Goal: Information Seeking & Learning: Learn about a topic

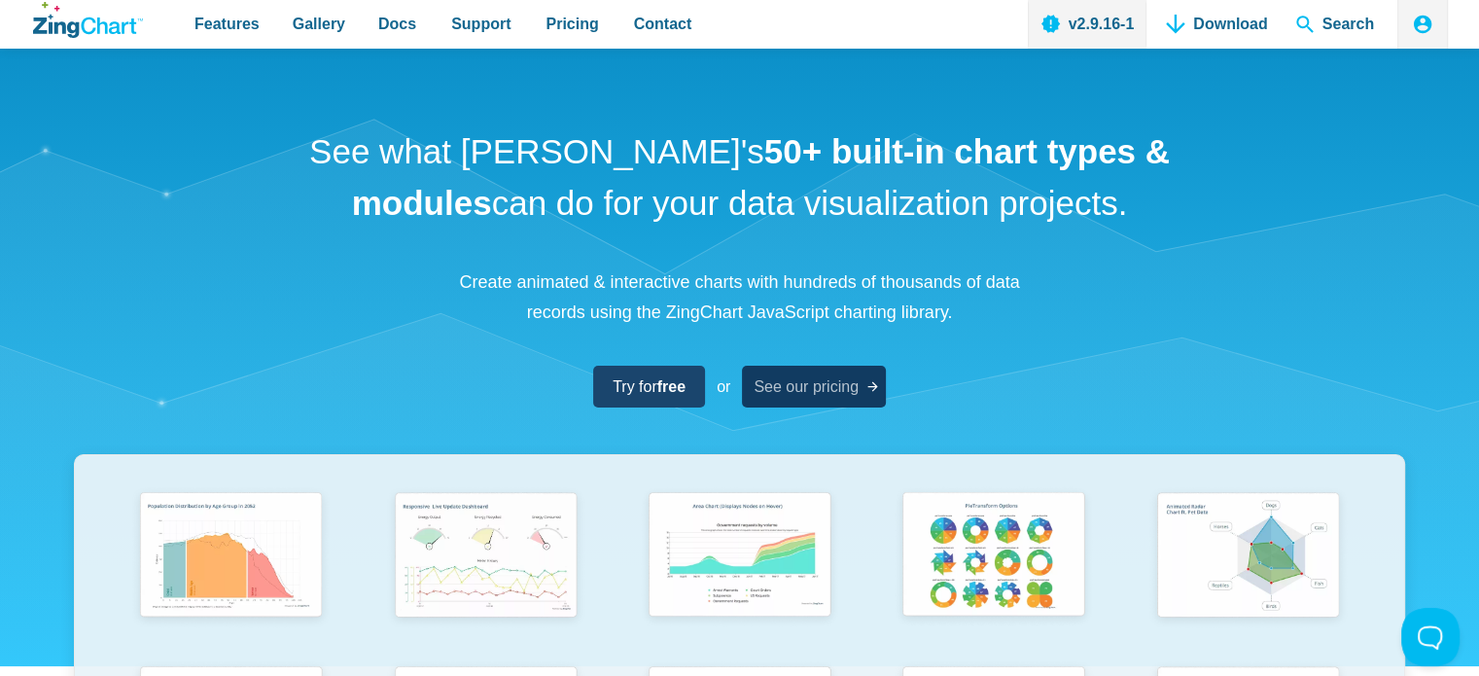
click at [873, 388] on icon "App Content" at bounding box center [872, 386] width 15 height 15
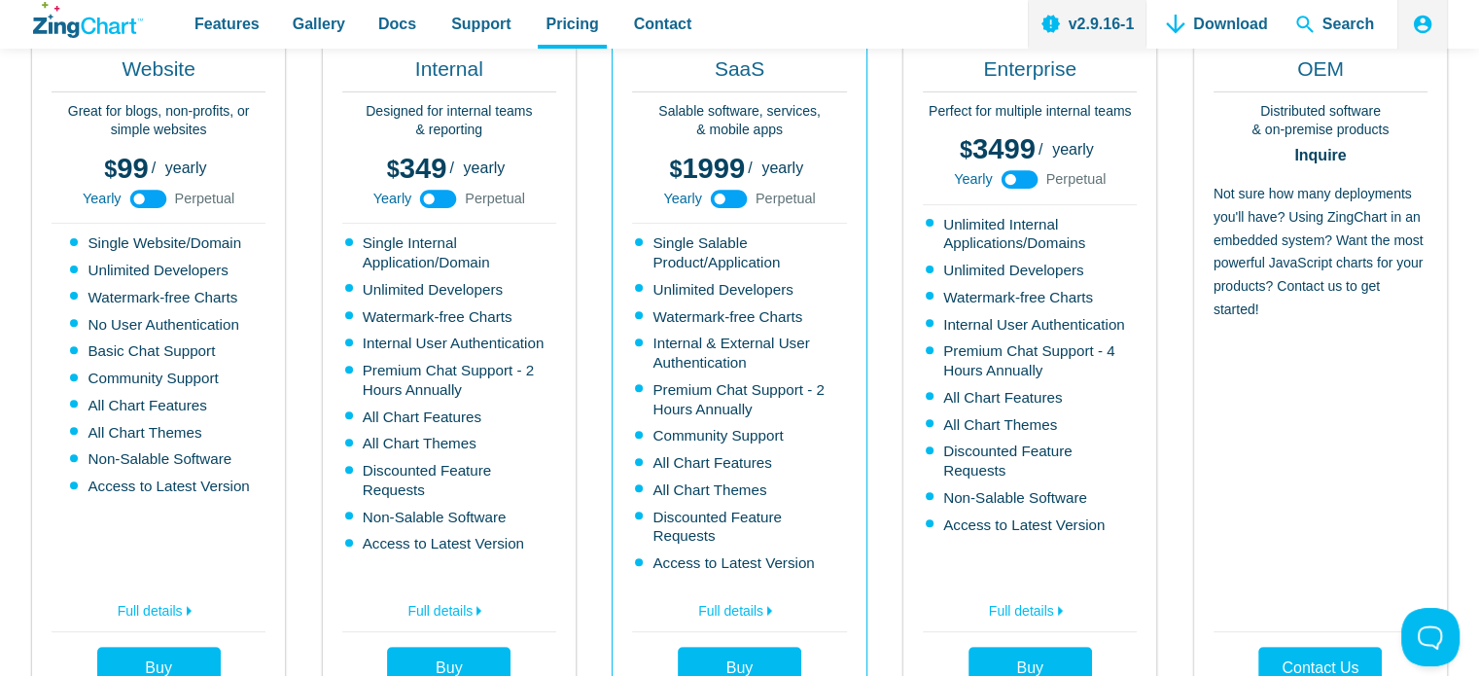
scroll to position [608, 0]
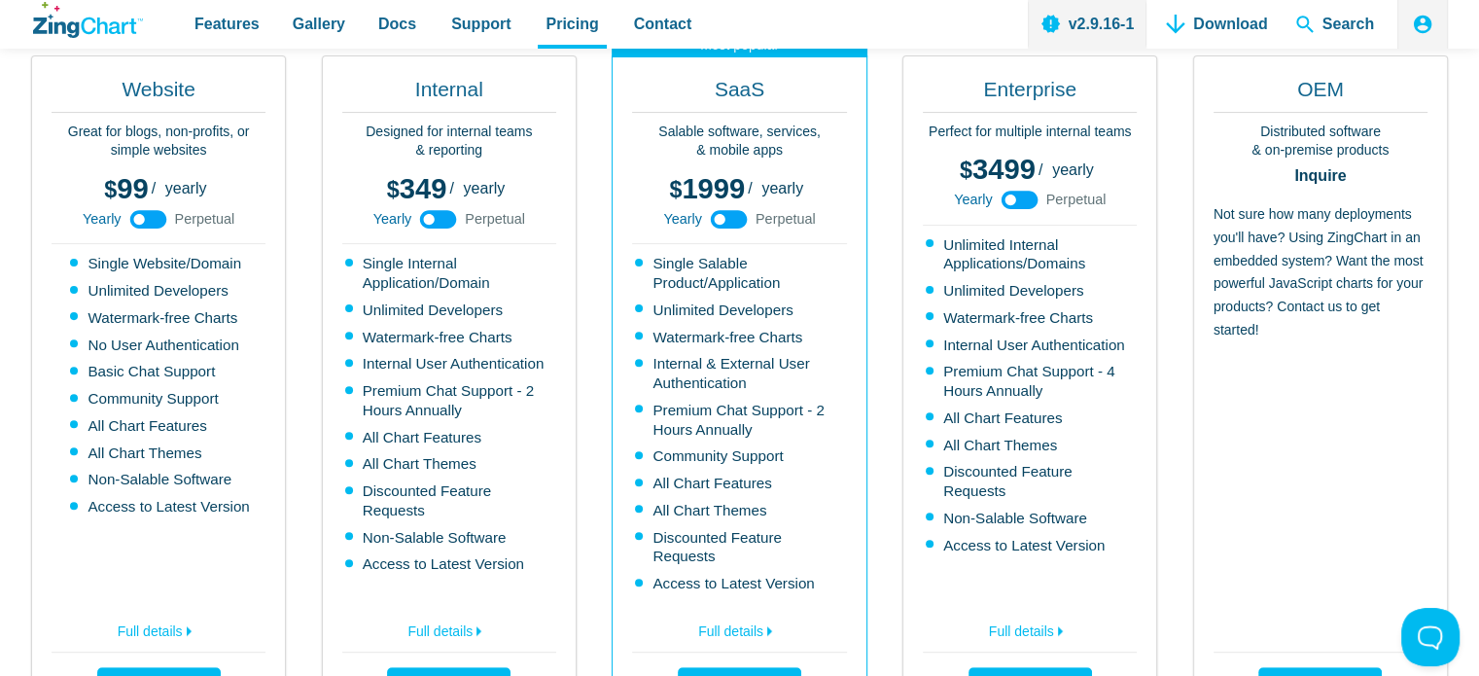
click at [191, 218] on span "Perpetual" at bounding box center [205, 219] width 60 height 14
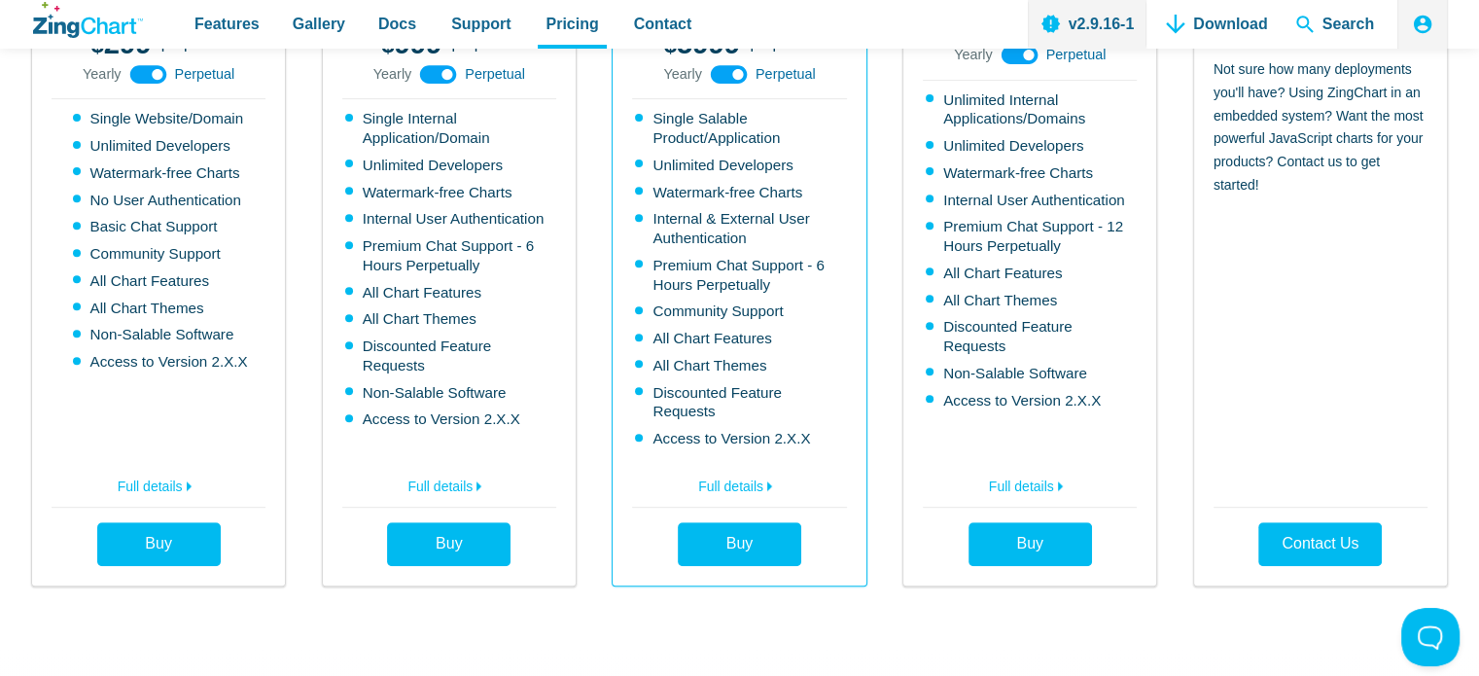
scroll to position [760, 0]
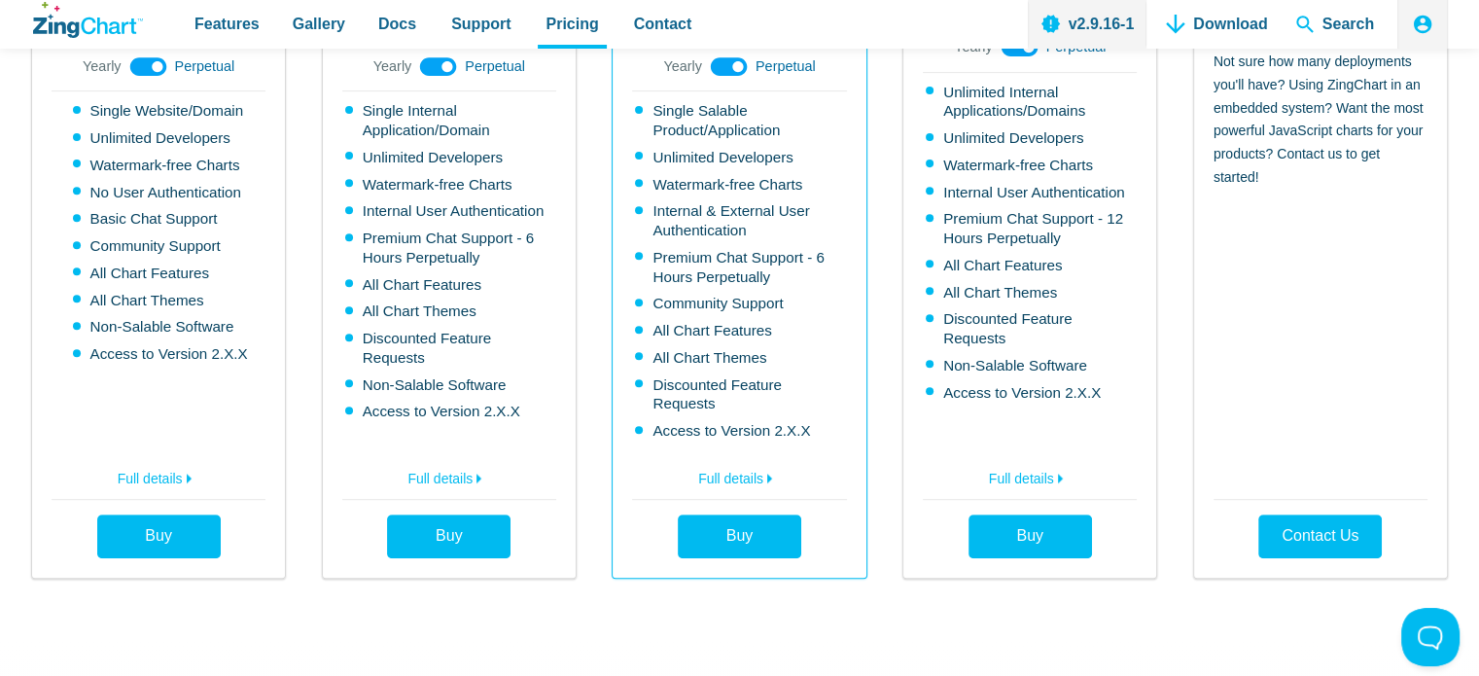
click at [173, 467] on p "Full details" at bounding box center [159, 479] width 214 height 39
click at [173, 465] on link "Full details" at bounding box center [159, 475] width 214 height 31
drag, startPoint x: 229, startPoint y: 137, endPoint x: 70, endPoint y: 139, distance: 159.4
click at [70, 139] on div "Website Great for blogs, non-profits, or simple websites 99 299 / yearly perpet…" at bounding box center [158, 241] width 255 height 676
click at [174, 184] on li "No User Authentication" at bounding box center [160, 192] width 175 height 19
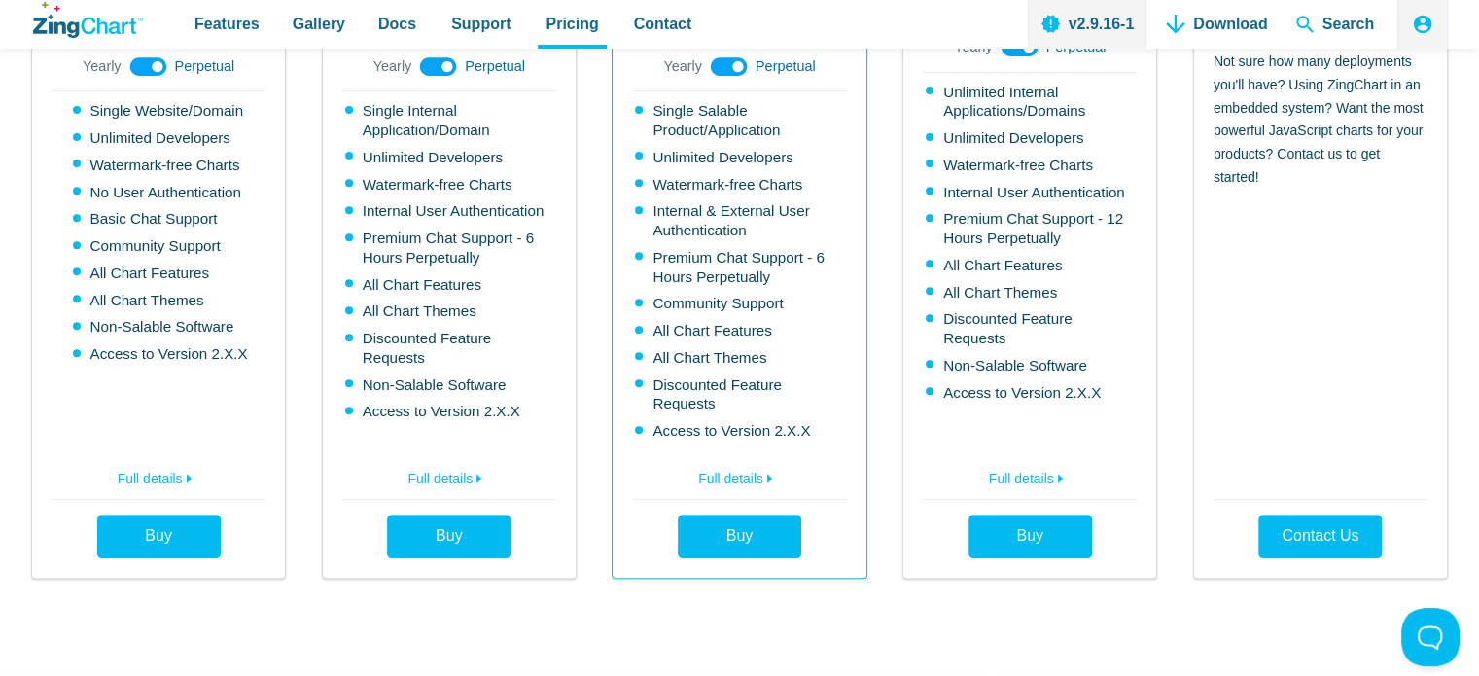
click at [174, 184] on li "No User Authentication" at bounding box center [160, 192] width 175 height 19
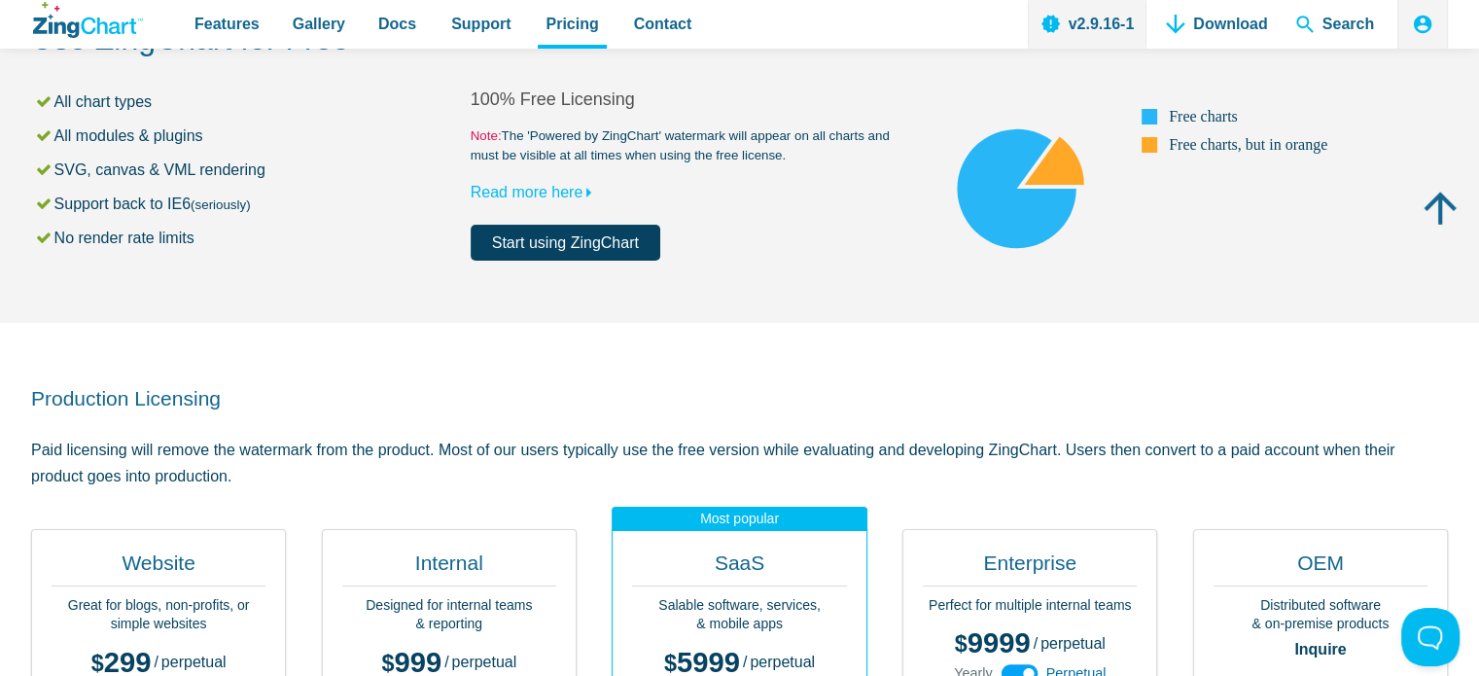
scroll to position [101, 0]
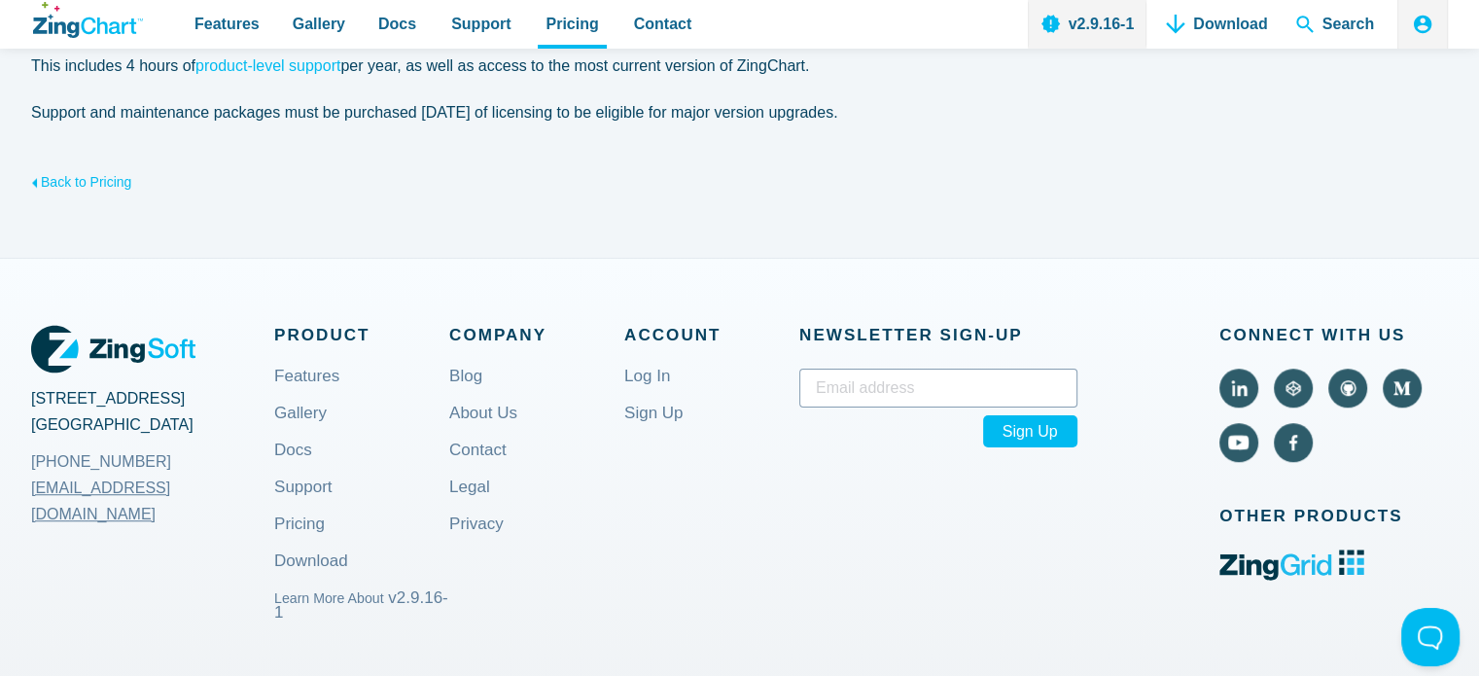
scroll to position [852, 0]
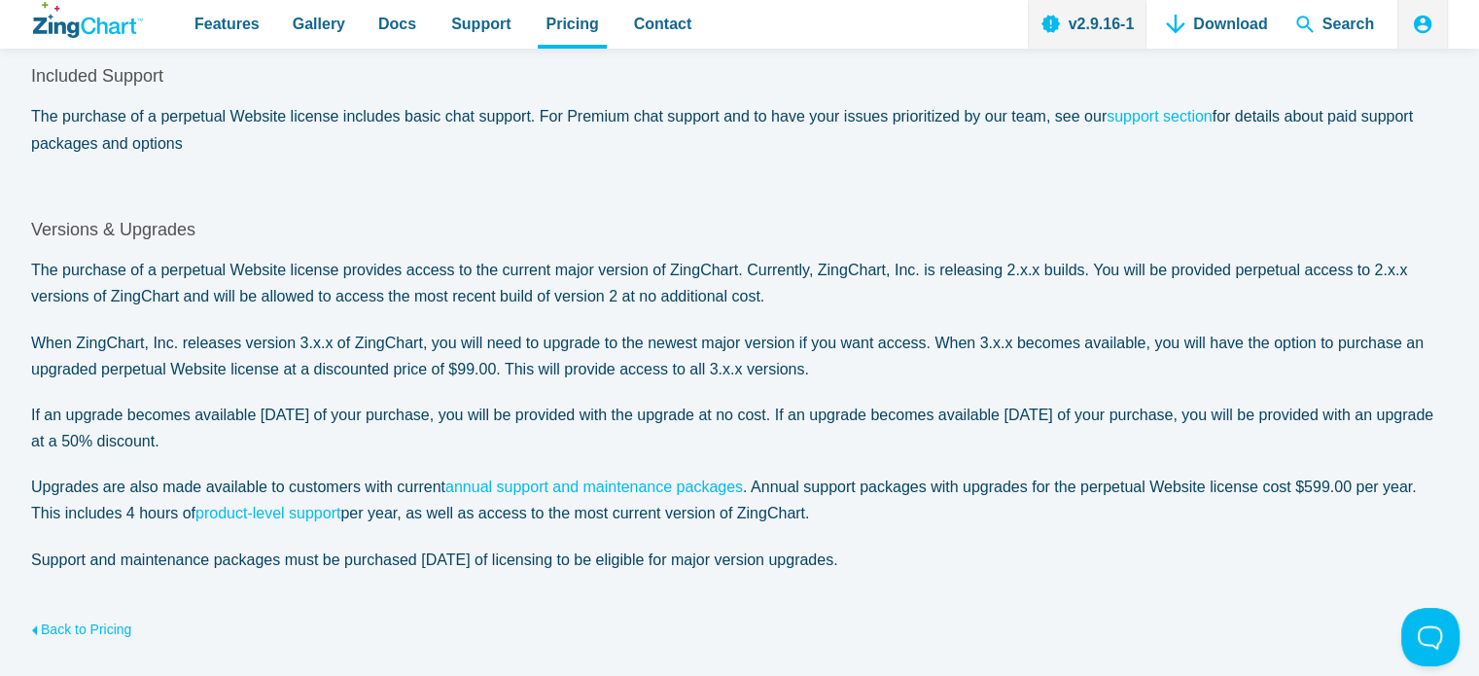
drag, startPoint x: 1415, startPoint y: 387, endPoint x: 1408, endPoint y: 380, distance: 10.3
drag, startPoint x: 1408, startPoint y: 380, endPoint x: 229, endPoint y: 366, distance: 1178.2
click at [229, 366] on section "Versions & Upgrades The purchase of a perpetual Website license provides access…" at bounding box center [739, 396] width 1416 height 354
click at [1076, 402] on p "If an upgrade becomes available within 30 days of your purchase, you will be pr…" at bounding box center [739, 427] width 1416 height 52
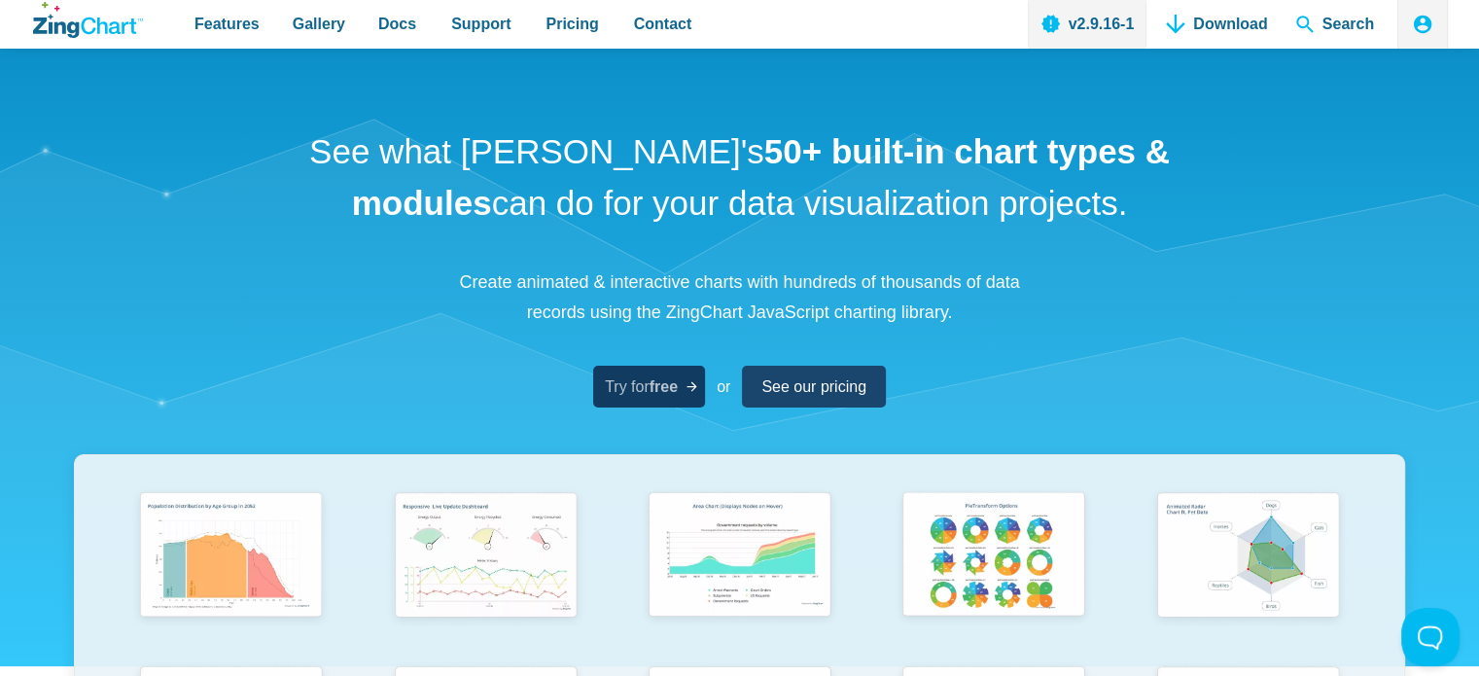
click at [680, 395] on link "Try for free" at bounding box center [649, 387] width 112 height 42
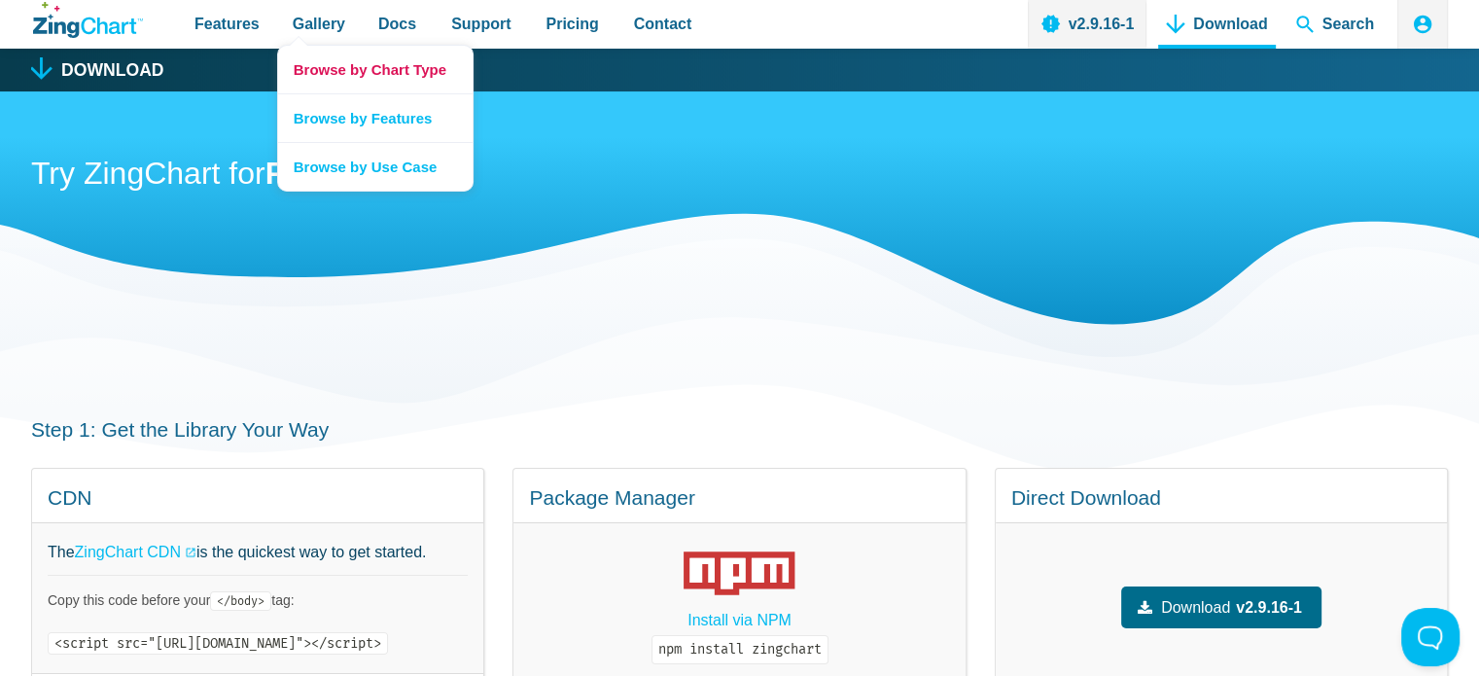
click at [355, 71] on link "Browse by Chart Type" at bounding box center [375, 70] width 194 height 48
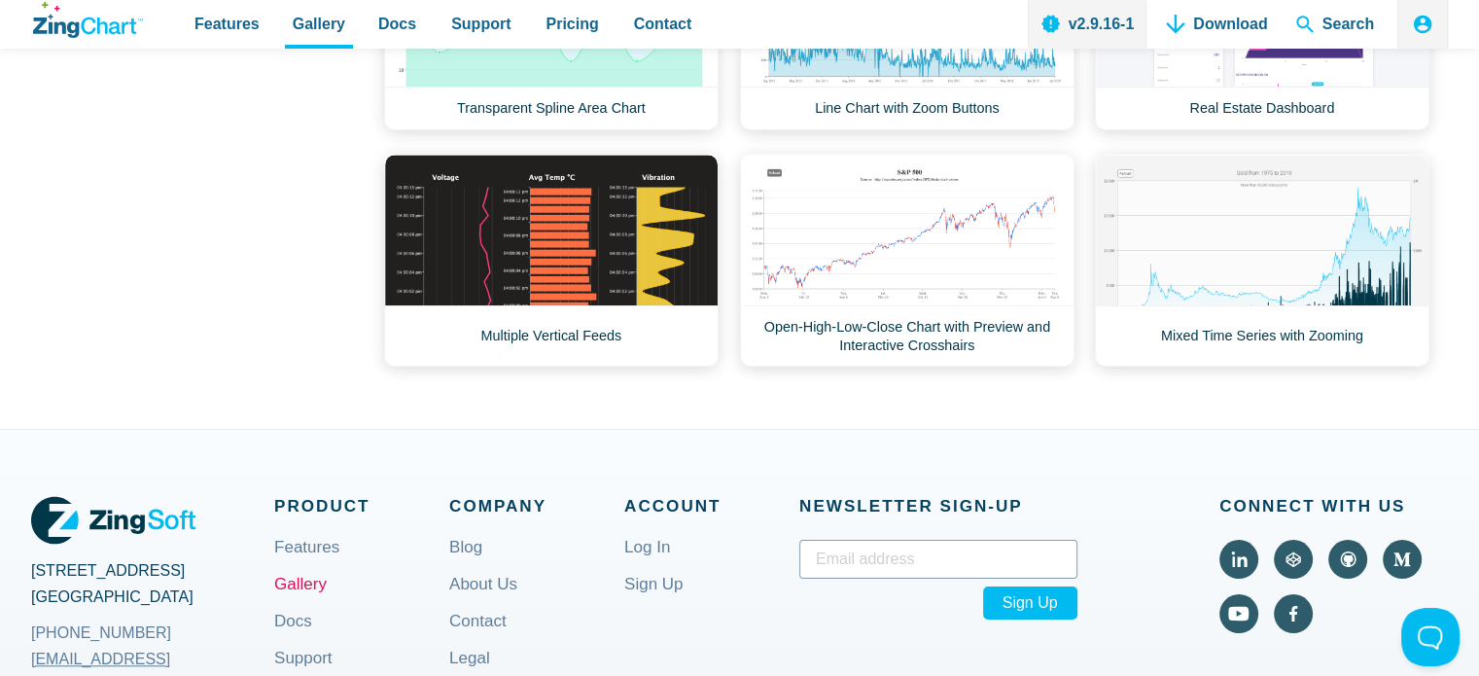
scroll to position [1668, 0]
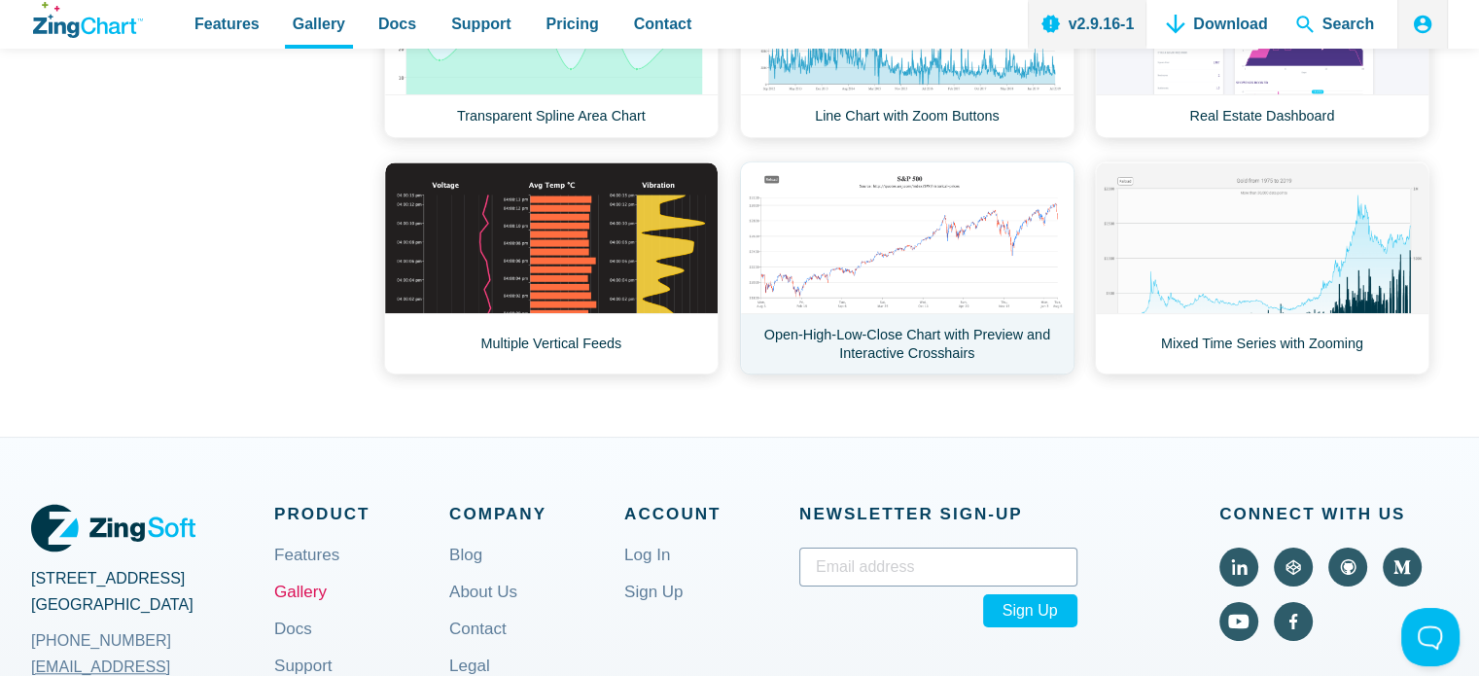
click at [980, 314] on link "Open-High-Low-Close Chart with Preview and Interactive Crosshairs" at bounding box center [907, 267] width 334 height 213
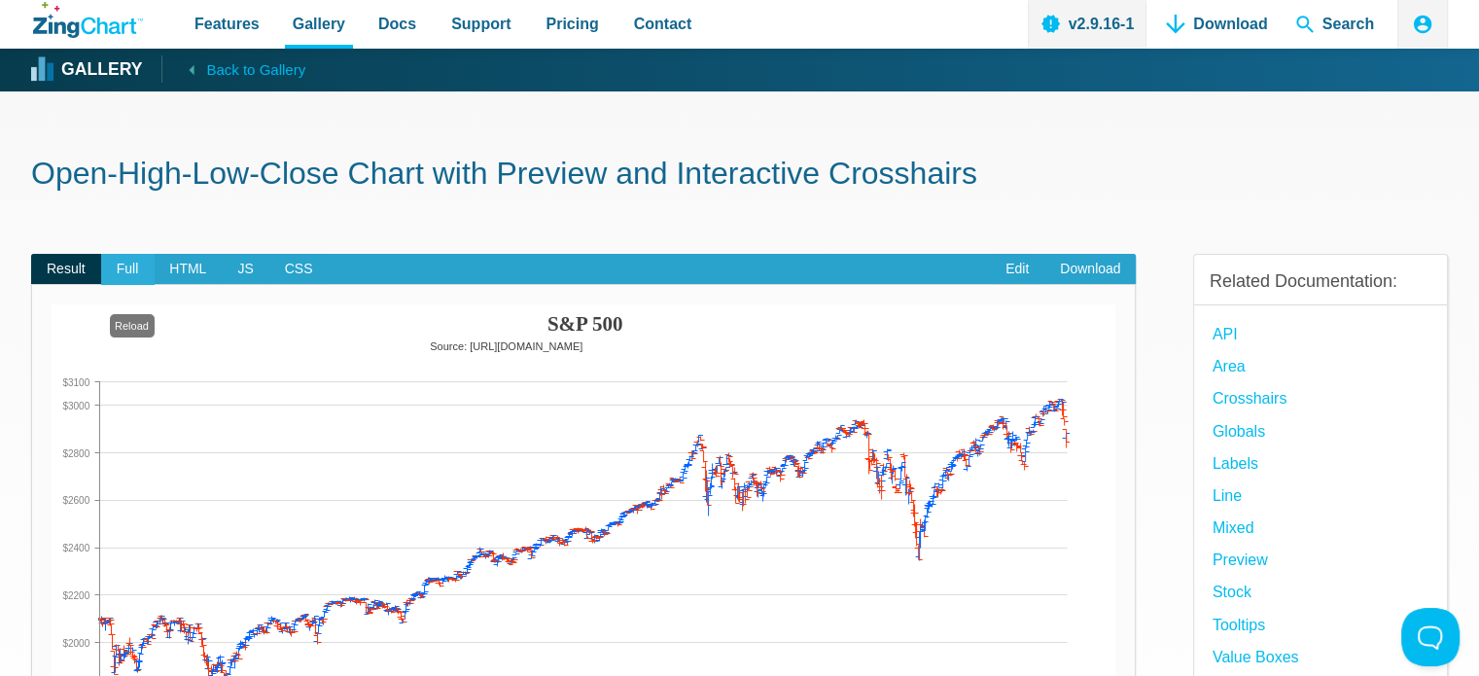
click at [138, 271] on span "Full" at bounding box center [127, 269] width 53 height 31
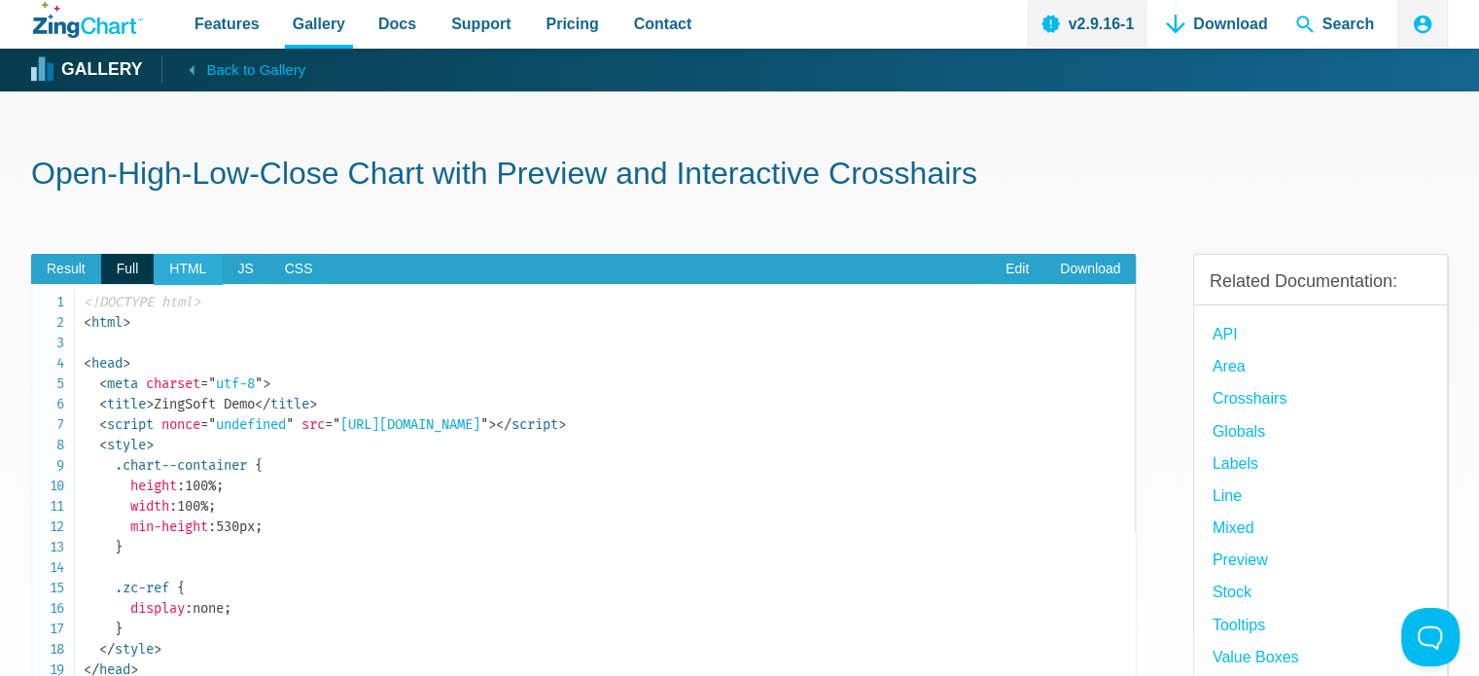
click at [176, 273] on span "HTML" at bounding box center [188, 269] width 68 height 31
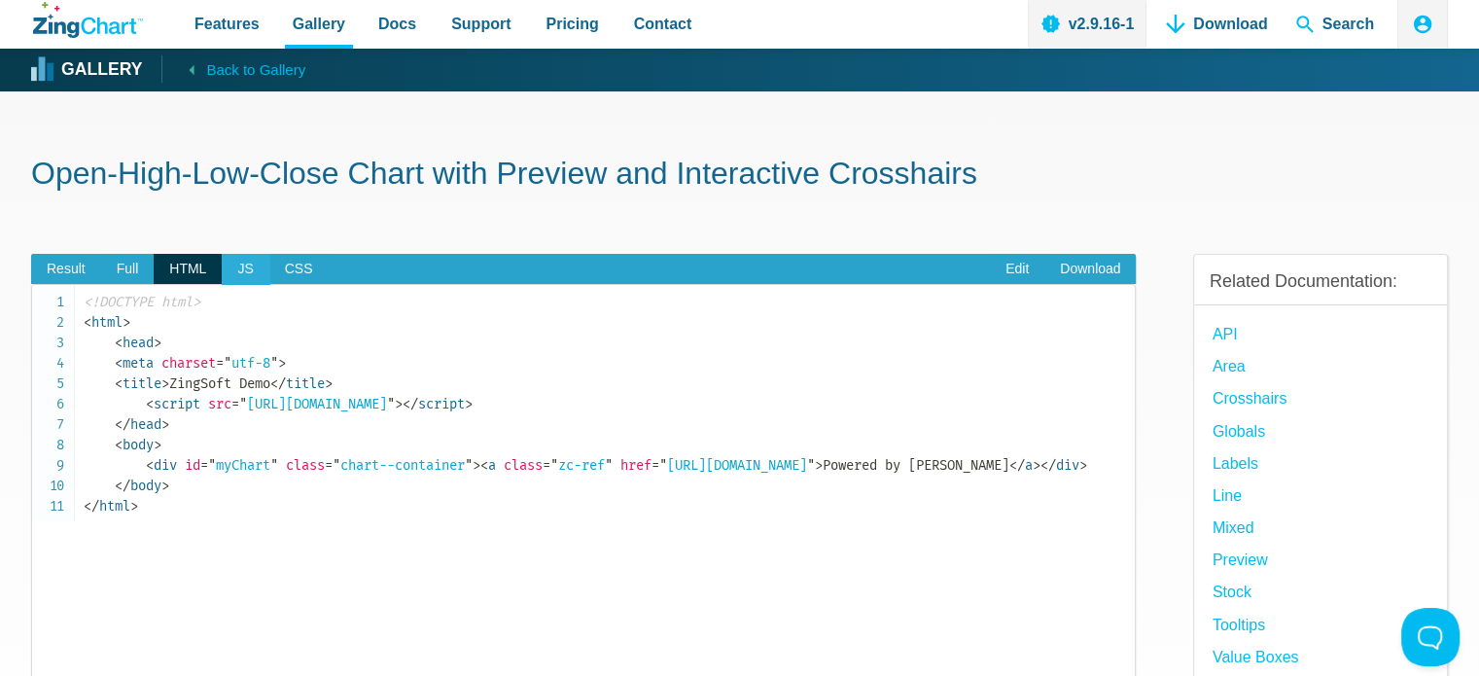
click at [245, 271] on span "JS" at bounding box center [245, 269] width 47 height 31
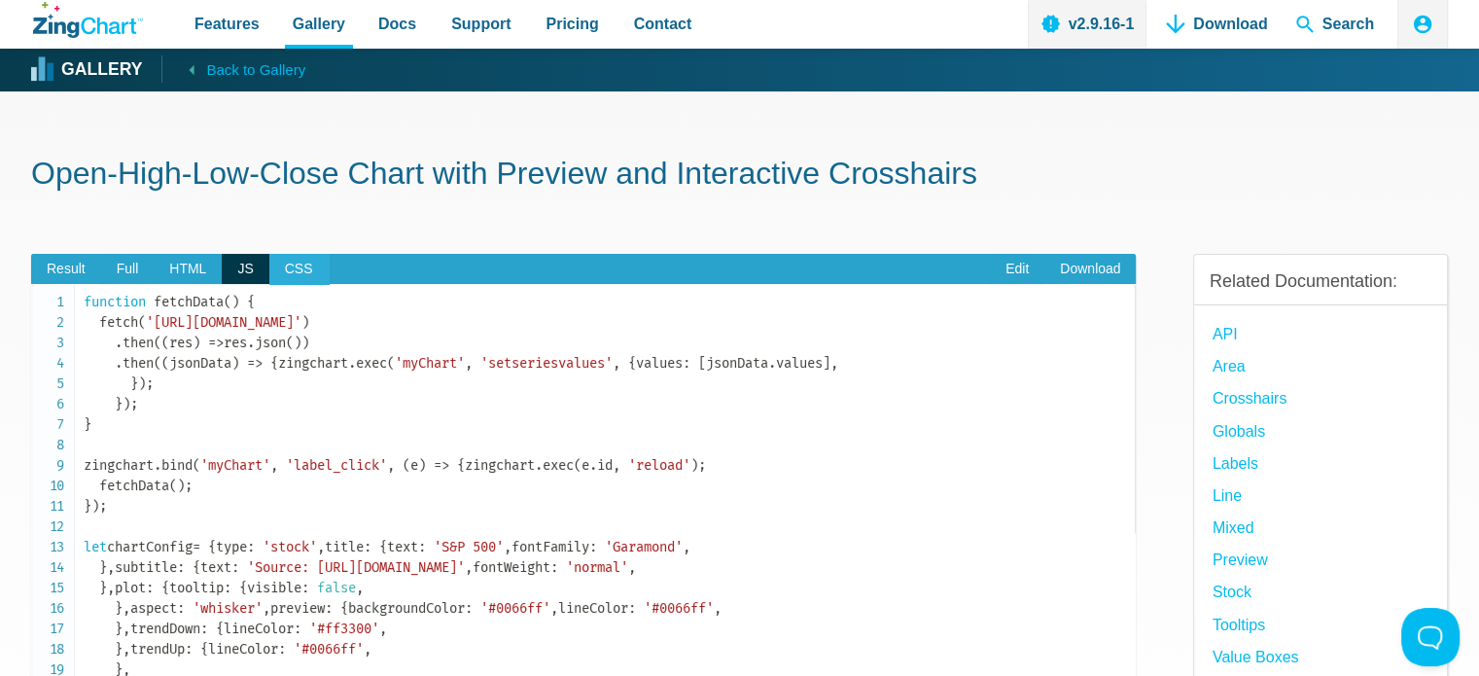
click at [299, 271] on span "CSS" at bounding box center [298, 269] width 59 height 31
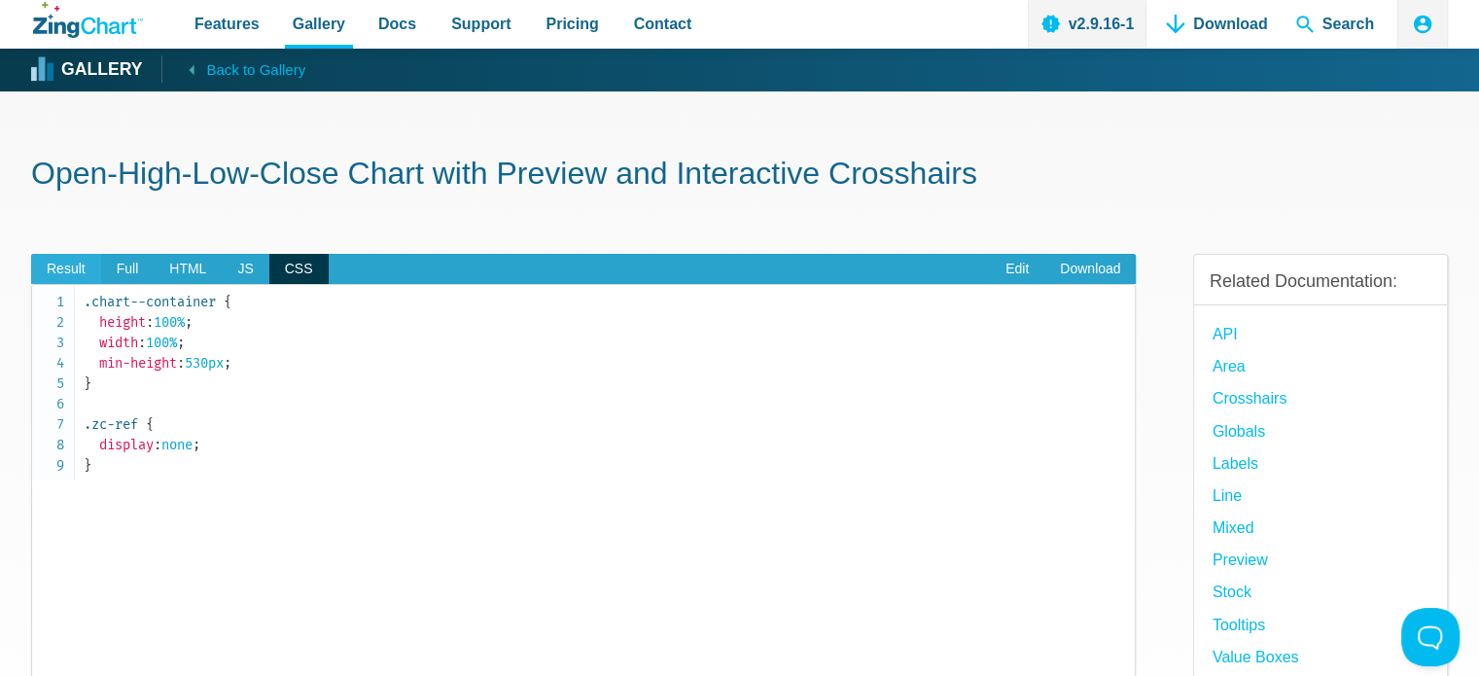
click at [82, 271] on span "Result" at bounding box center [66, 269] width 70 height 31
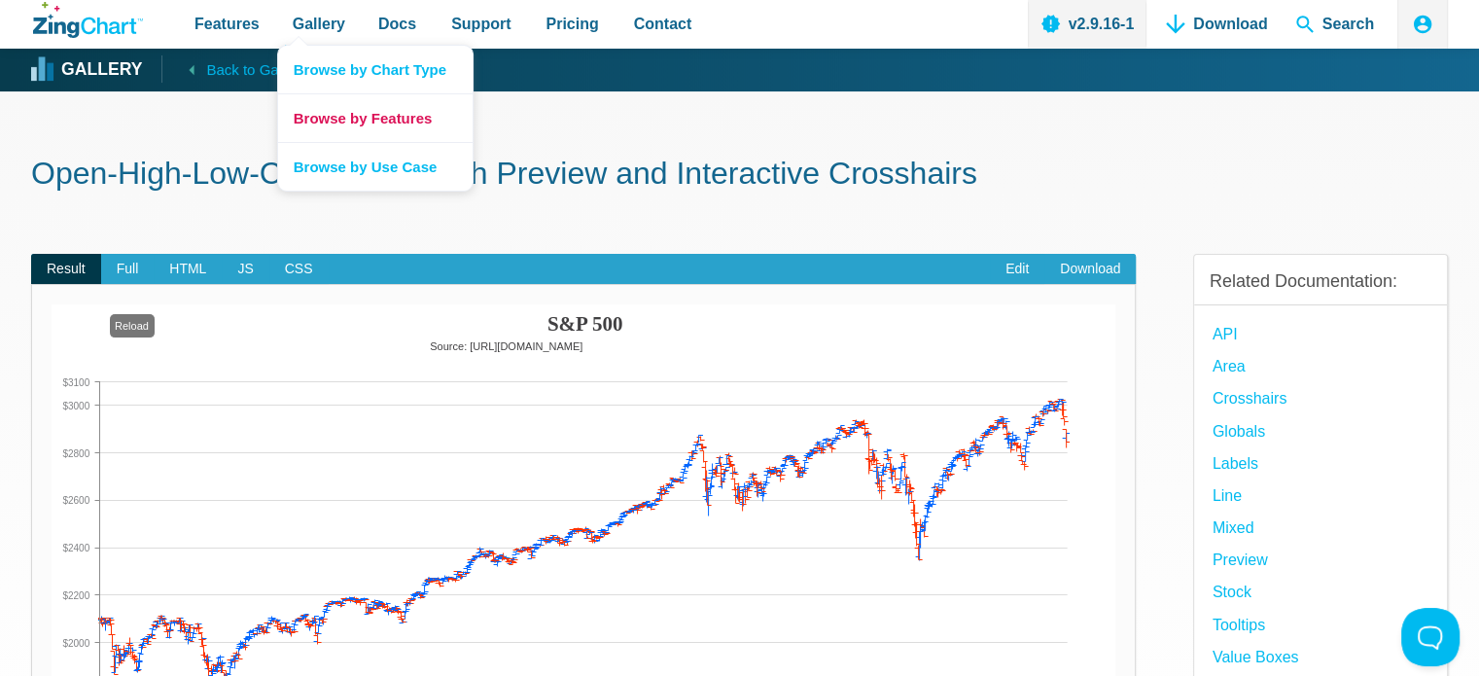
click at [345, 111] on link "Browse by Features" at bounding box center [375, 117] width 194 height 49
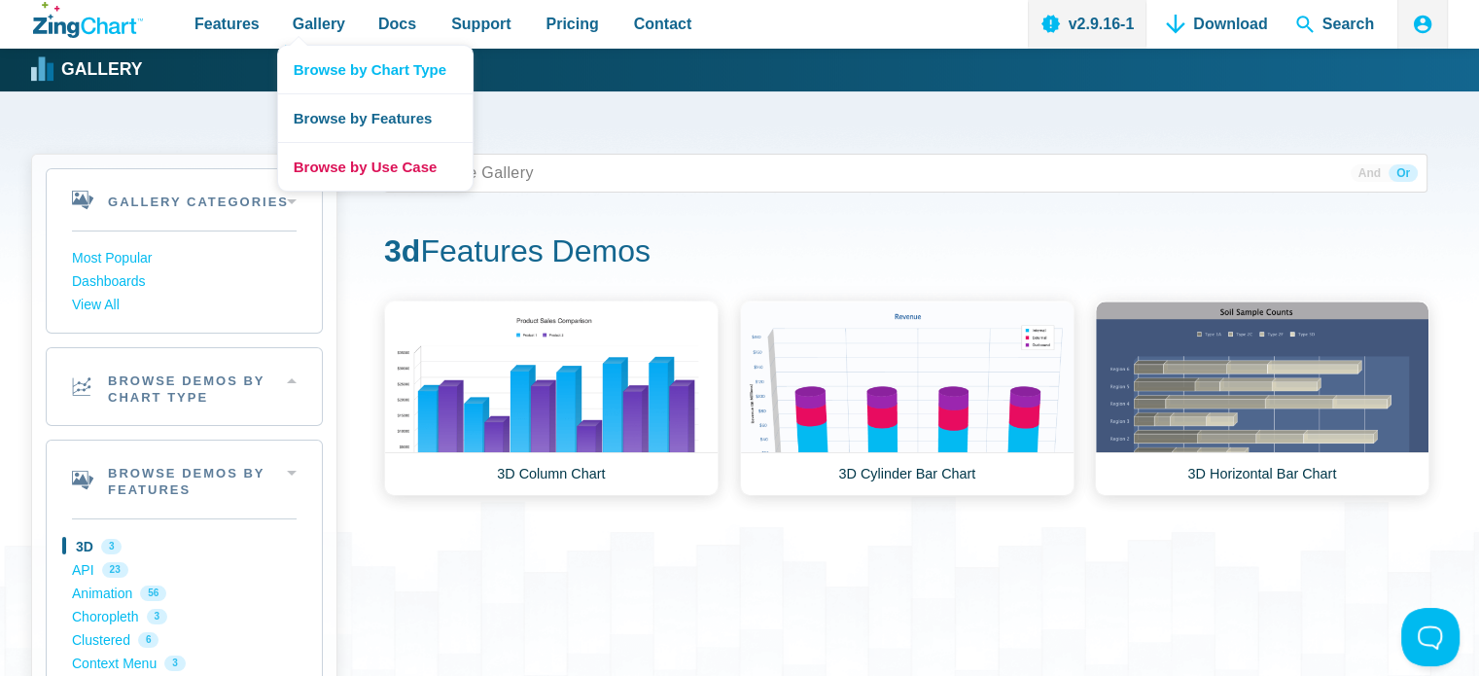
click at [335, 170] on link "Browse by Use Case" at bounding box center [375, 166] width 194 height 49
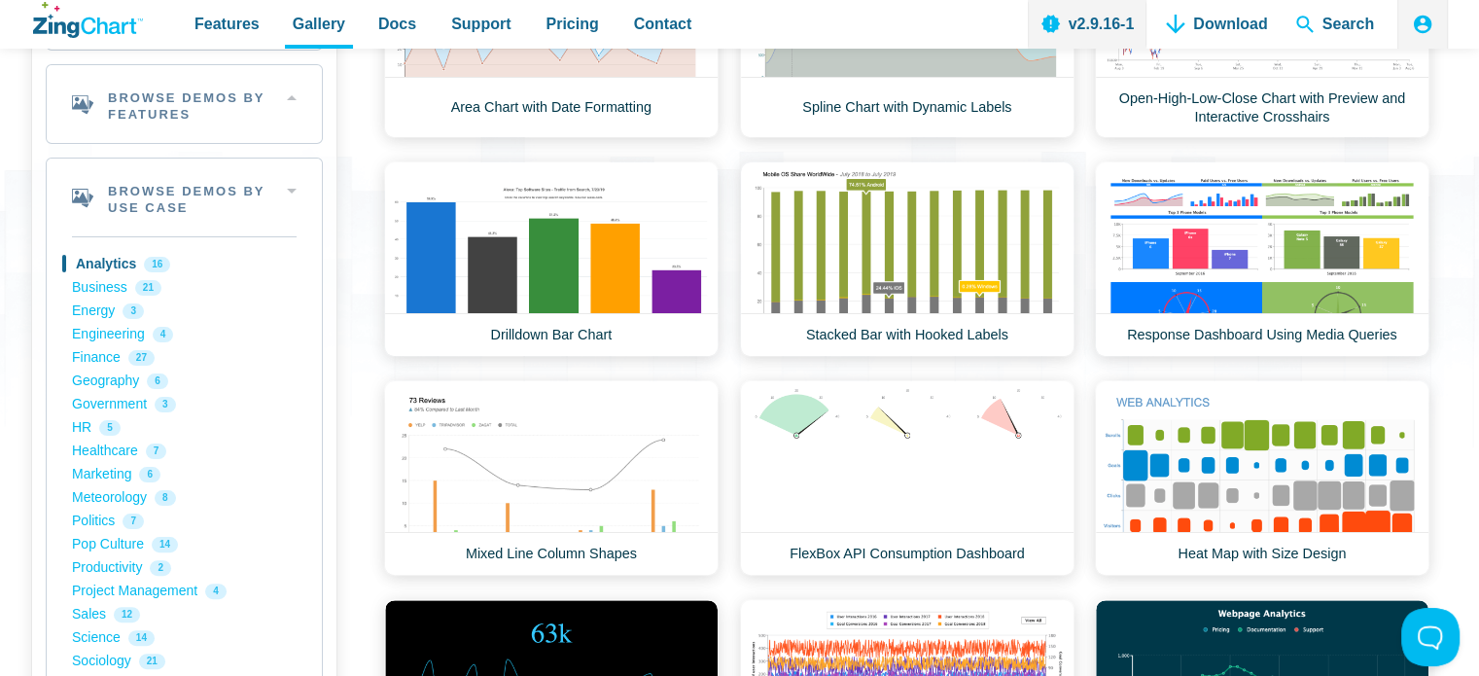
scroll to position [379, 0]
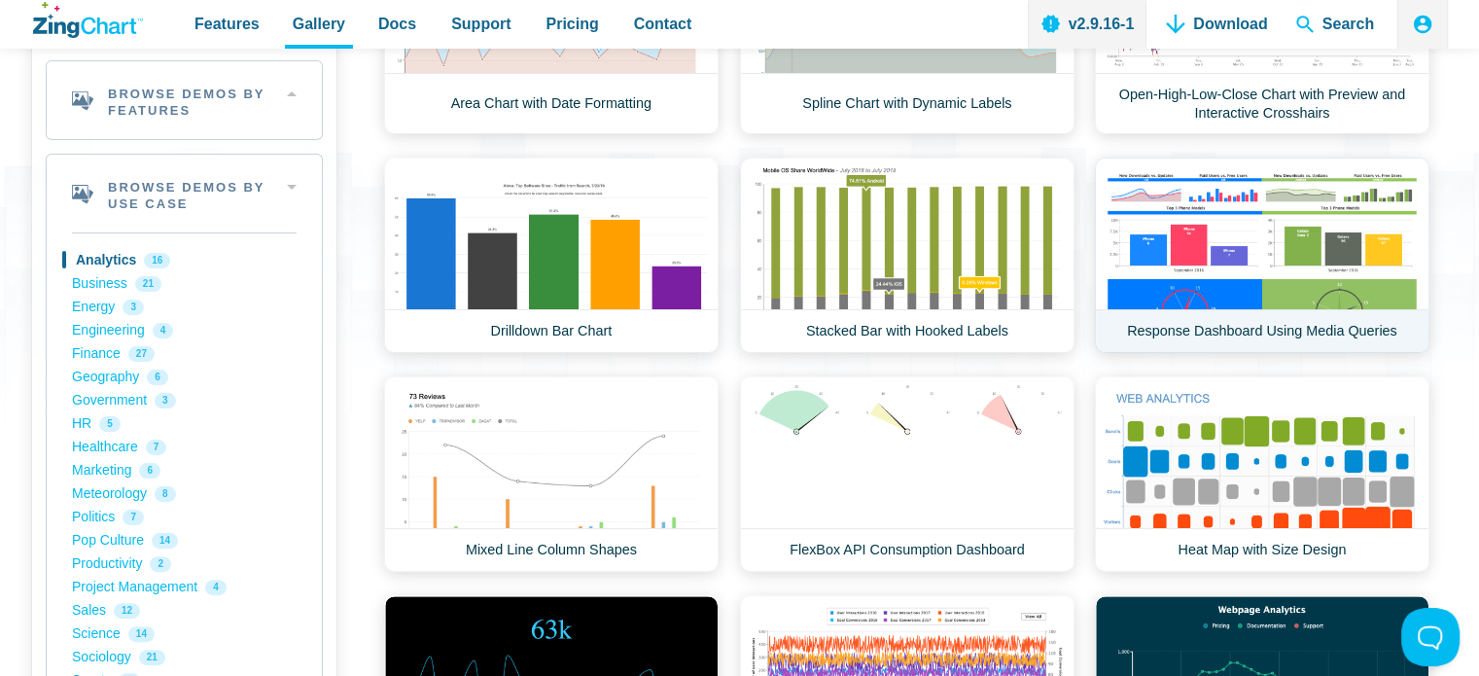
click at [1338, 248] on link "Response Dashboard Using Media Queries" at bounding box center [1262, 254] width 334 height 195
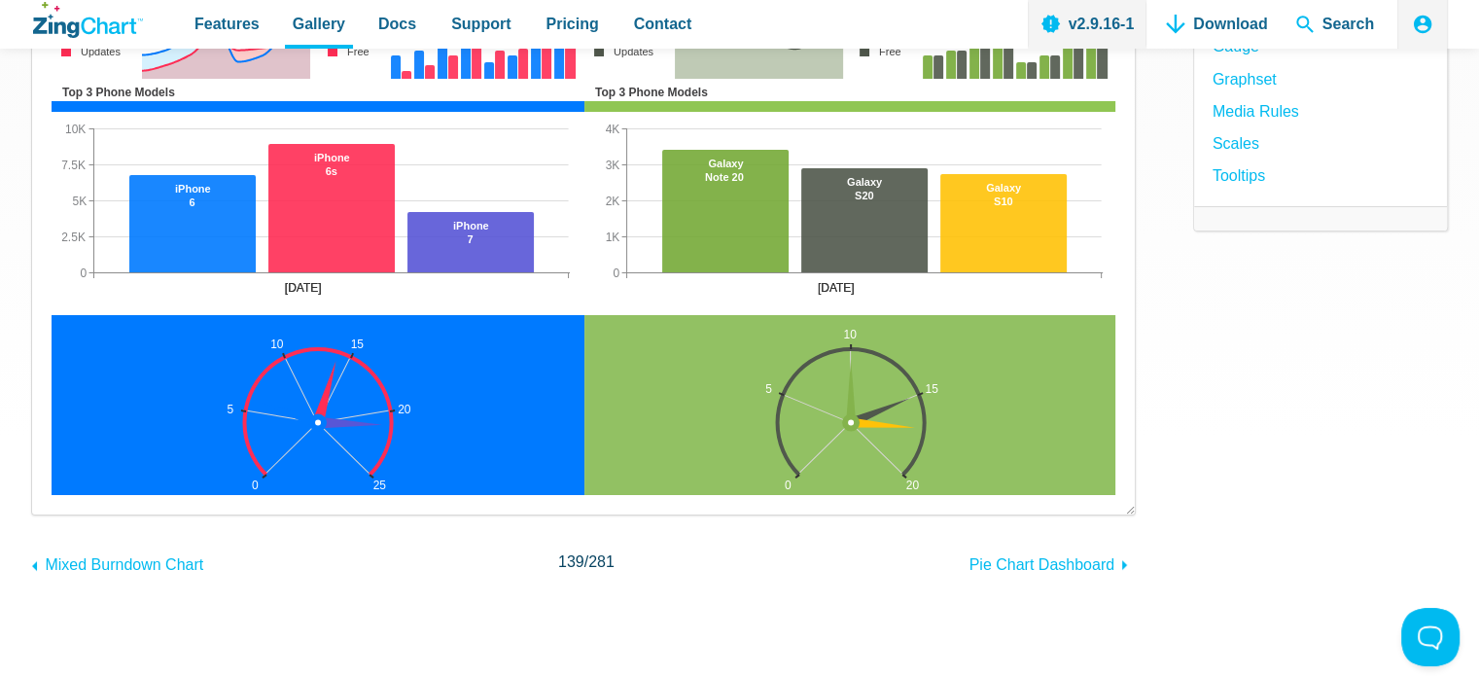
scroll to position [377, 0]
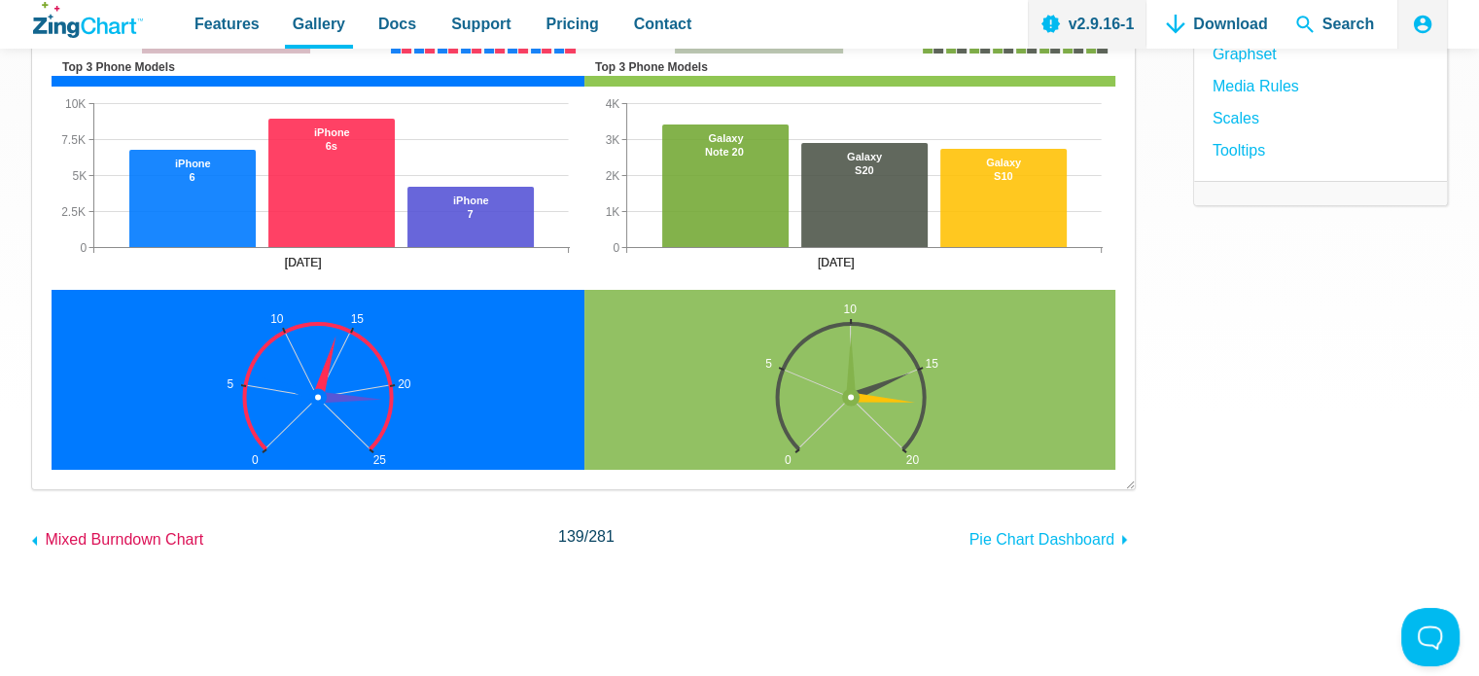
click at [35, 540] on use "App Content" at bounding box center [34, 541] width 5 height 10
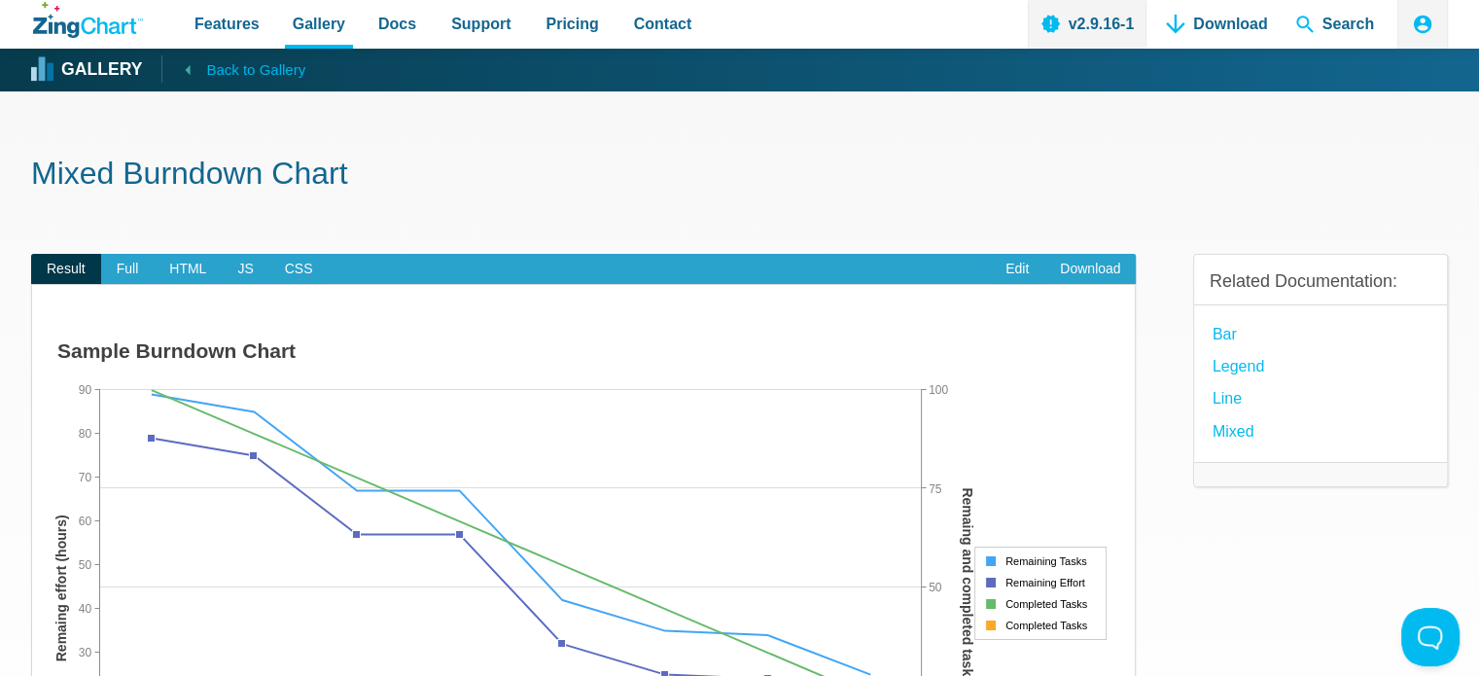
click at [250, 66] on span "Back to Gallery" at bounding box center [255, 69] width 99 height 25
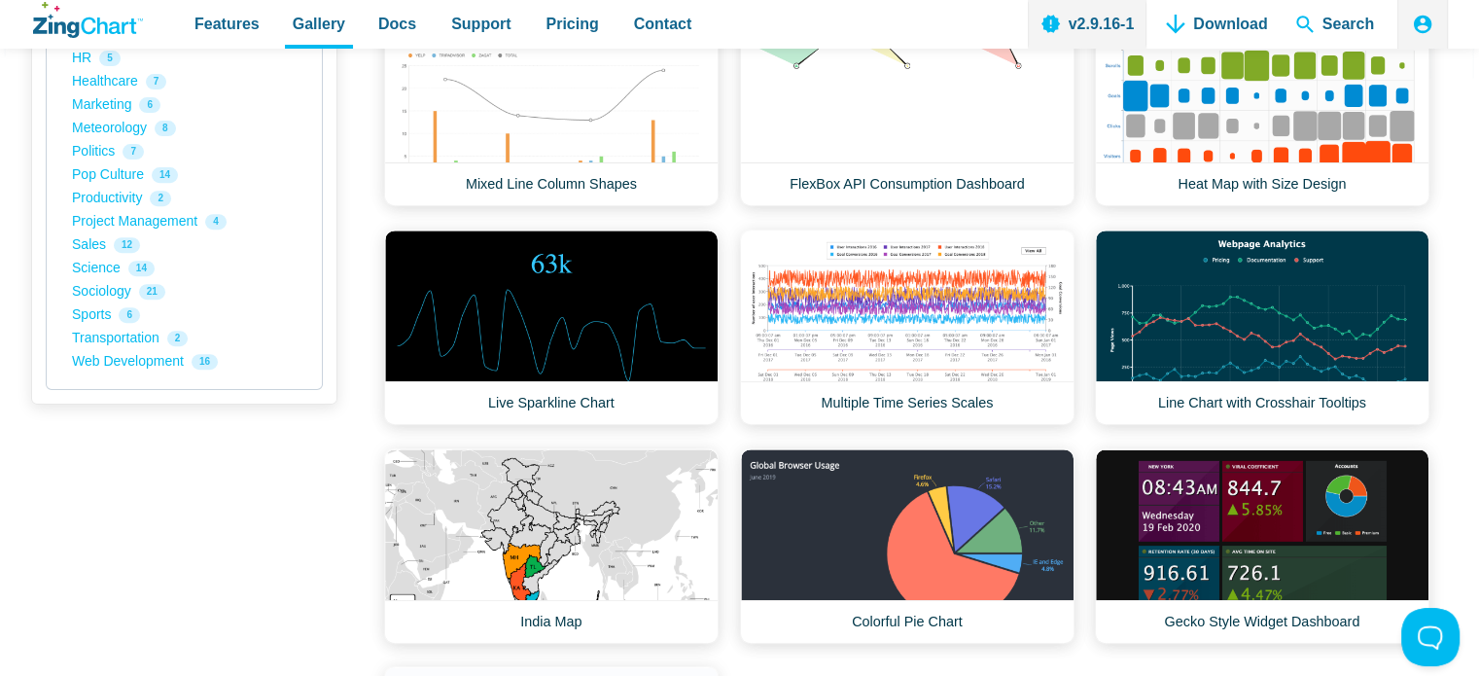
scroll to position [748, 0]
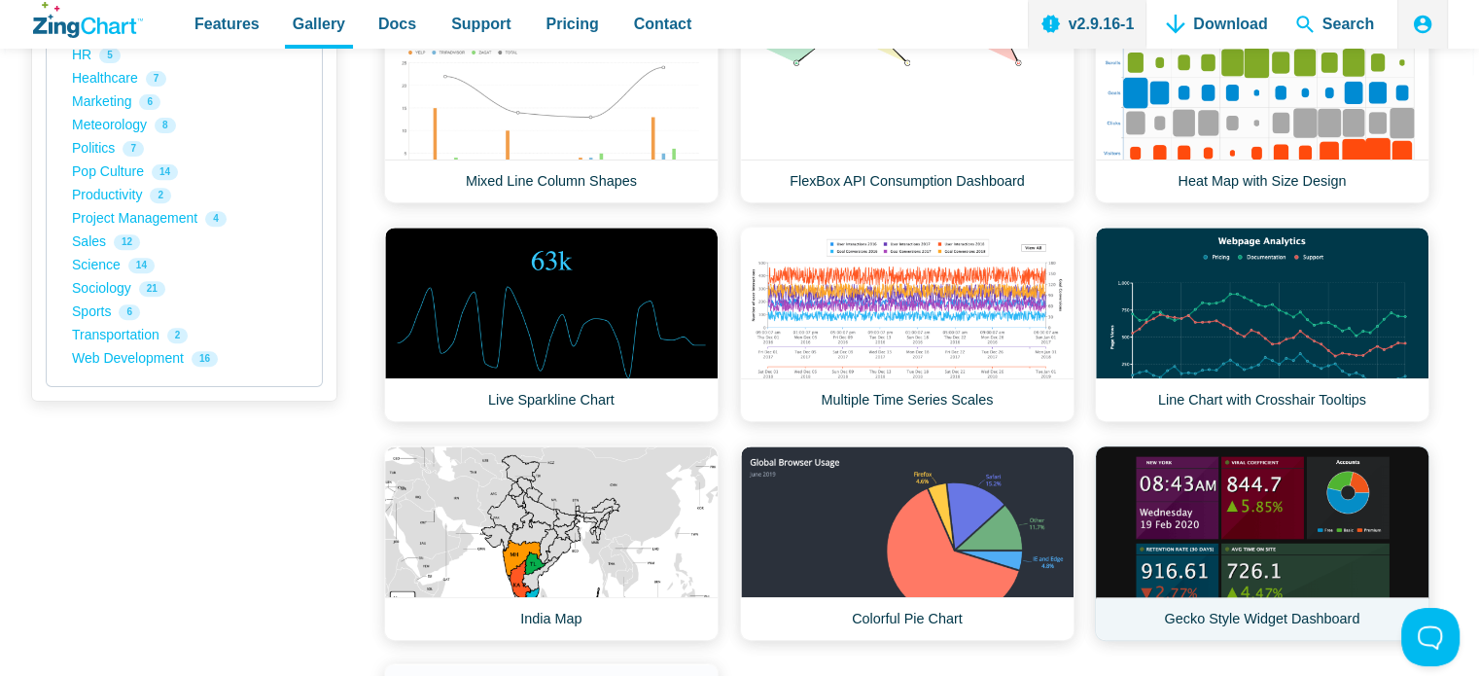
click at [1304, 484] on link "Gecko Style Widget Dashboard" at bounding box center [1262, 542] width 334 height 195
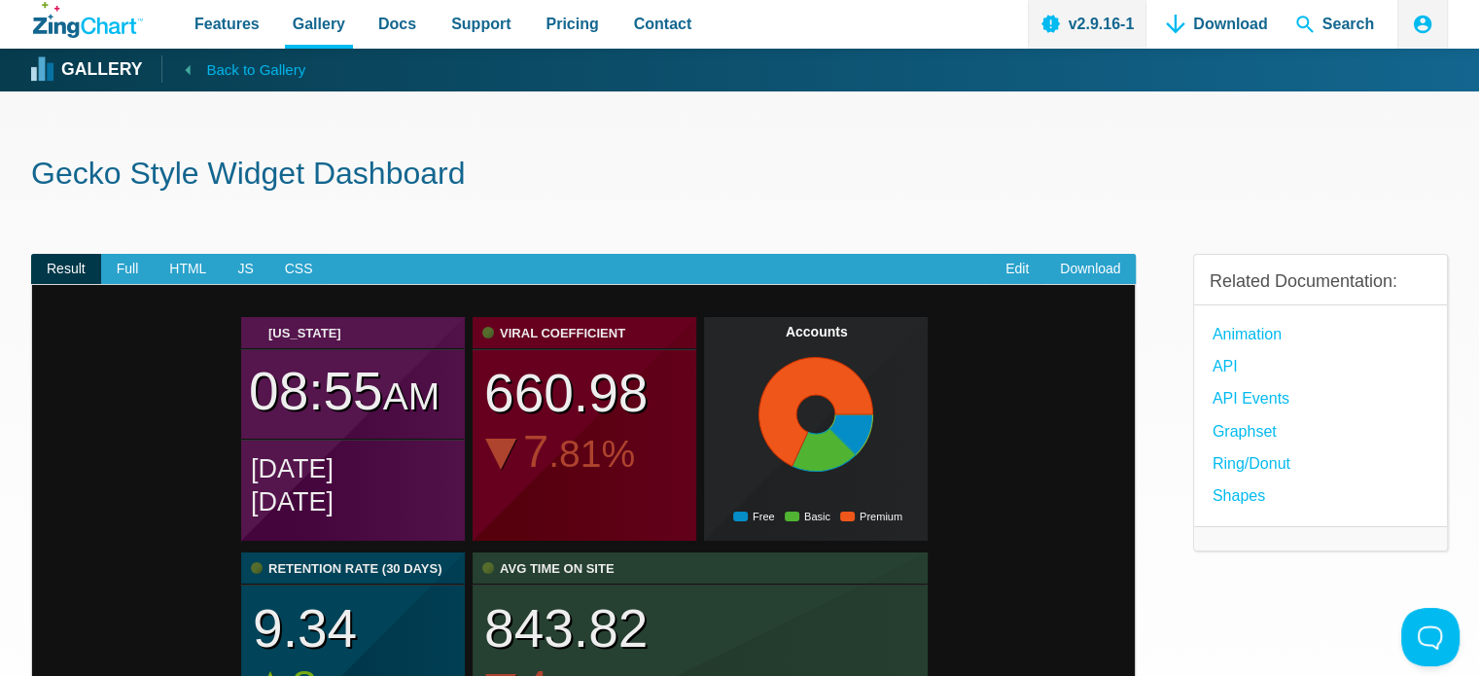
click at [186, 71] on icon "App Content" at bounding box center [188, 69] width 24 height 24
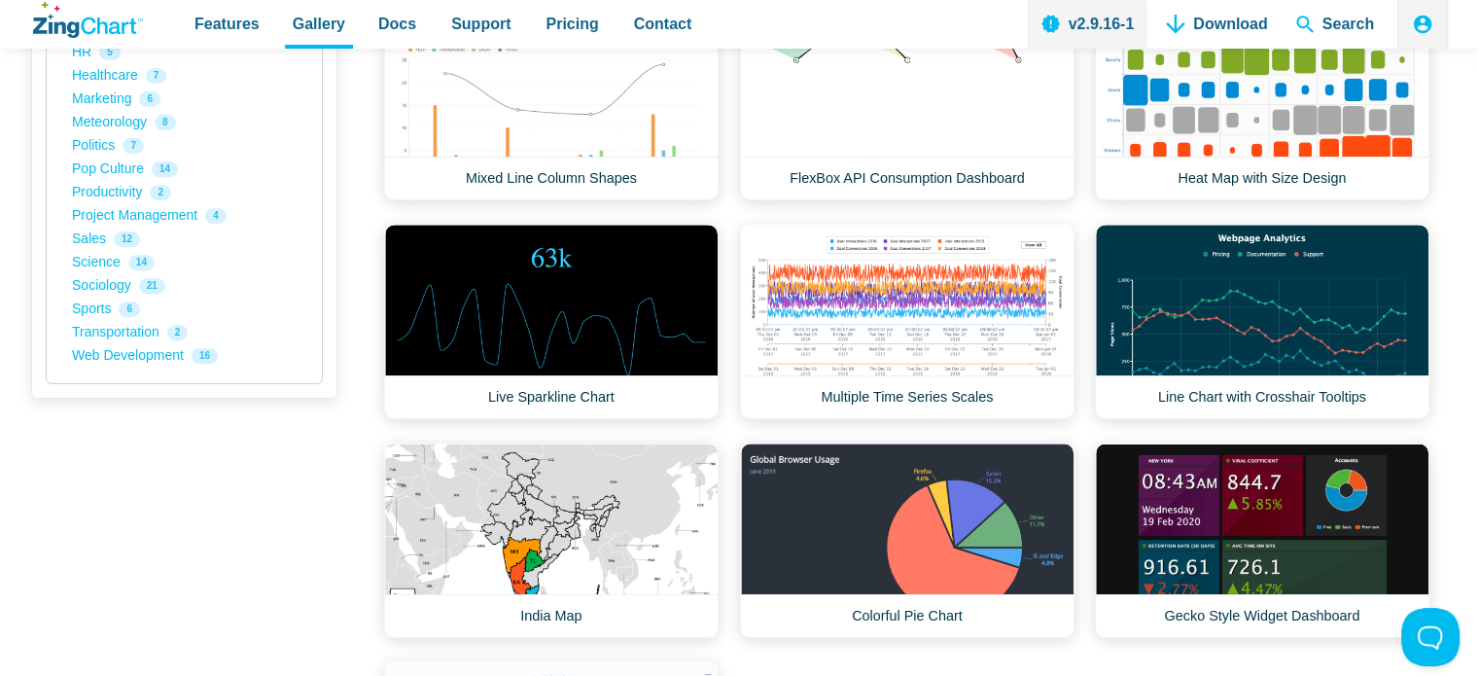
scroll to position [757, 0]
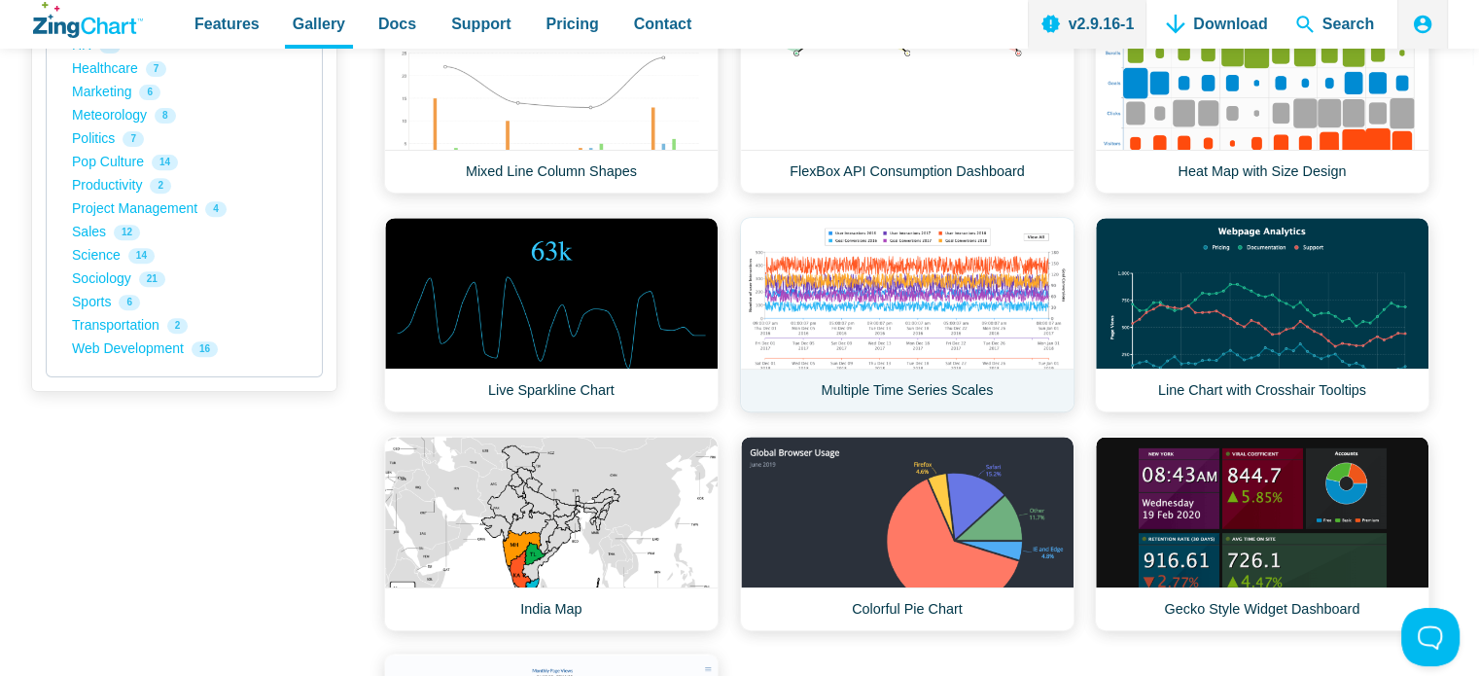
click at [1027, 335] on link "Multiple Time Series Scales" at bounding box center [907, 314] width 334 height 195
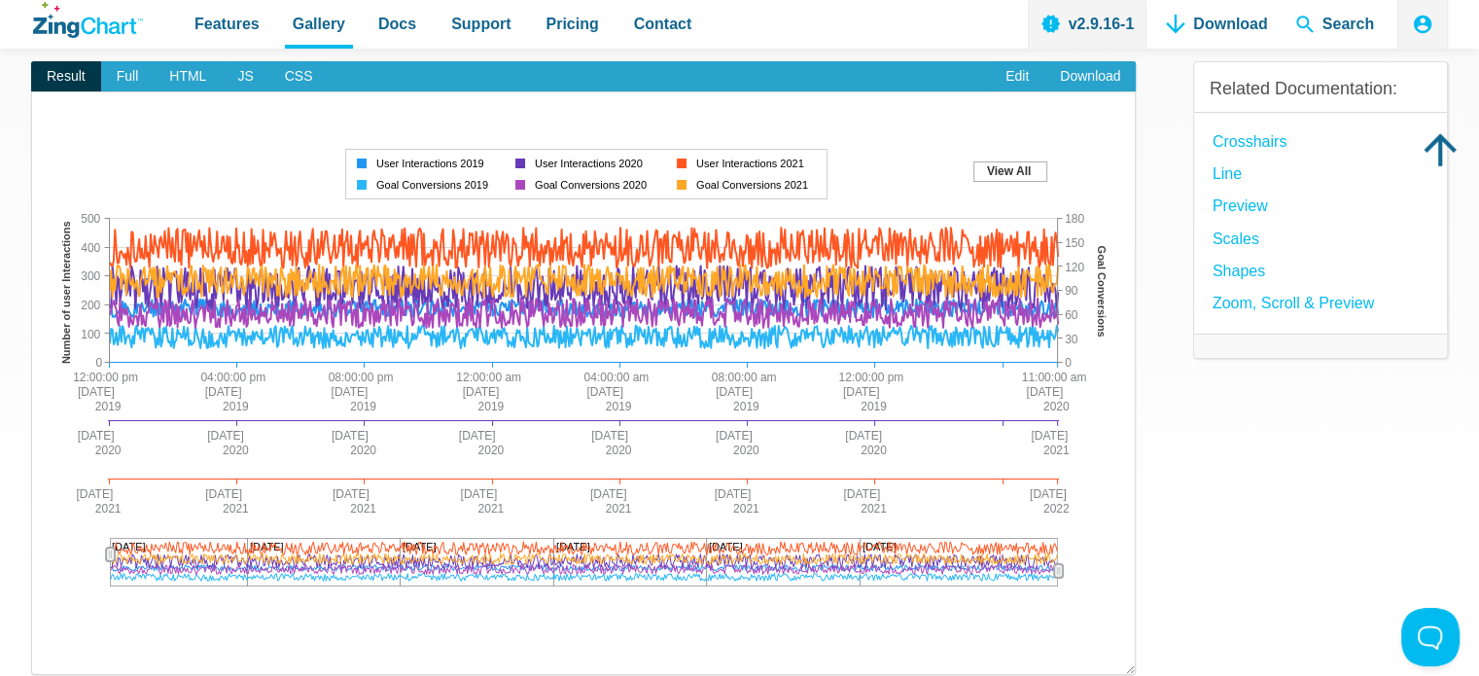
scroll to position [197, 0]
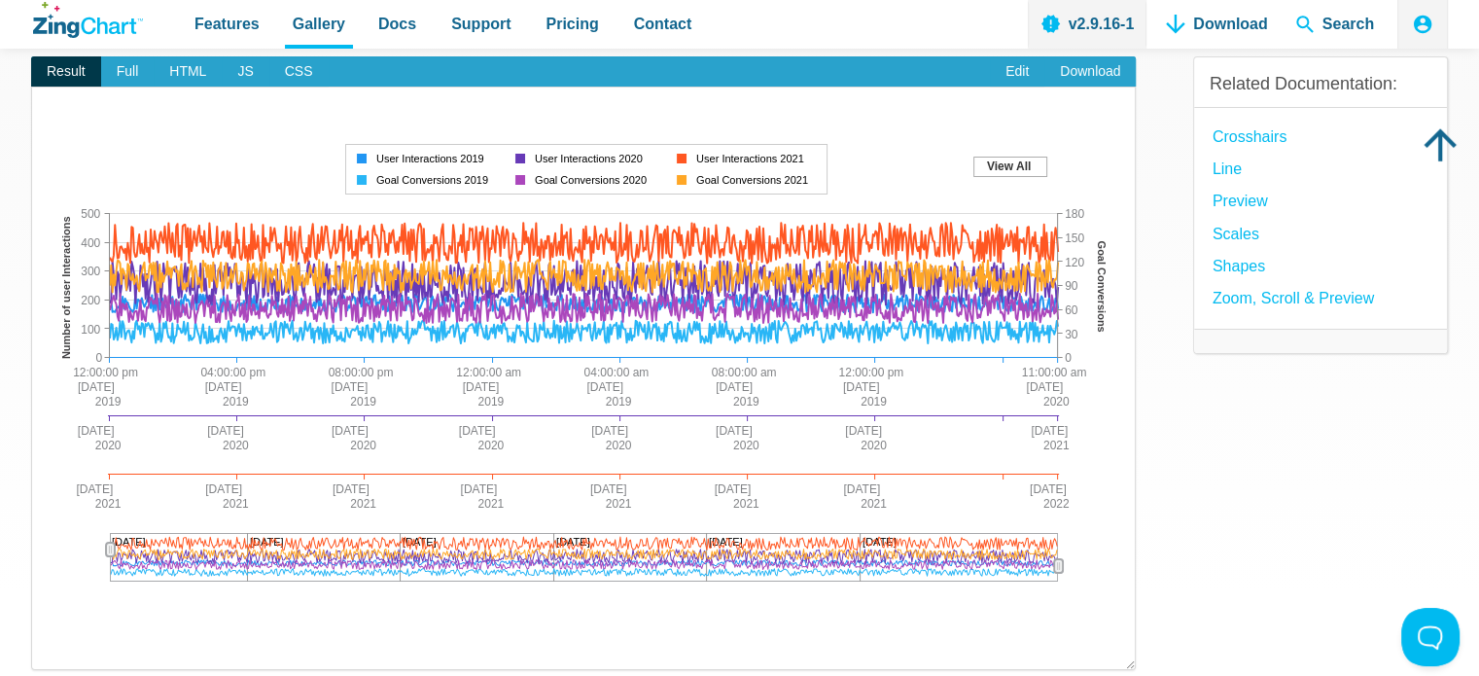
click at [868, 559] on div "App Content" at bounding box center [584, 557] width 948 height 49
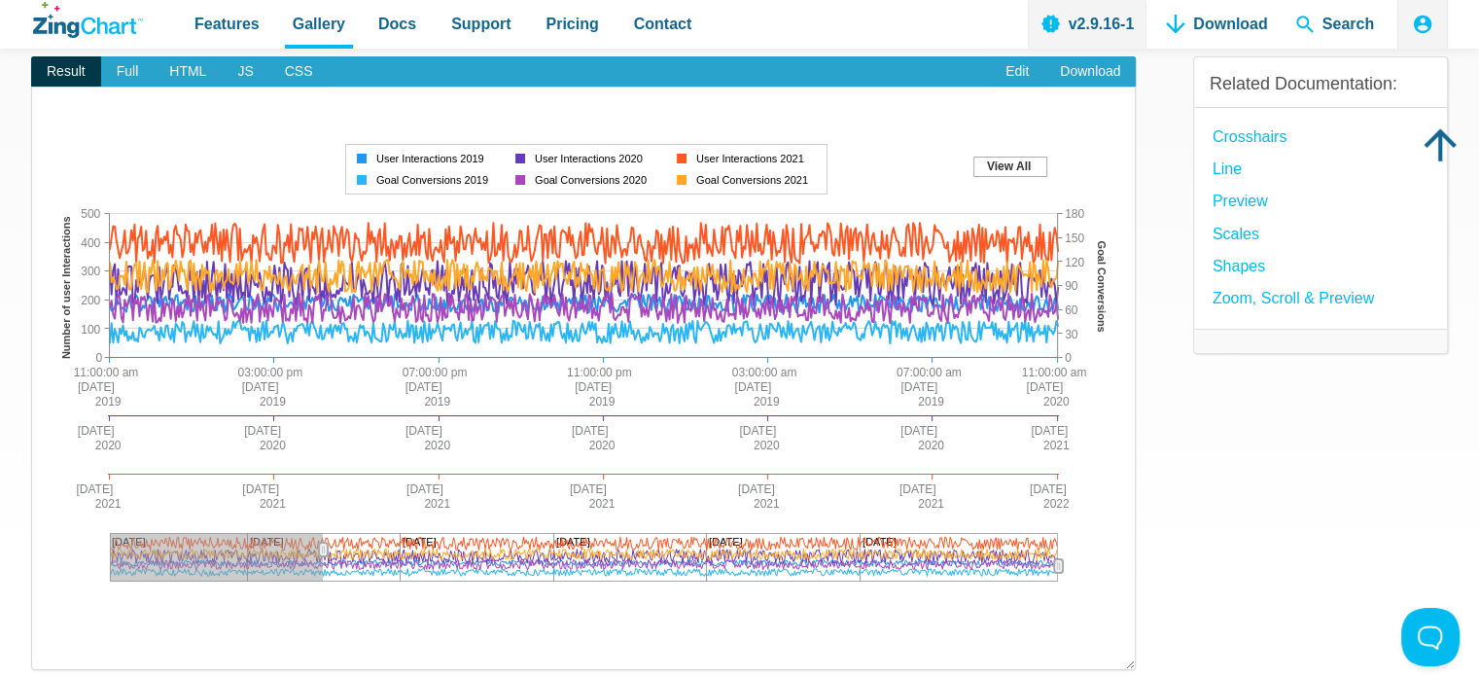
drag, startPoint x: 108, startPoint y: 548, endPoint x: 323, endPoint y: 533, distance: 215.4
click at [323, 533] on div "App Content" at bounding box center [323, 549] width 30 height 35
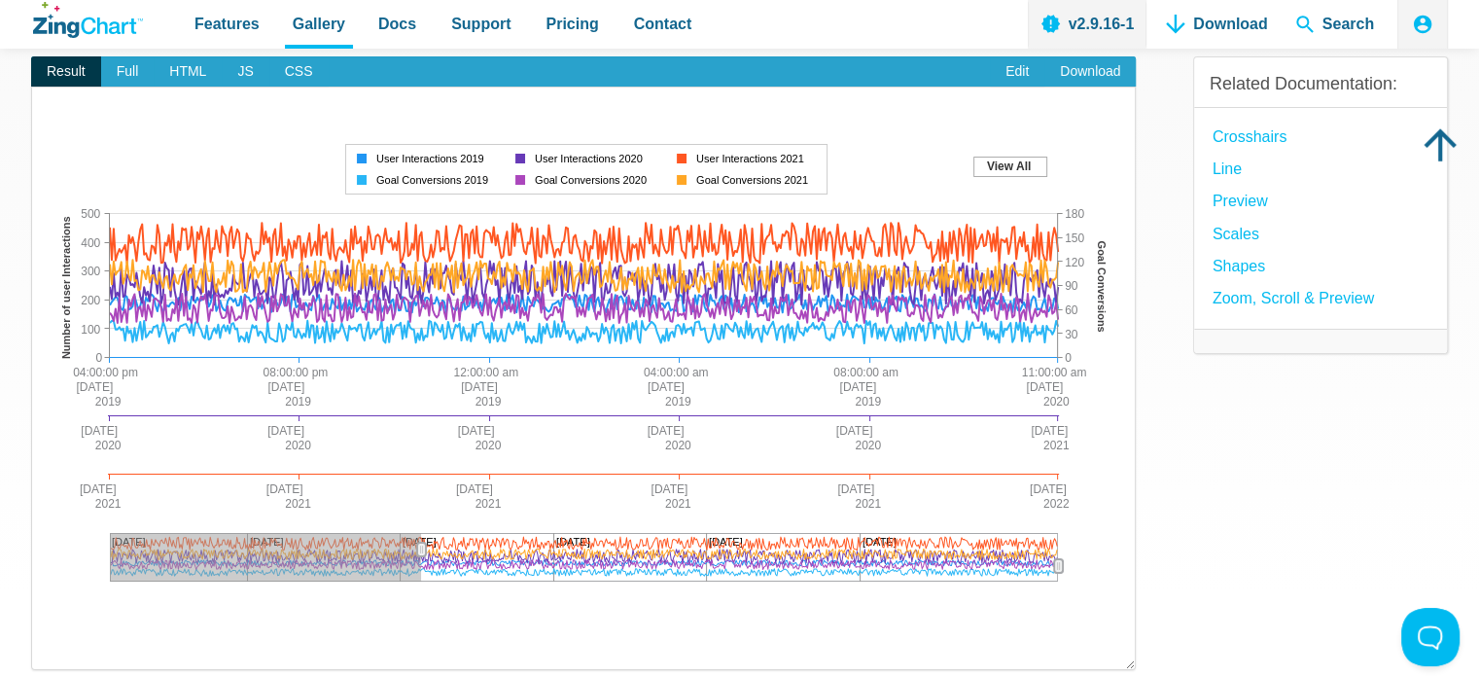
drag, startPoint x: 323, startPoint y: 533, endPoint x: 421, endPoint y: 575, distance: 107.1
click at [421, 575] on div "Dec 1 Dec 6 Dec 11 Dec 16 Dec 21 Dec 26 04:00:00 pm Wed Dec 11 2019 11:00:00 am…" at bounding box center [584, 367] width 1064 height 467
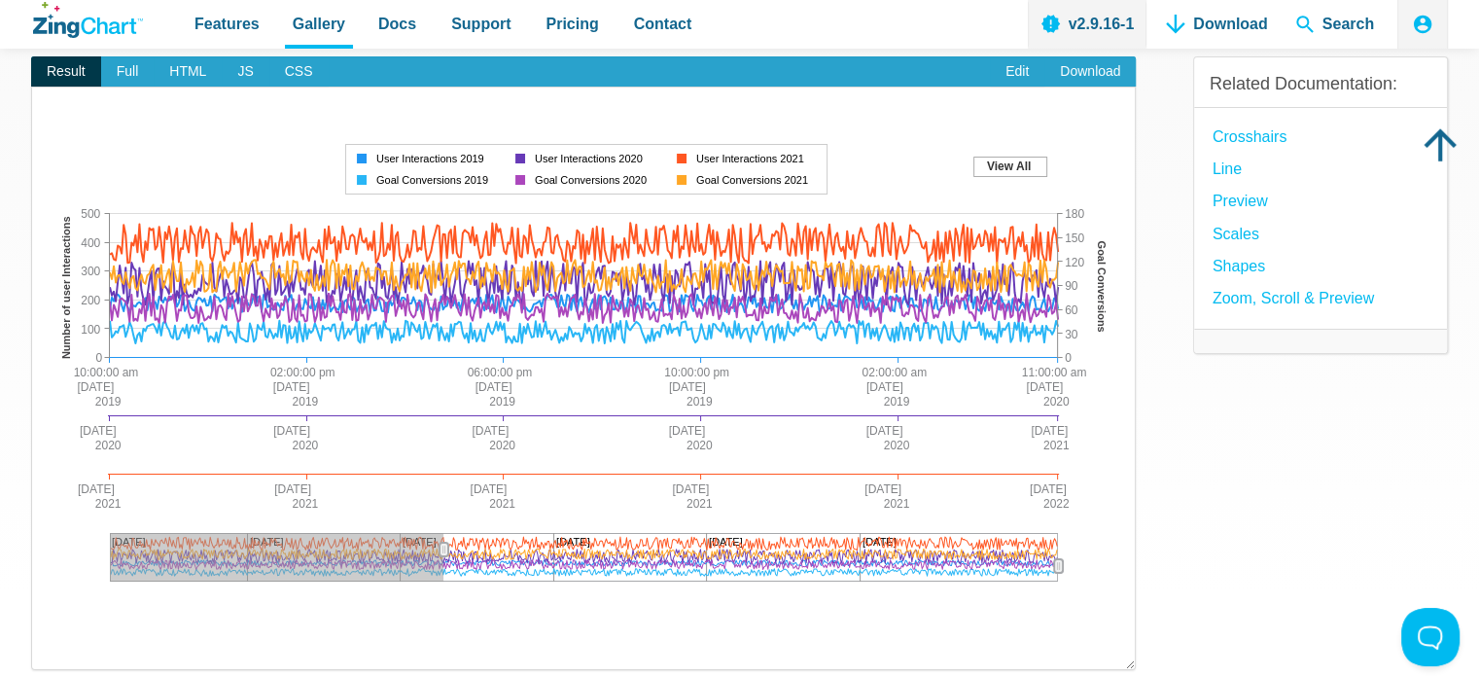
drag, startPoint x: 422, startPoint y: 541, endPoint x: 443, endPoint y: 559, distance: 27.6
click at [443, 559] on div "App Content" at bounding box center [444, 549] width 30 height 35
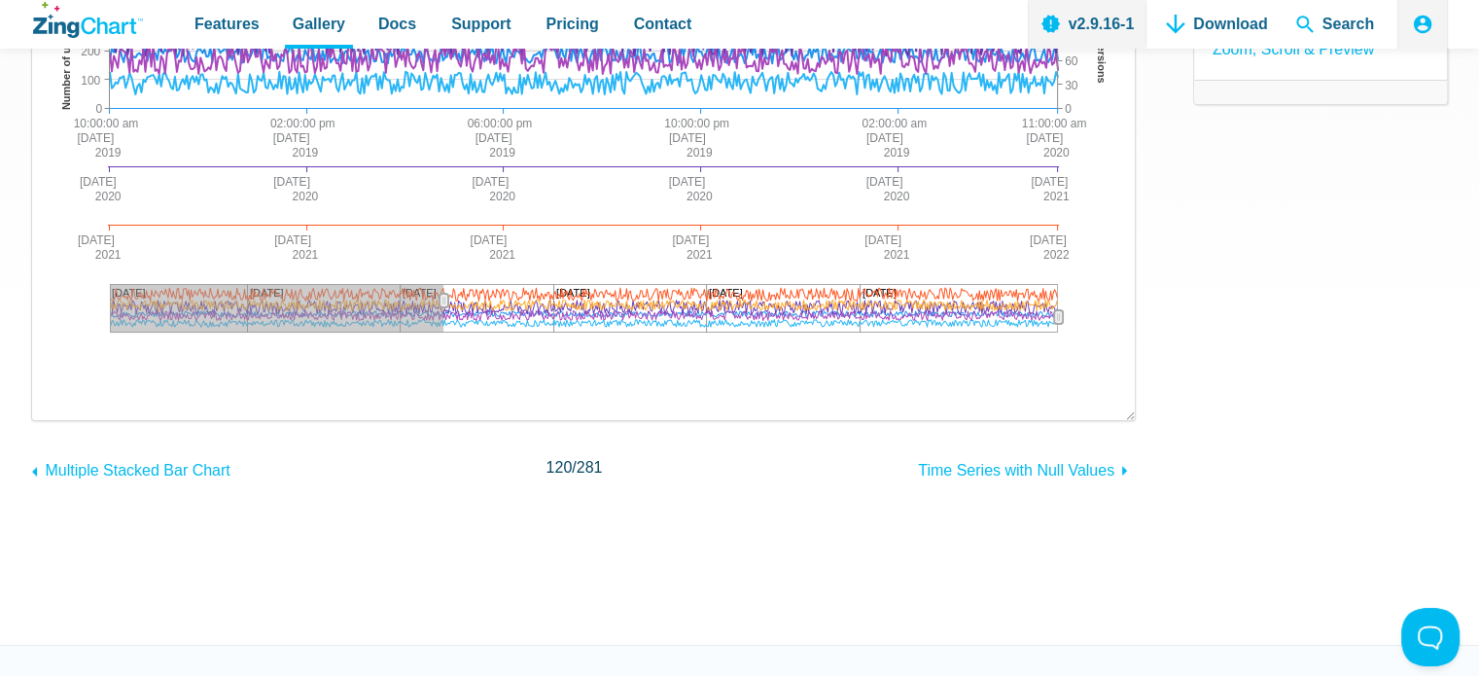
scroll to position [451, 0]
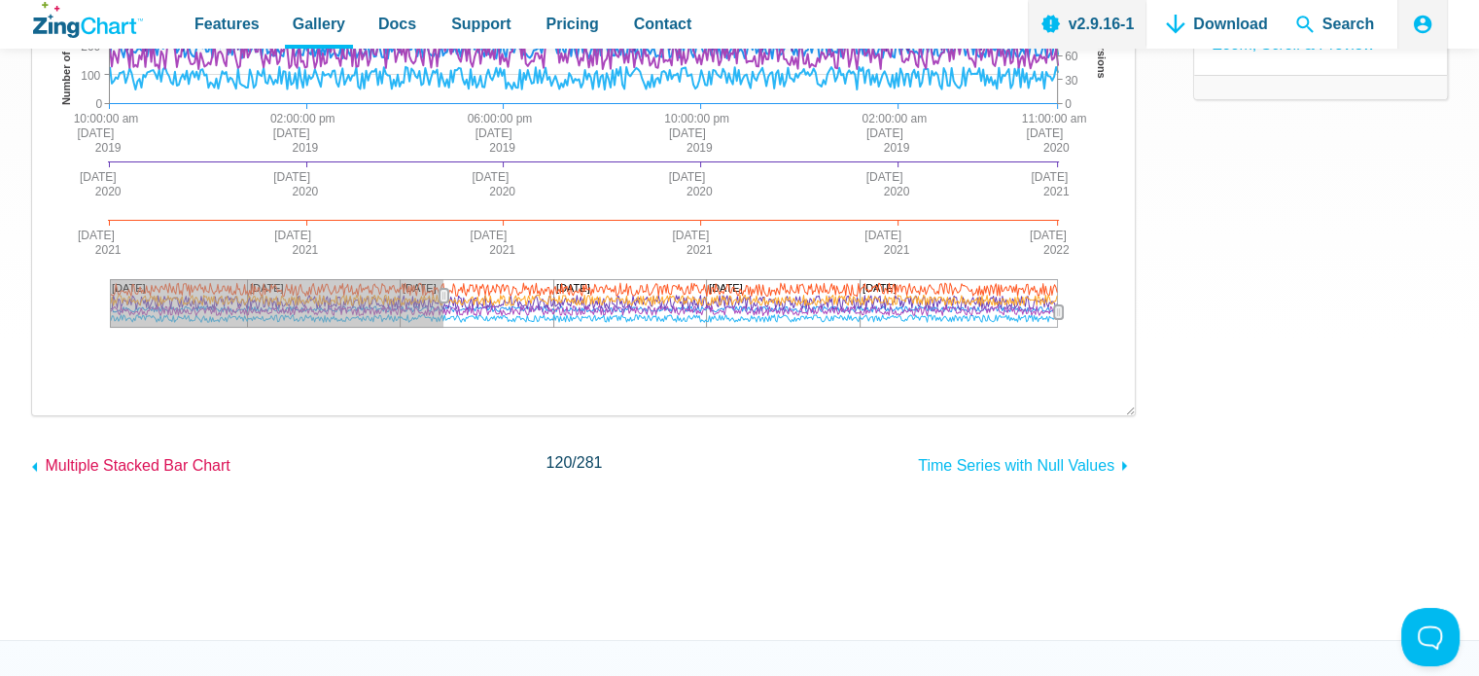
click at [171, 459] on span "Multiple Stacked Bar Chart" at bounding box center [137, 465] width 185 height 17
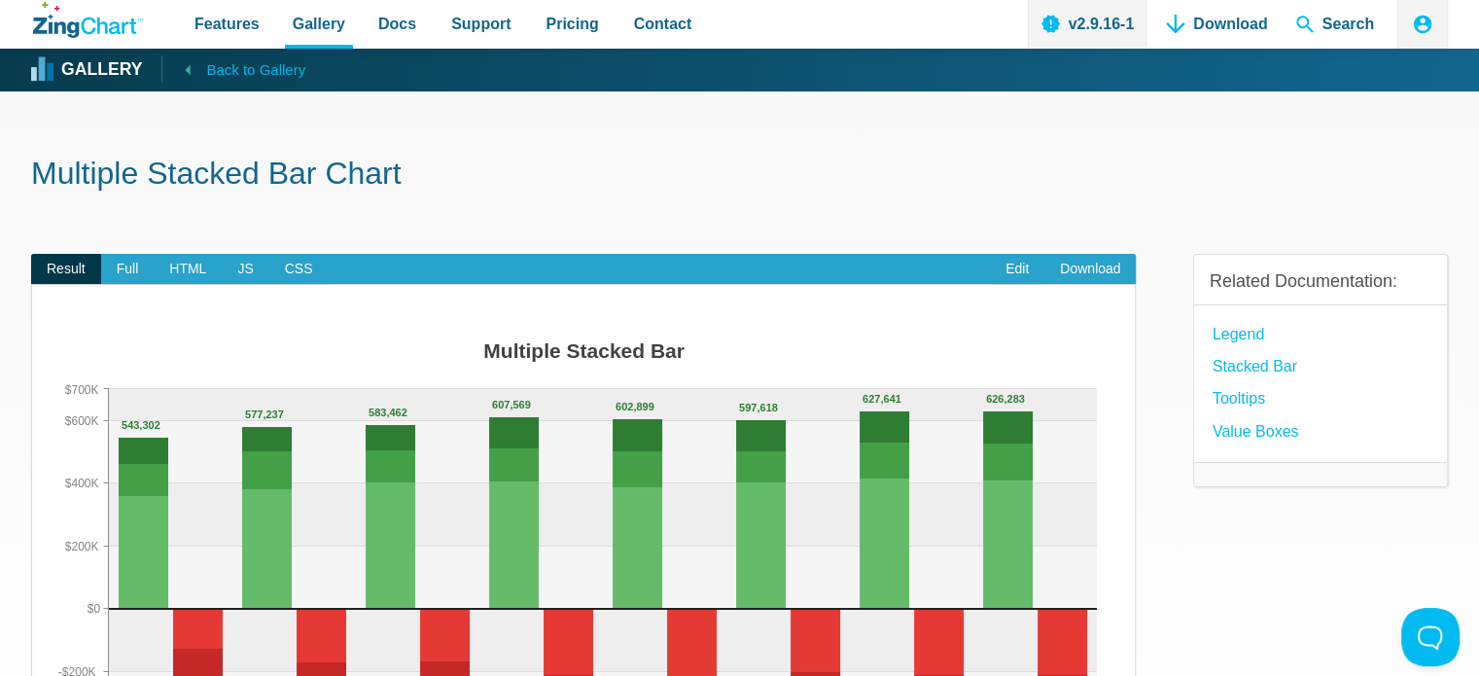
click at [207, 62] on span "Back to Gallery" at bounding box center [255, 69] width 99 height 25
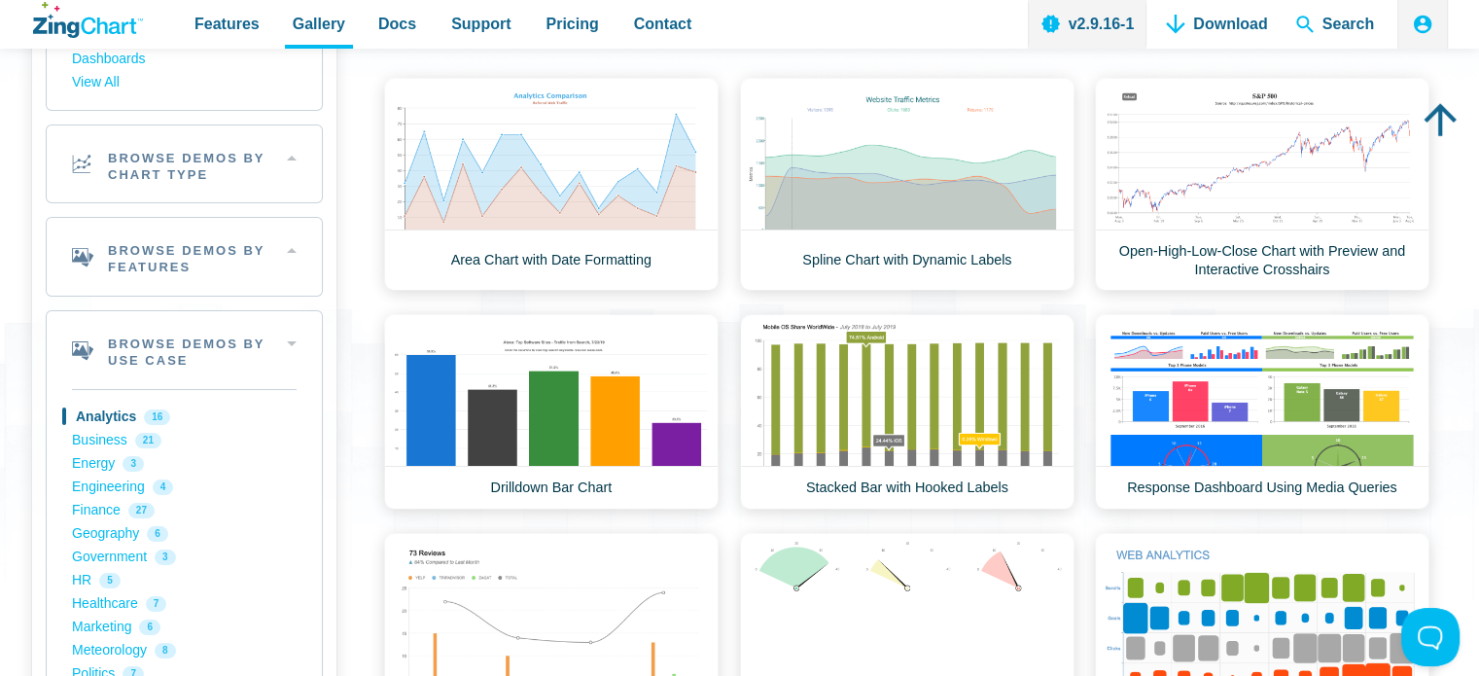
scroll to position [220, 0]
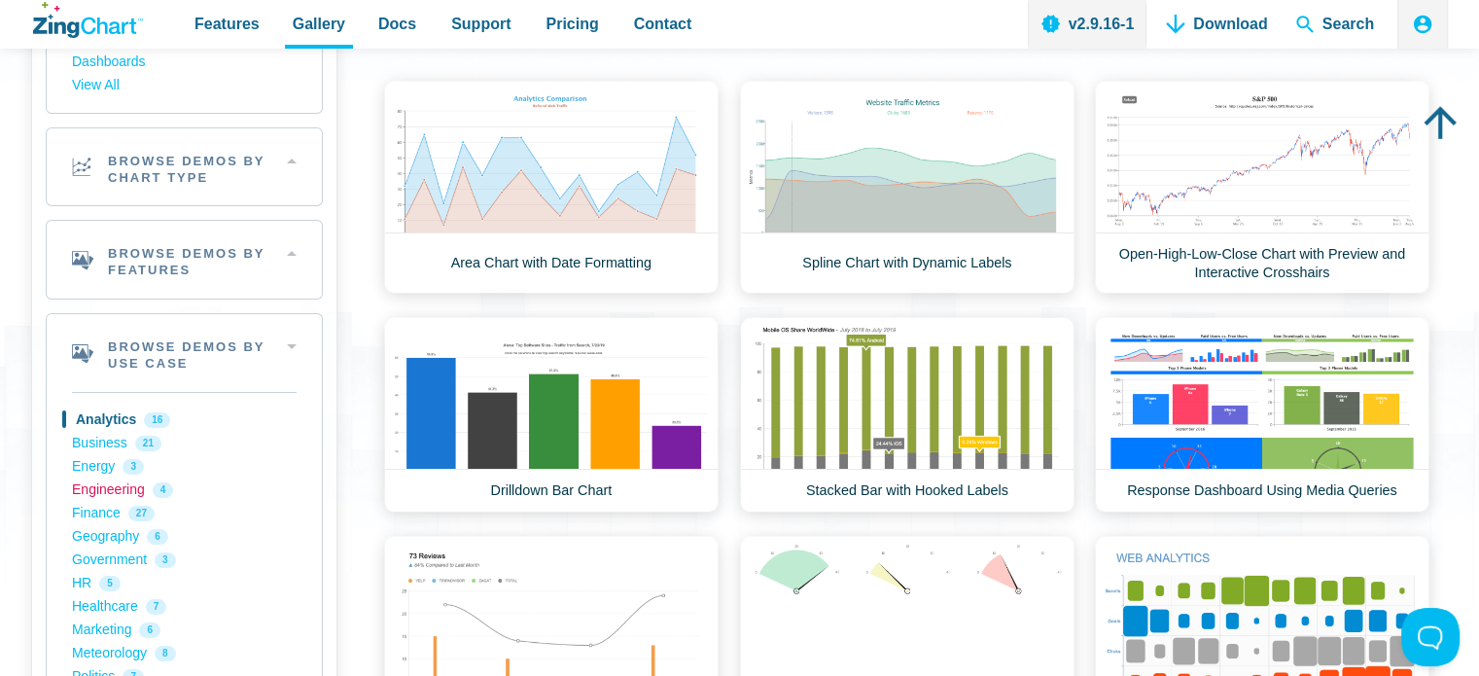
click at [124, 491] on link "Engineering 4" at bounding box center [184, 489] width 225 height 23
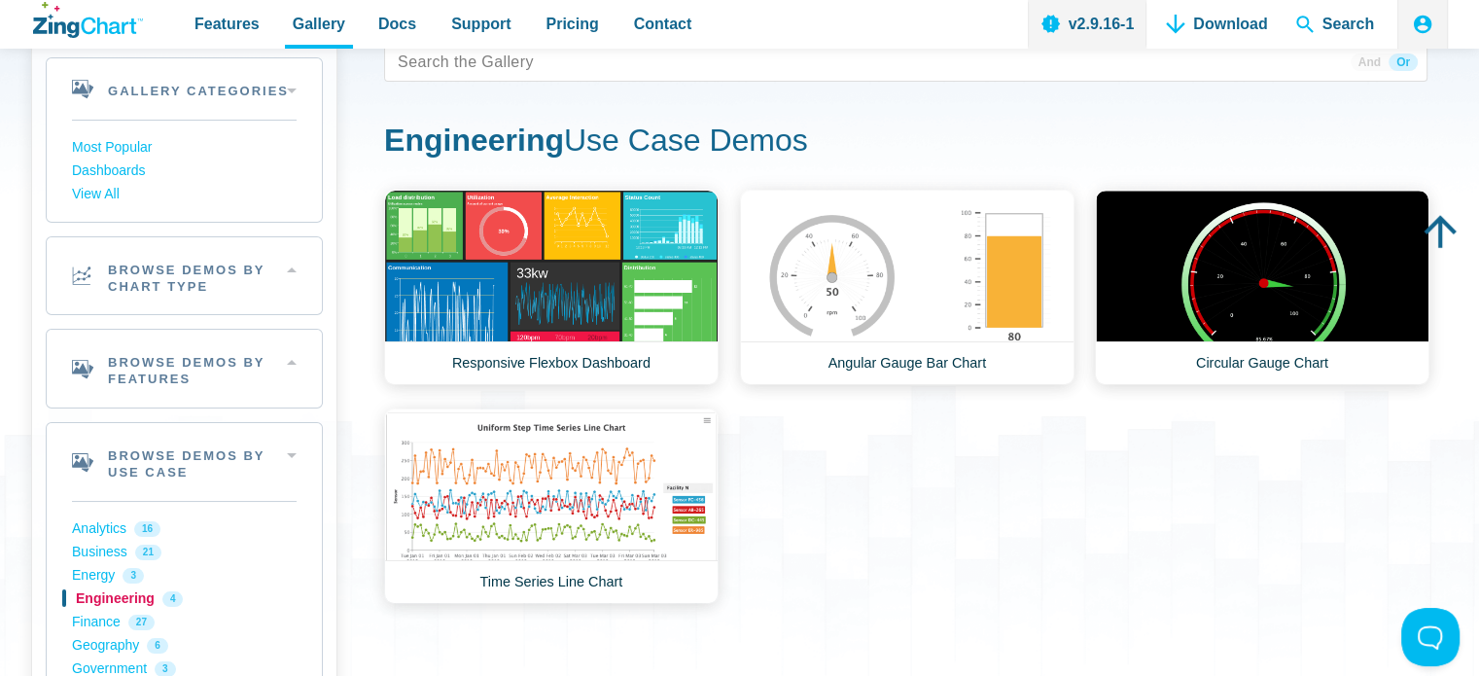
scroll to position [119, 0]
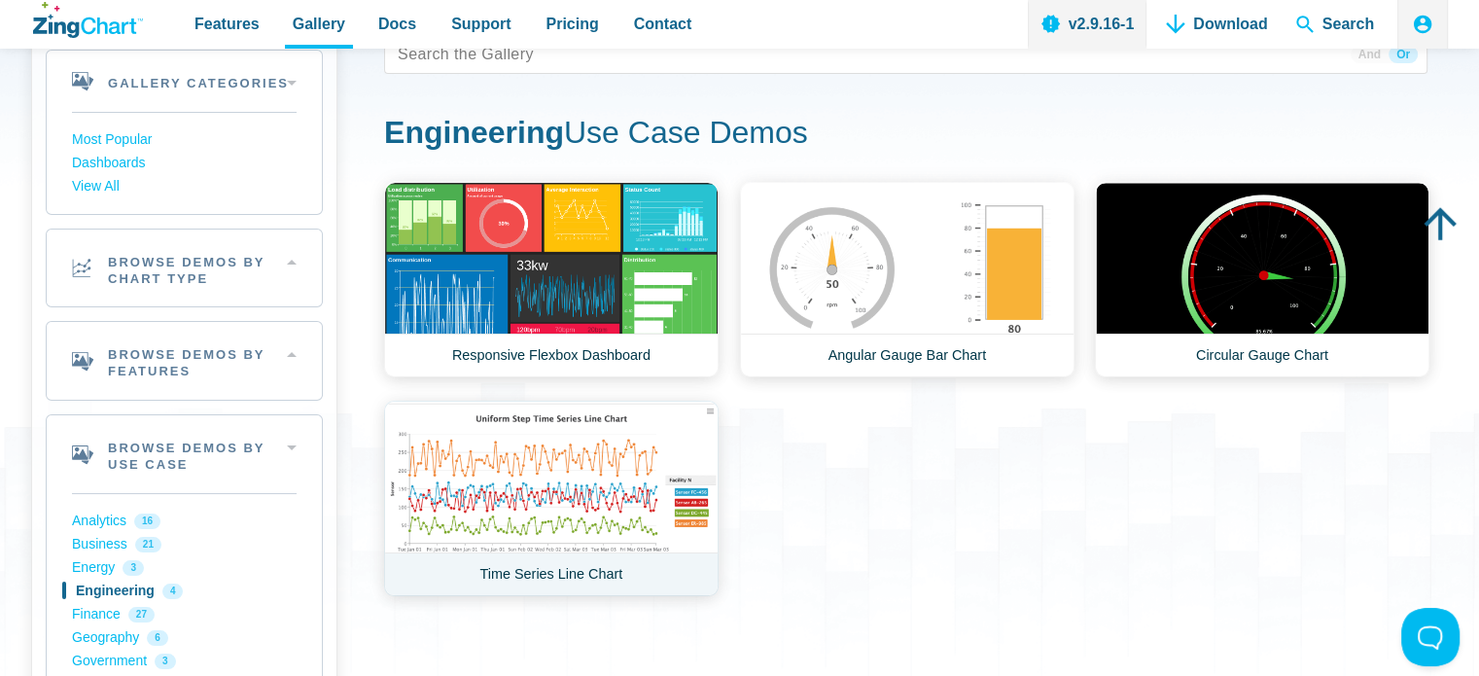
click at [653, 454] on link "Time Series Line Chart" at bounding box center [551, 497] width 334 height 195
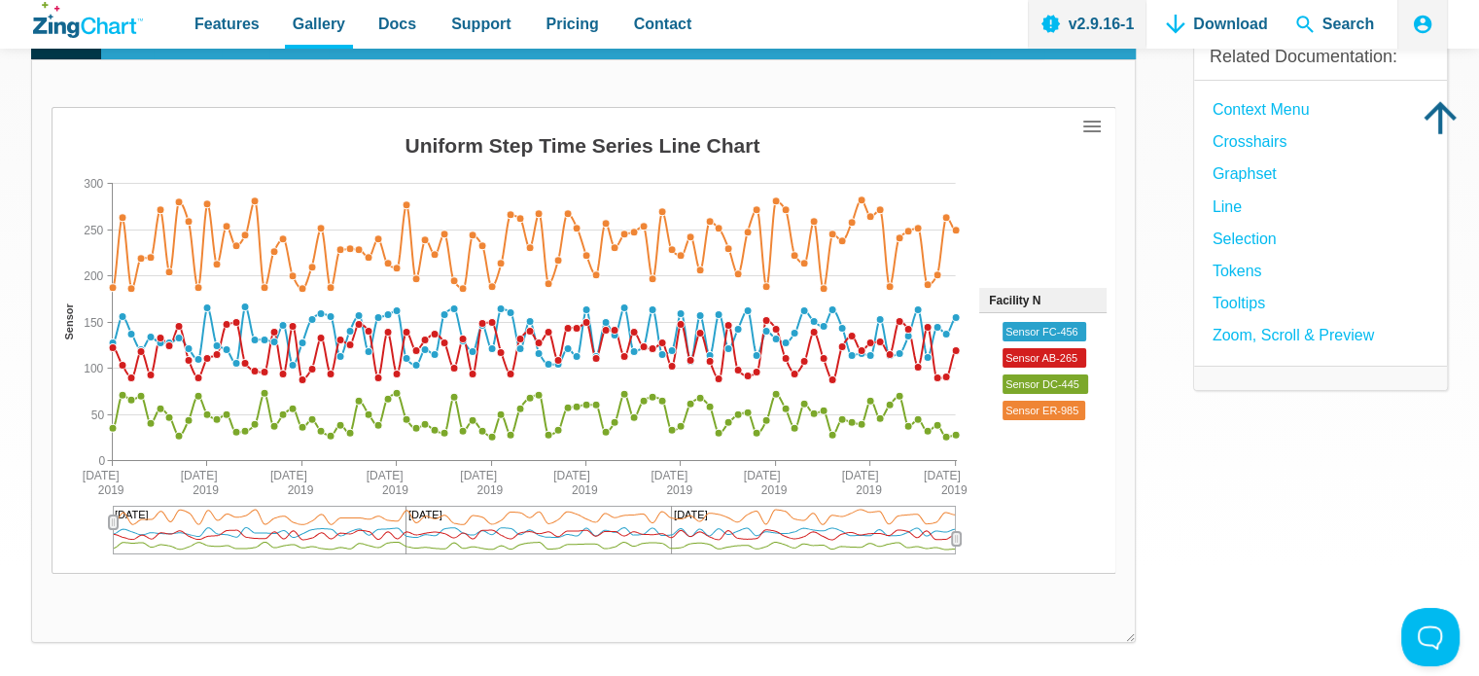
scroll to position [227, 0]
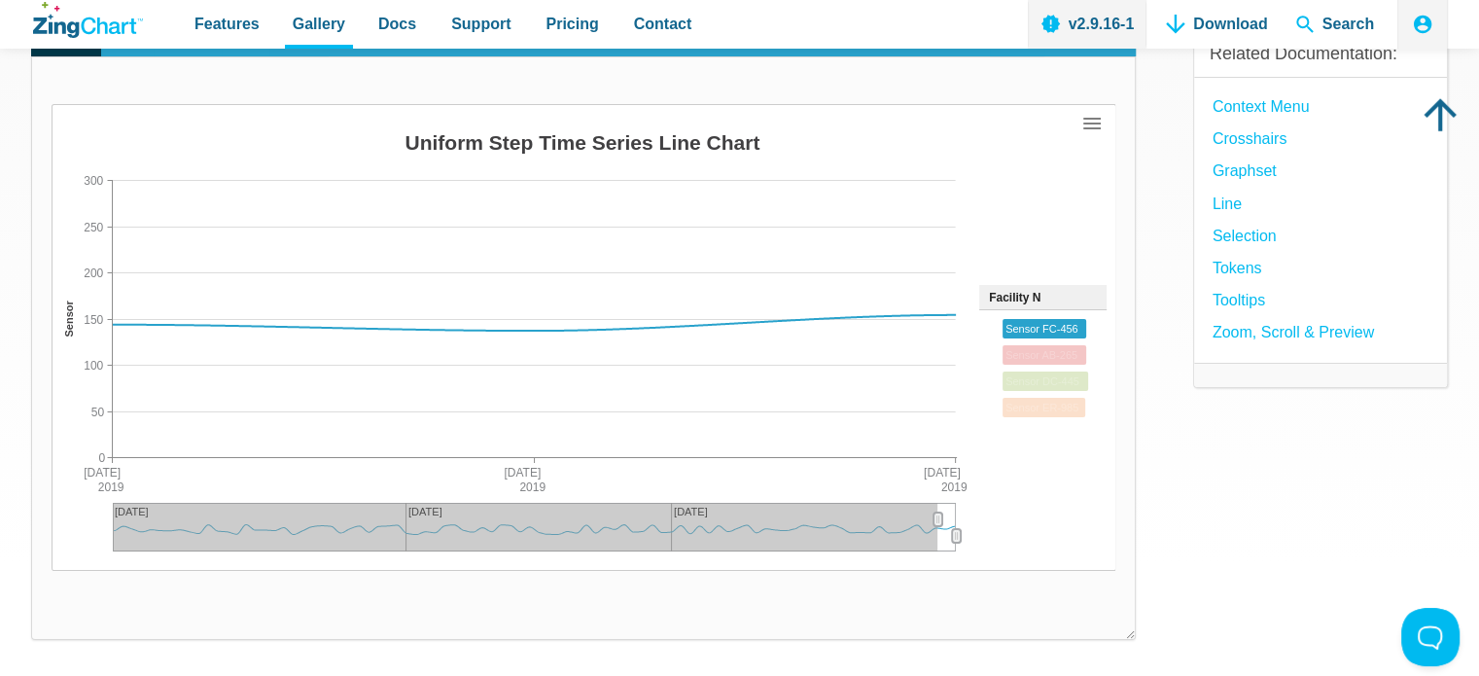
drag, startPoint x: 107, startPoint y: 512, endPoint x: 995, endPoint y: 542, distance: 889.0
click at [995, 542] on div "Uniform Step Time Series Line Chart Jan 2019 Feb 2019 Mar 2019 Fri Mar 03 2019 …" at bounding box center [584, 337] width 1064 height 467
click at [52, 571] on area "App Content" at bounding box center [52, 571] width 0 height 0
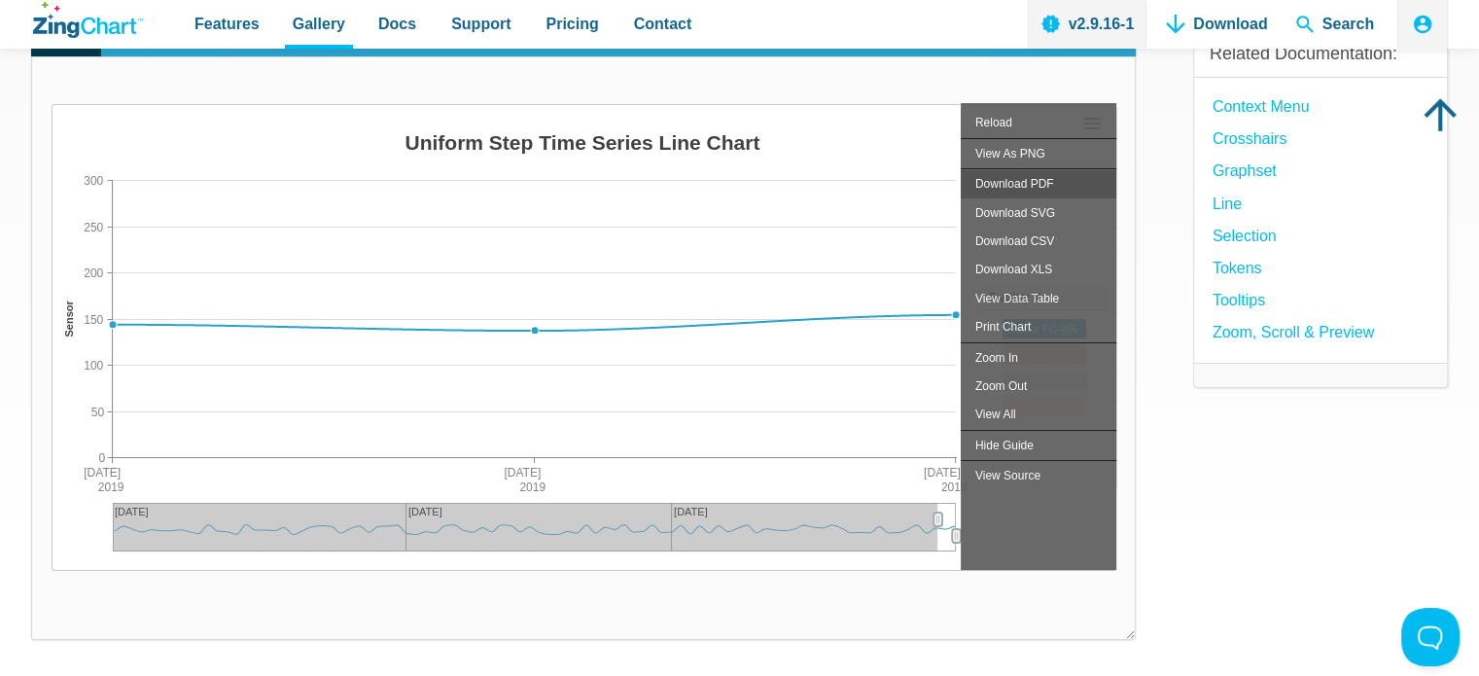
click at [1021, 185] on div "Download PDF" at bounding box center [1038, 183] width 156 height 28
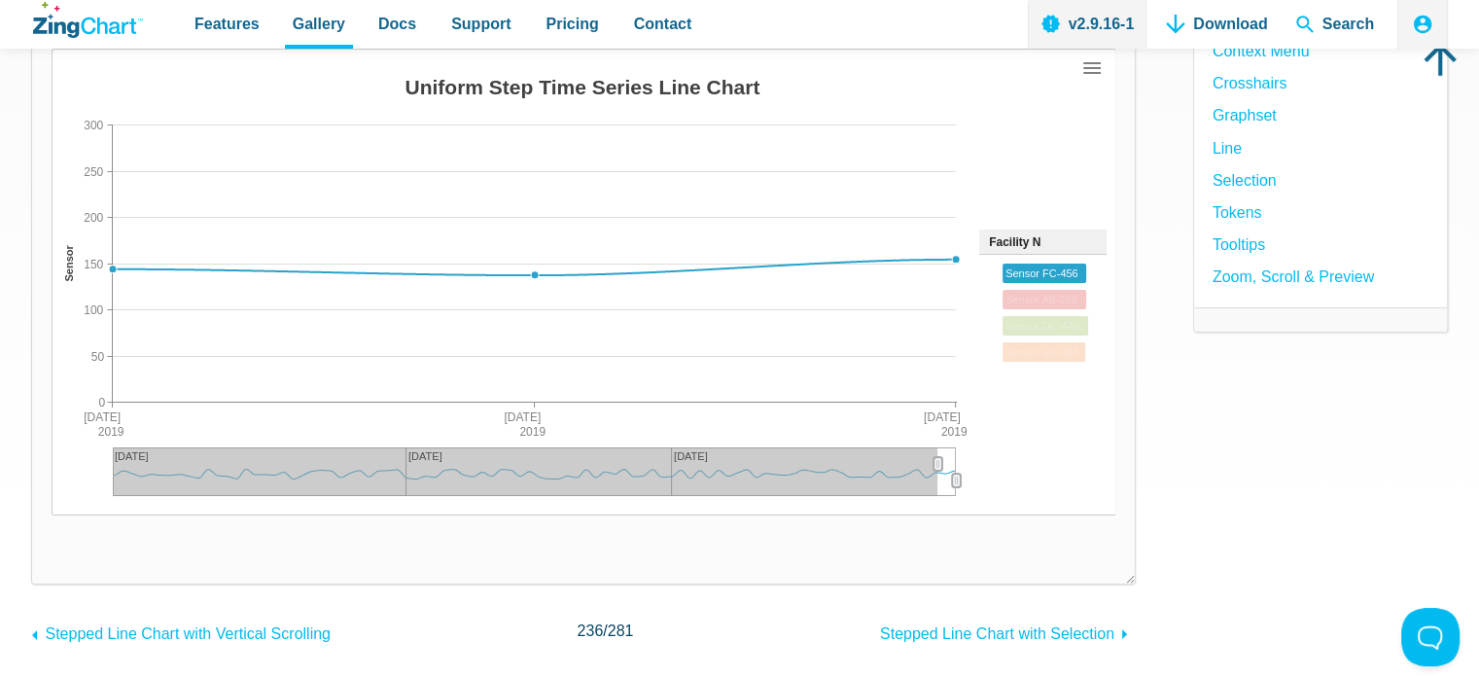
scroll to position [0, 0]
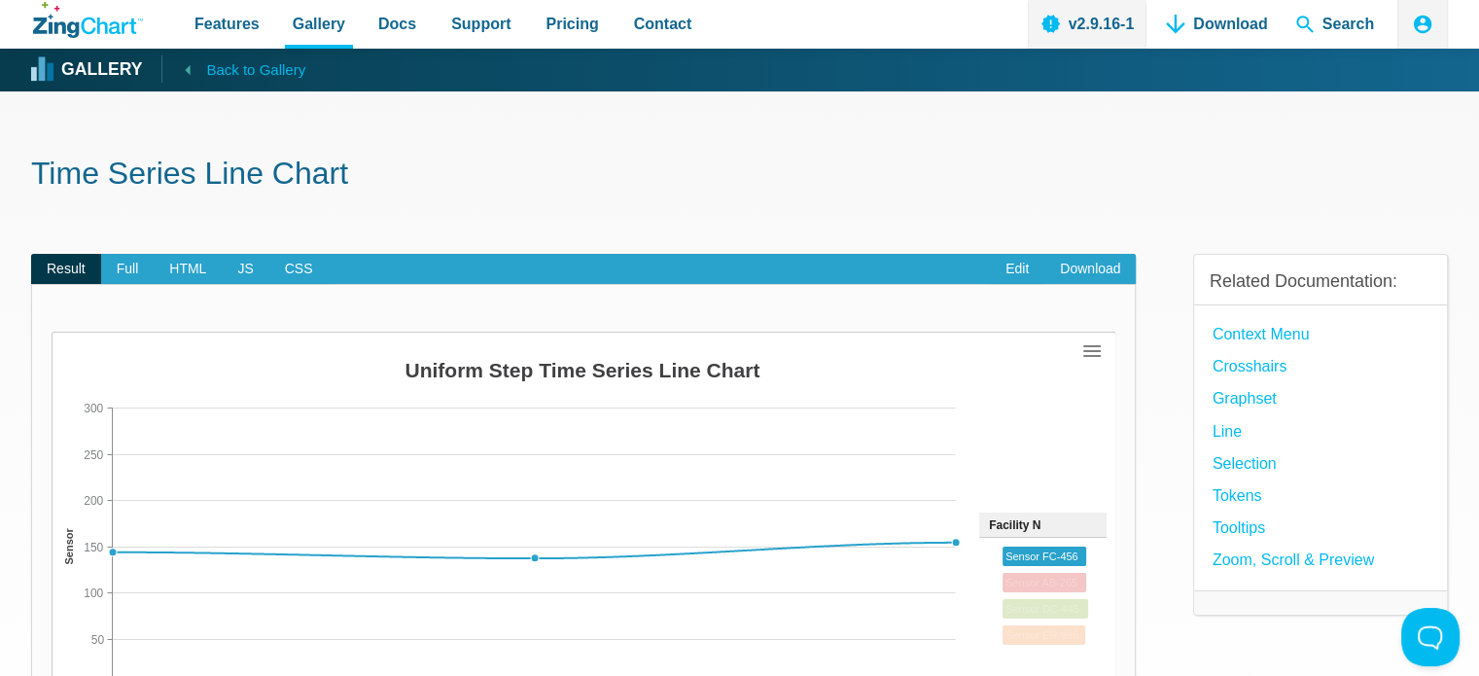
click at [221, 70] on span "Back to Gallery" at bounding box center [255, 69] width 99 height 25
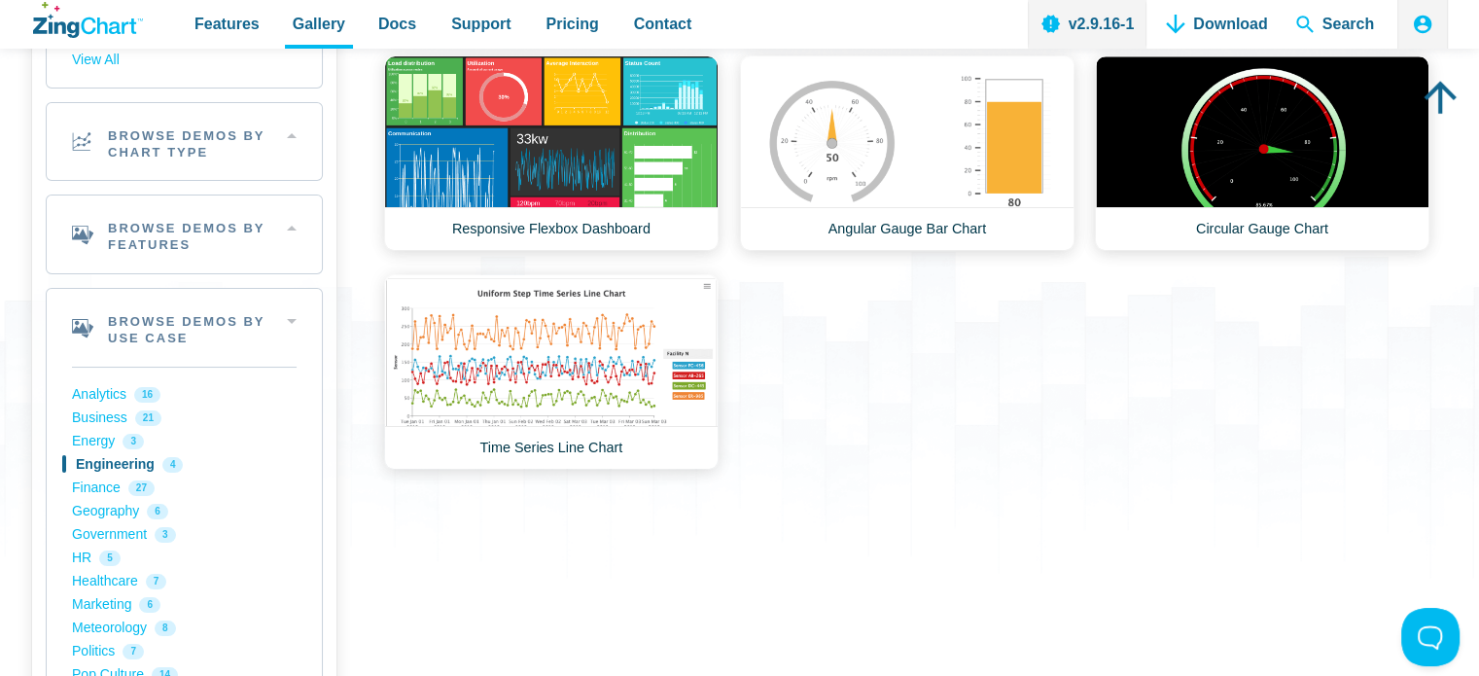
scroll to position [239, 0]
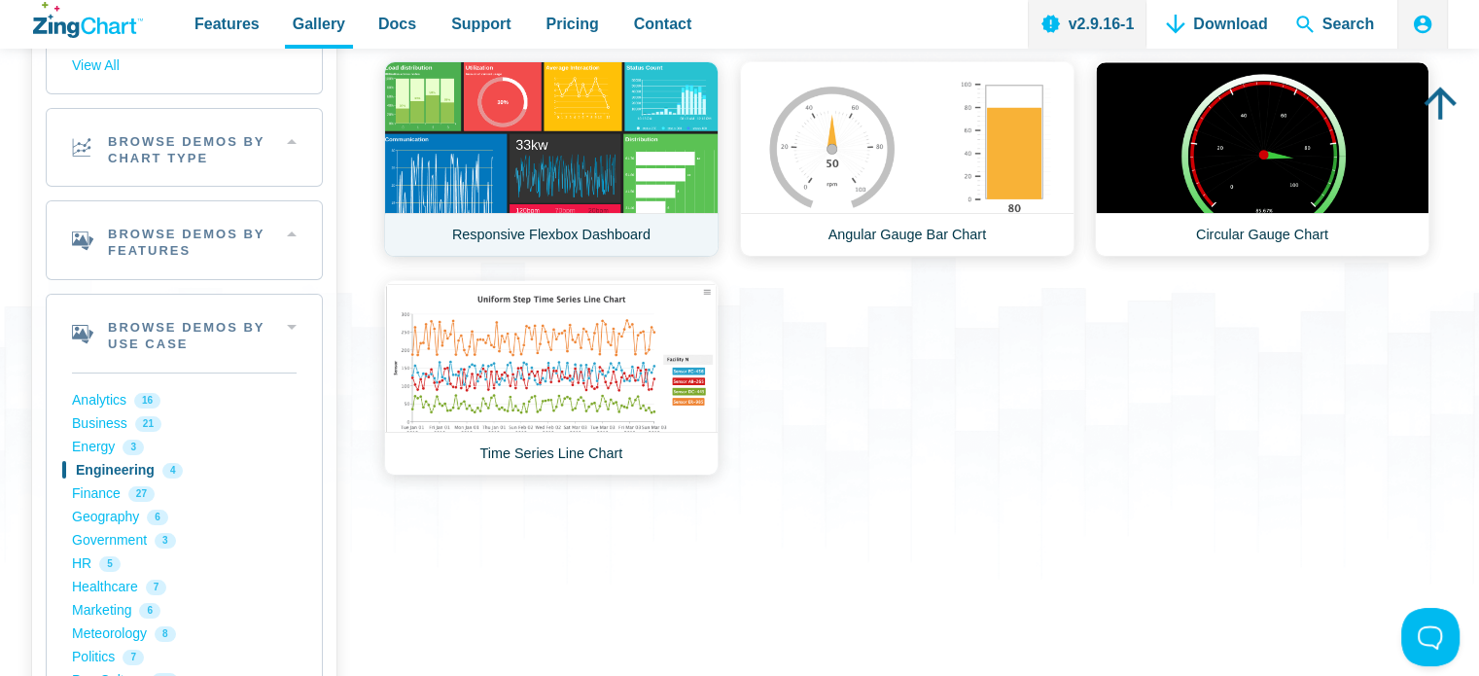
click at [626, 155] on link "Responsive Flexbox Dashboard" at bounding box center [551, 158] width 334 height 195
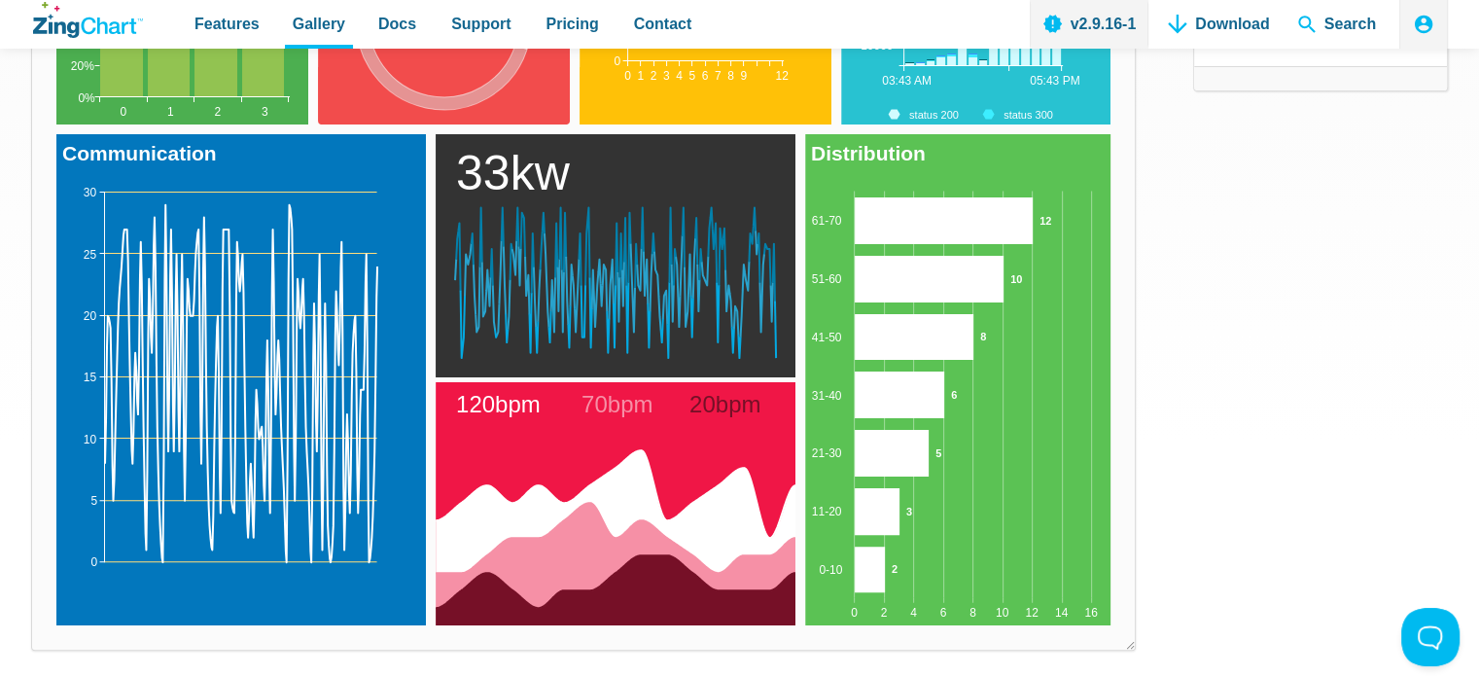
scroll to position [433, 0]
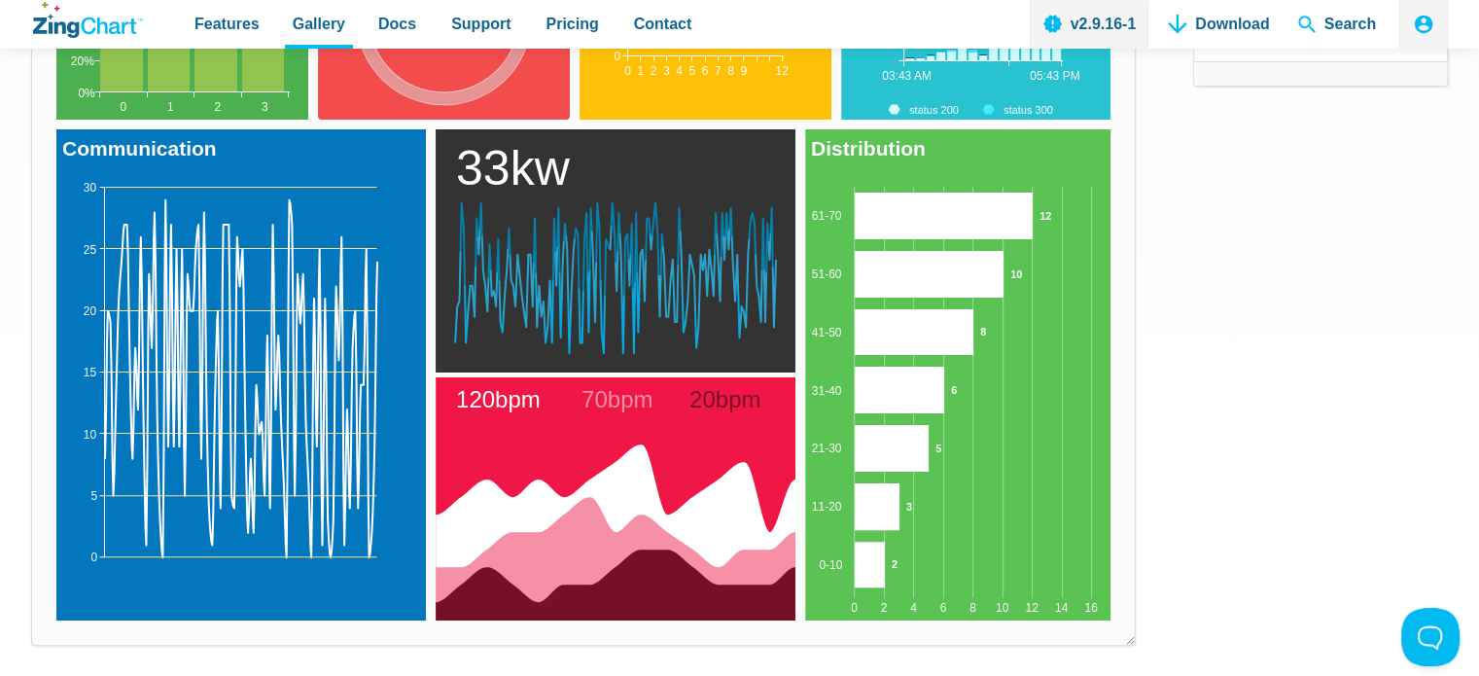
click at [729, 535] on icon "App Content" at bounding box center [615, 532] width 360 height 175
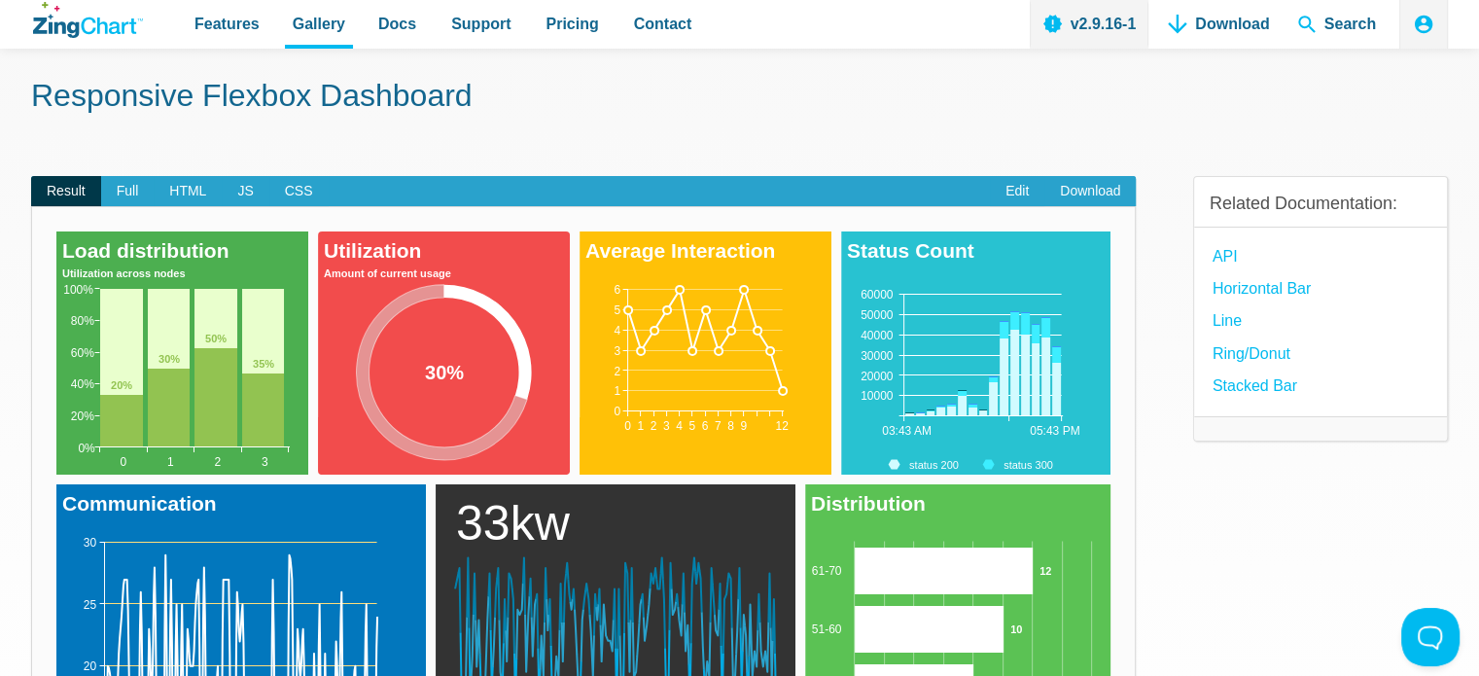
scroll to position [0, 0]
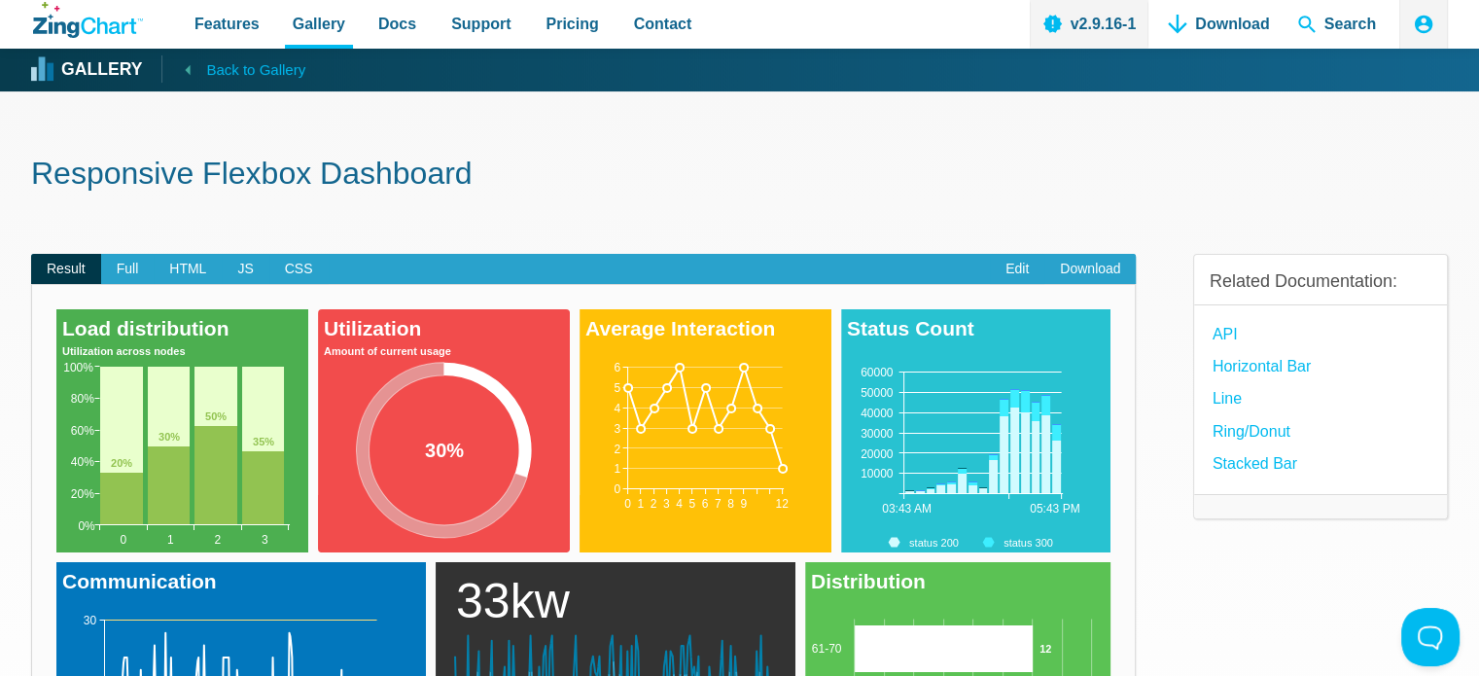
click at [206, 70] on span "Back to Gallery" at bounding box center [255, 69] width 99 height 25
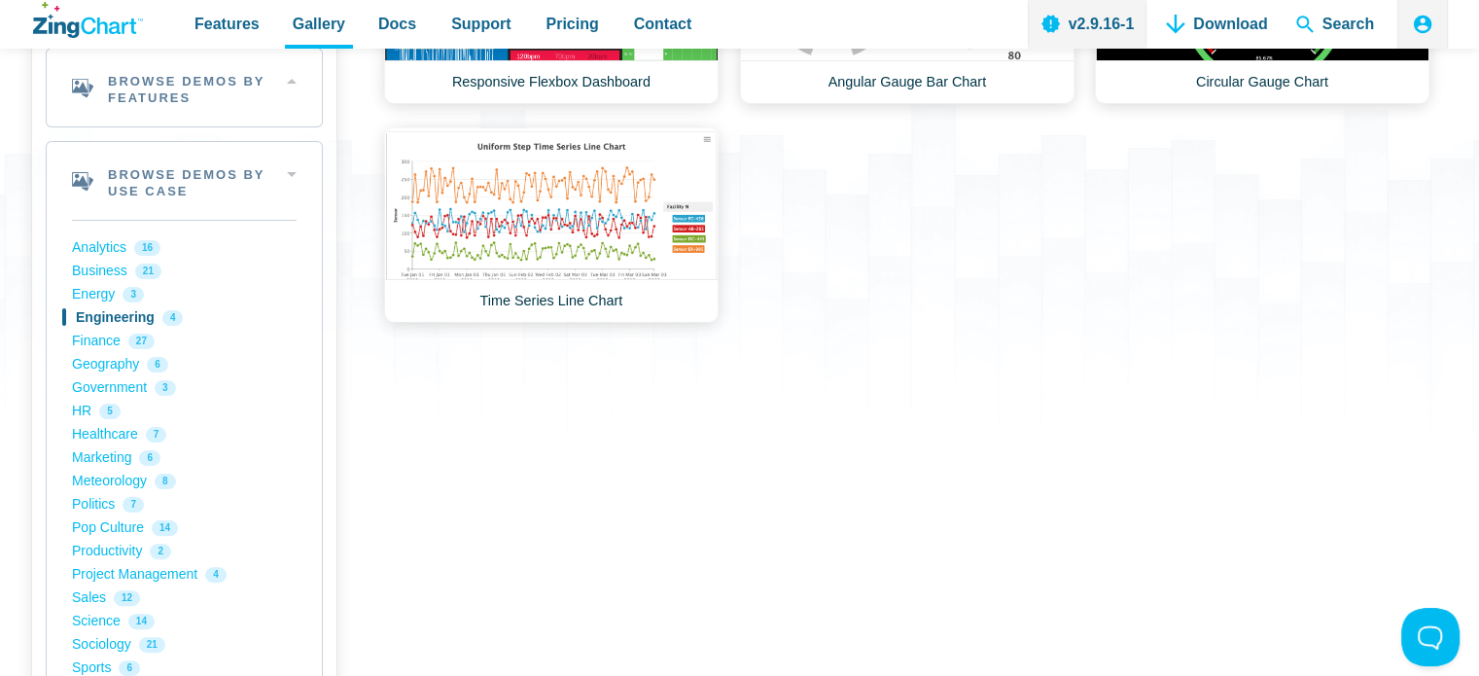
scroll to position [418, 0]
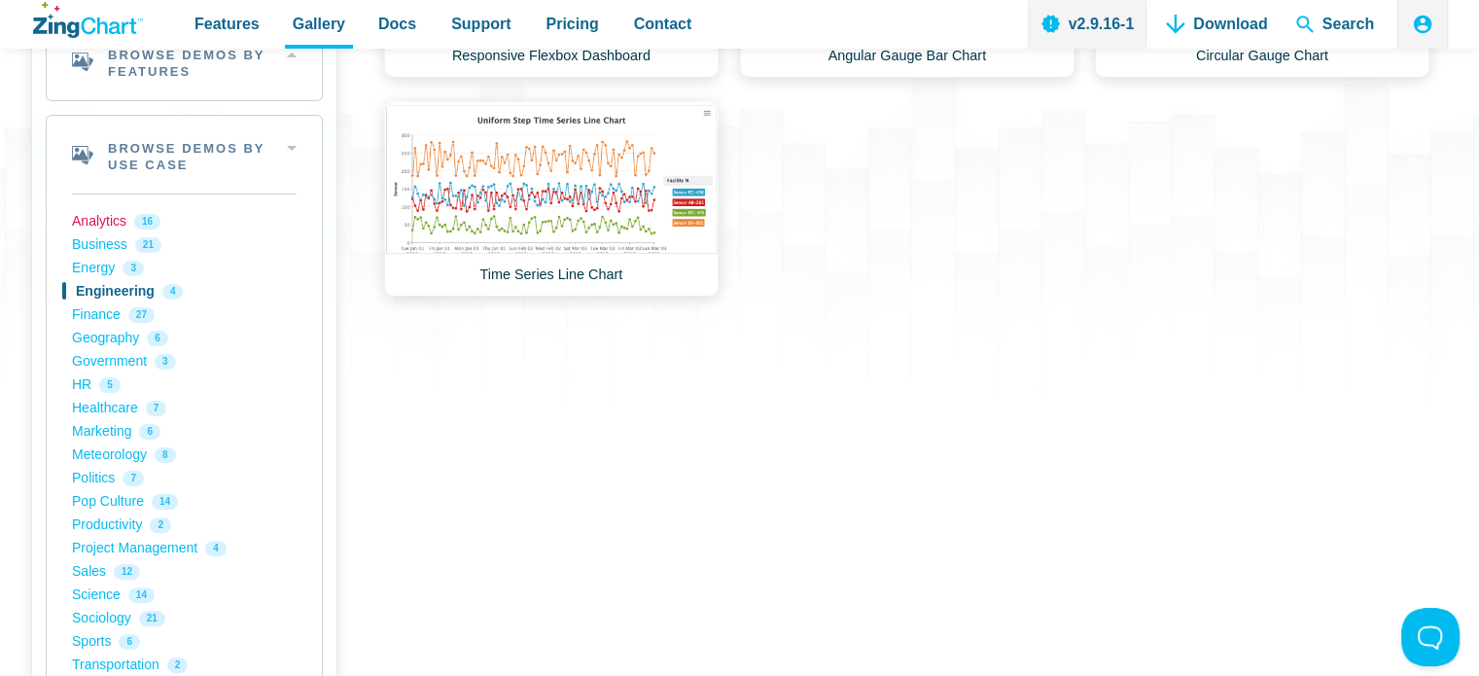
click at [73, 227] on link "Analytics 16" at bounding box center [184, 221] width 225 height 23
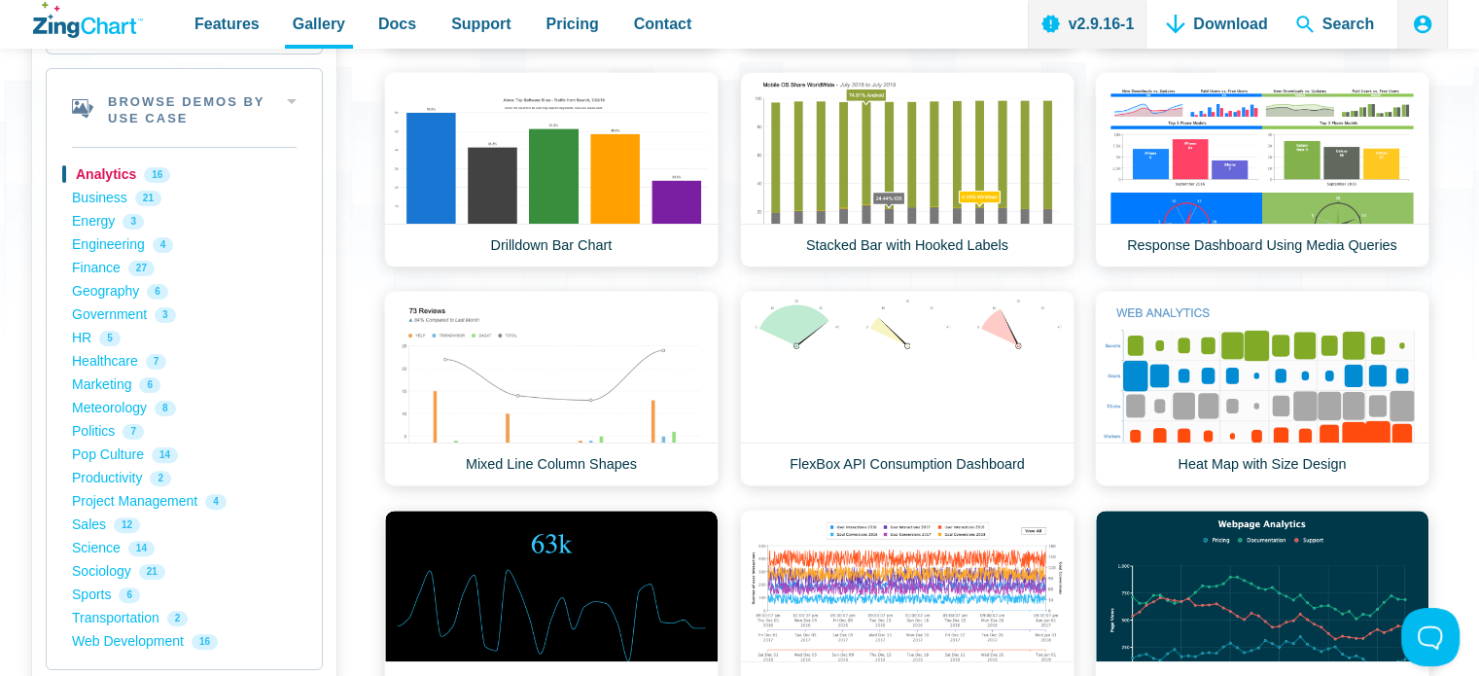
scroll to position [540, 0]
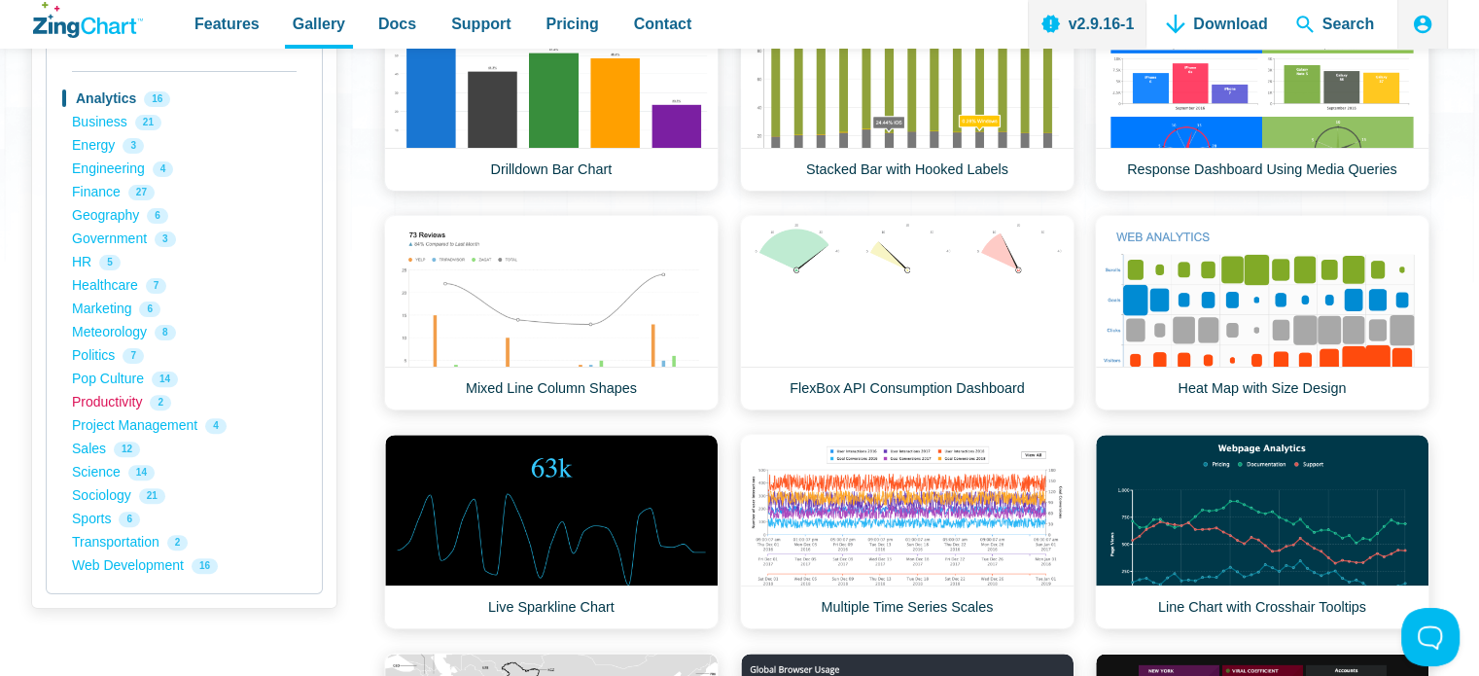
click at [129, 401] on link "Productivity 2" at bounding box center [184, 402] width 225 height 23
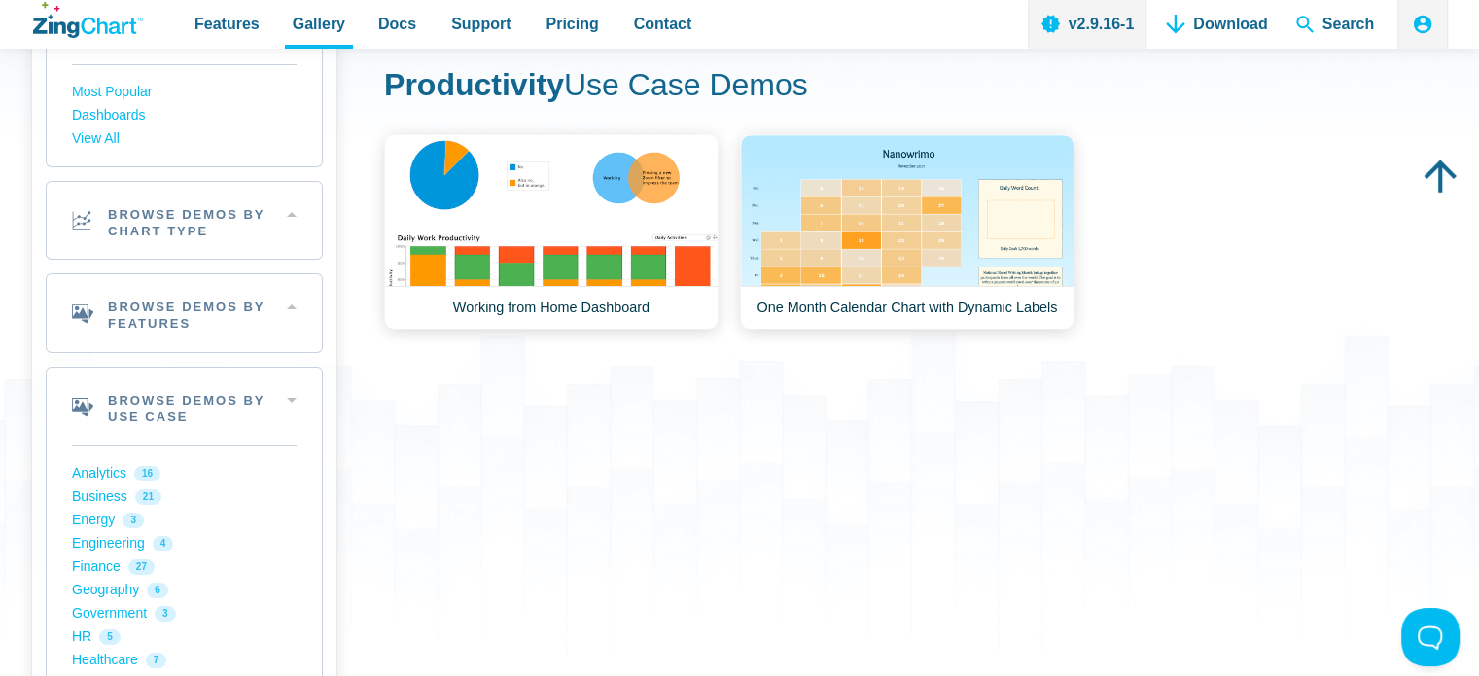
scroll to position [160, 0]
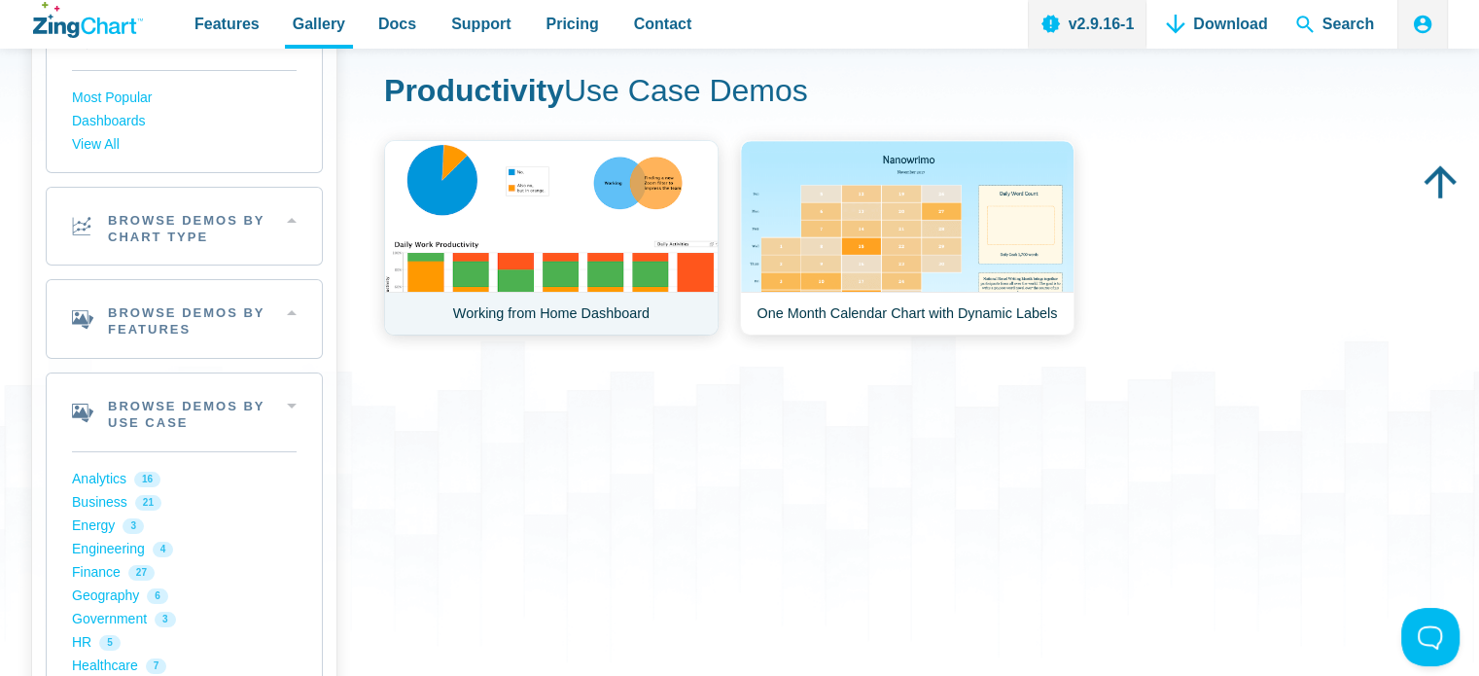
click at [662, 203] on link "Working from Home Dashboard" at bounding box center [551, 237] width 334 height 195
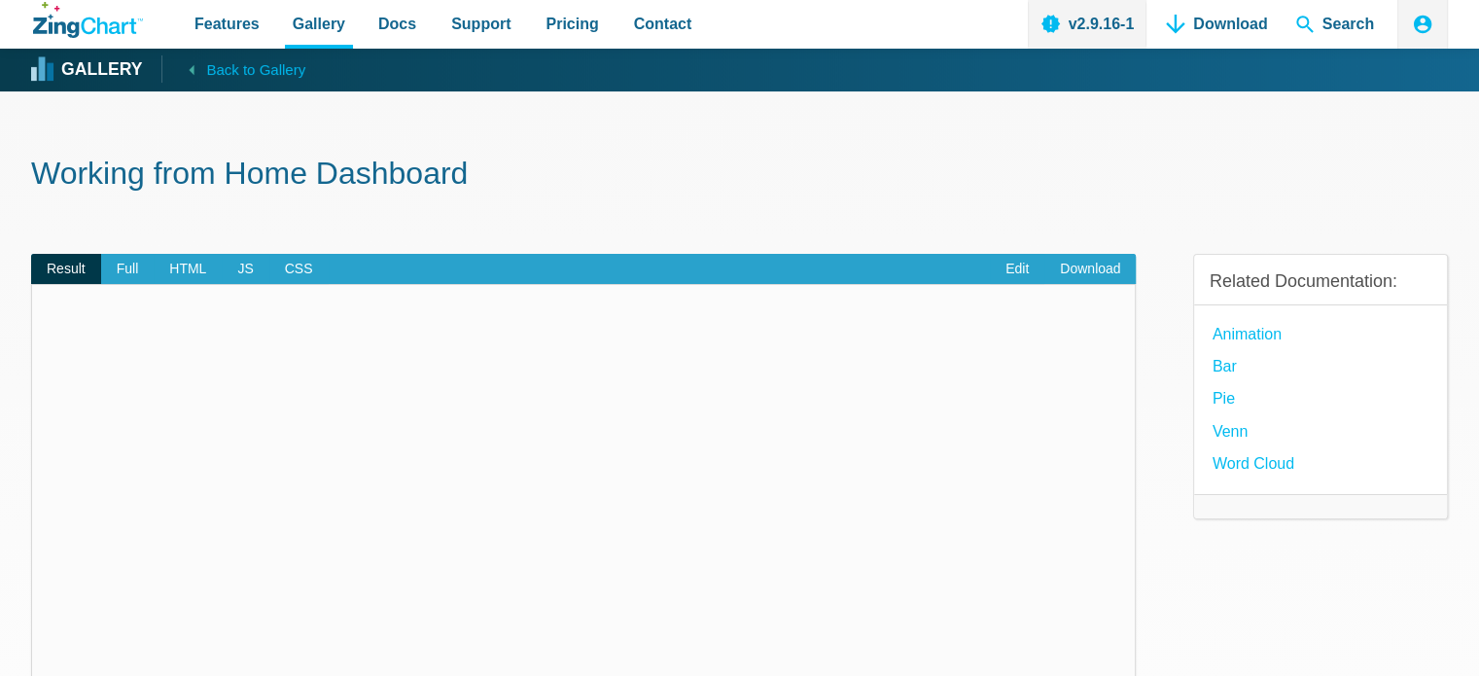
click at [1281, 428] on li "Venn" at bounding box center [1321, 431] width 219 height 26
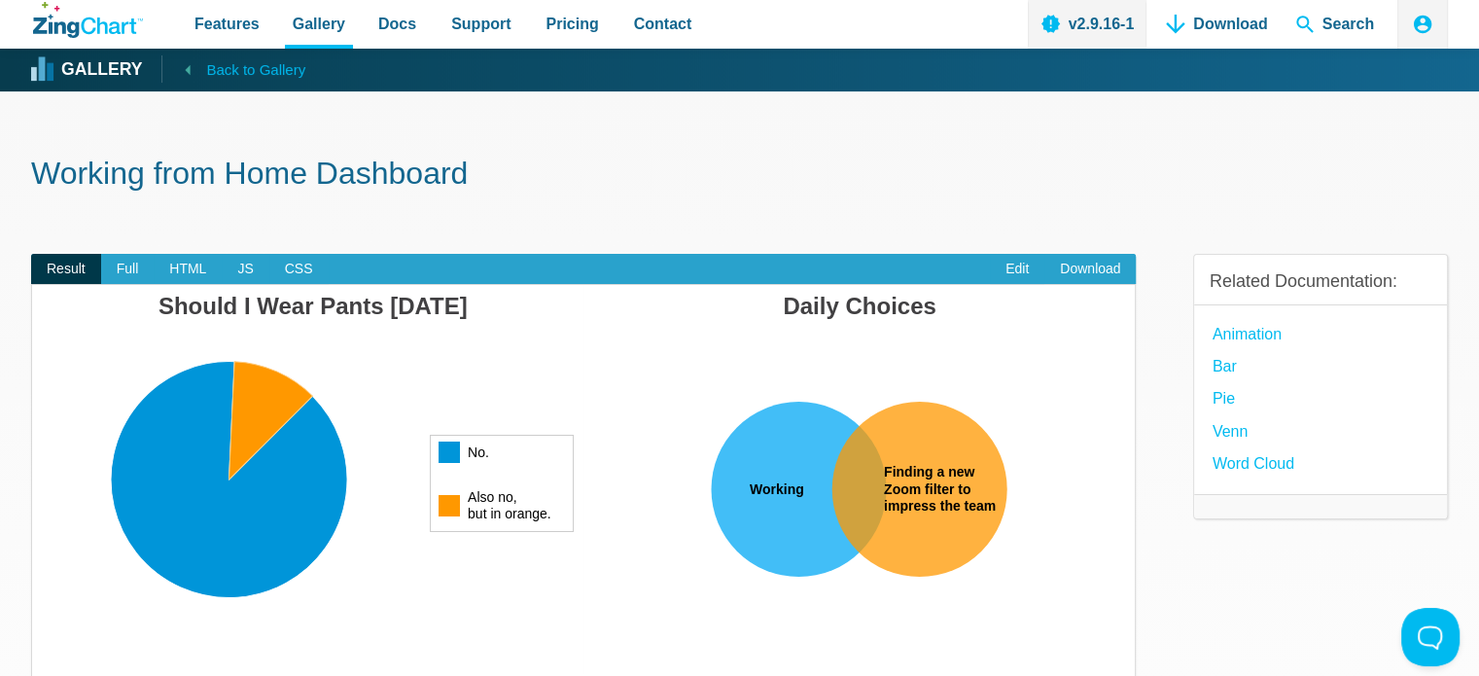
click at [219, 75] on span "Back to Gallery" at bounding box center [255, 69] width 99 height 25
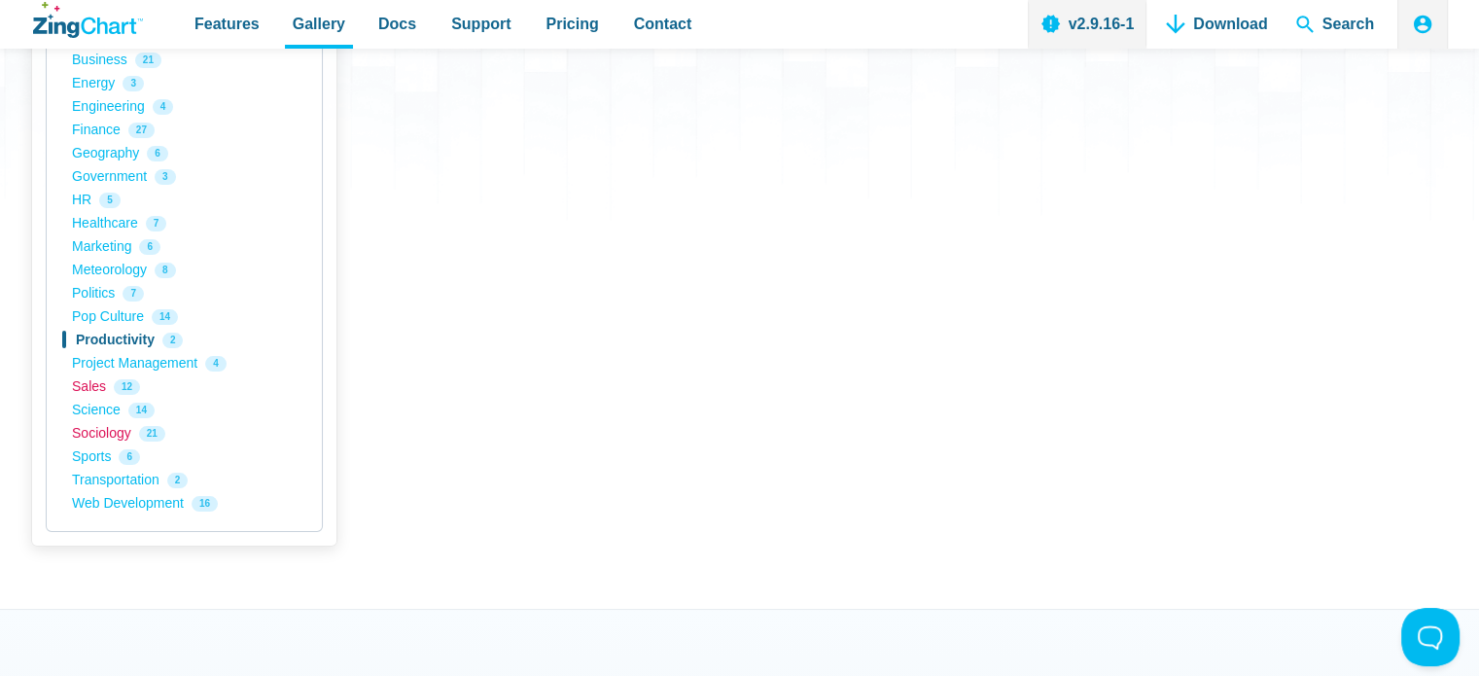
drag, startPoint x: 105, startPoint y: 426, endPoint x: 216, endPoint y: 391, distance: 116.2
click at [216, 391] on nav "Analytics 16 Business 21 Energy 3 Engineering 4 Finance 27 Geography 6 Governme…" at bounding box center [184, 270] width 225 height 522
click at [86, 415] on link "Science 14" at bounding box center [184, 410] width 225 height 23
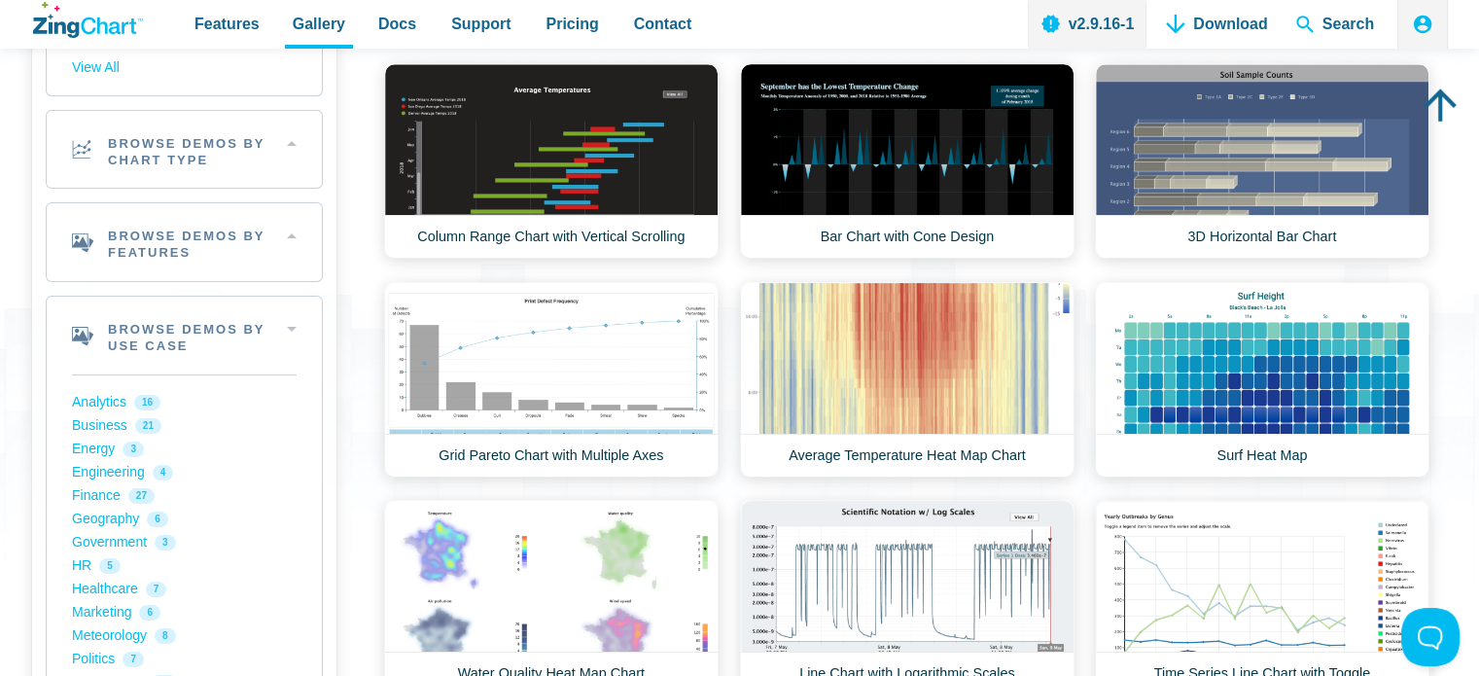
scroll to position [359, 0]
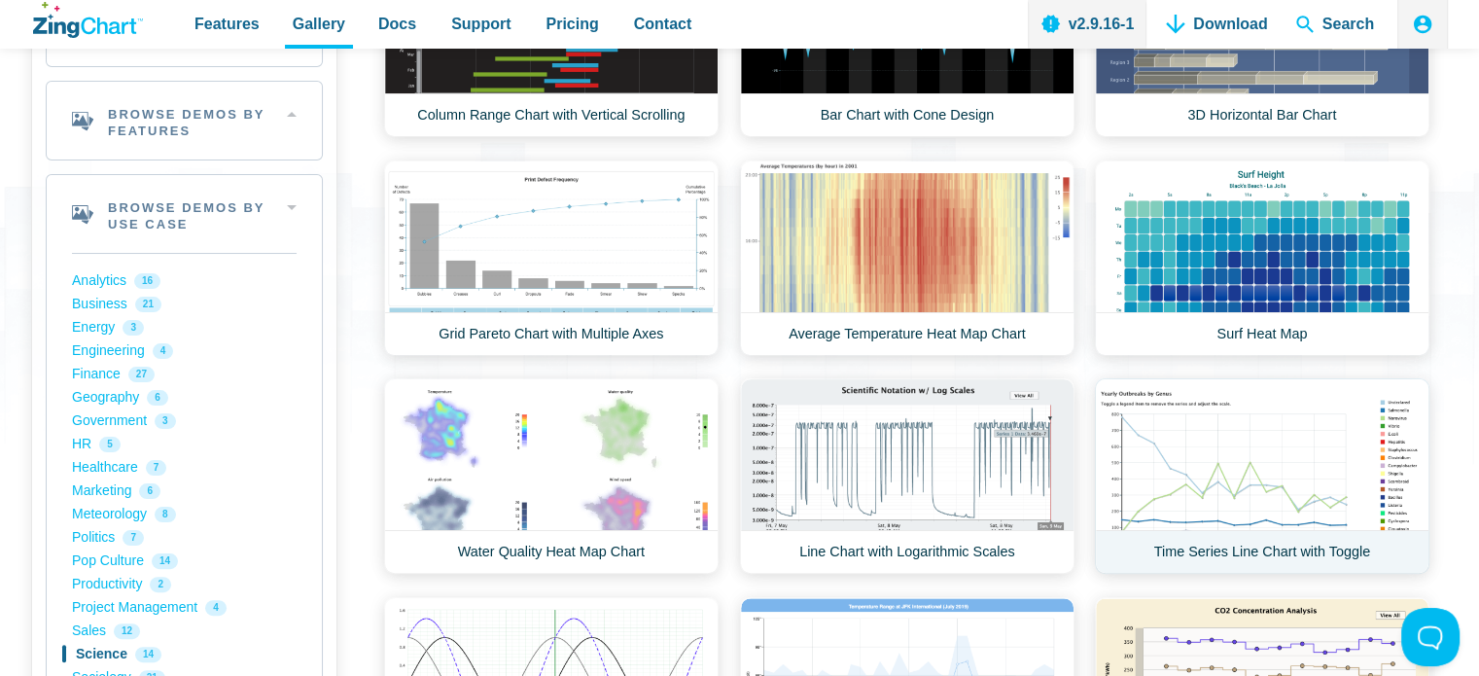
click at [1274, 423] on link "Time Series Line Chart with Toggle" at bounding box center [1262, 475] width 334 height 195
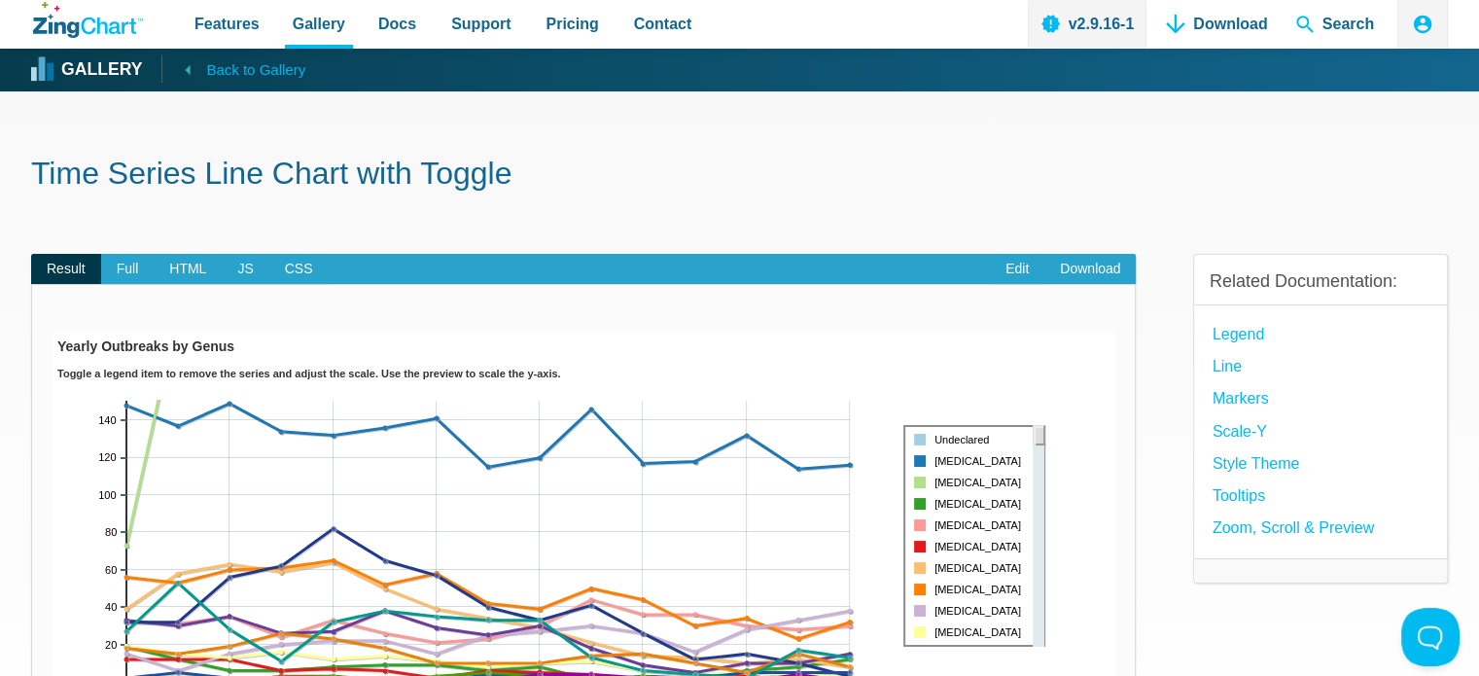
click at [254, 56] on link "Back to Gallery" at bounding box center [233, 68] width 144 height 27
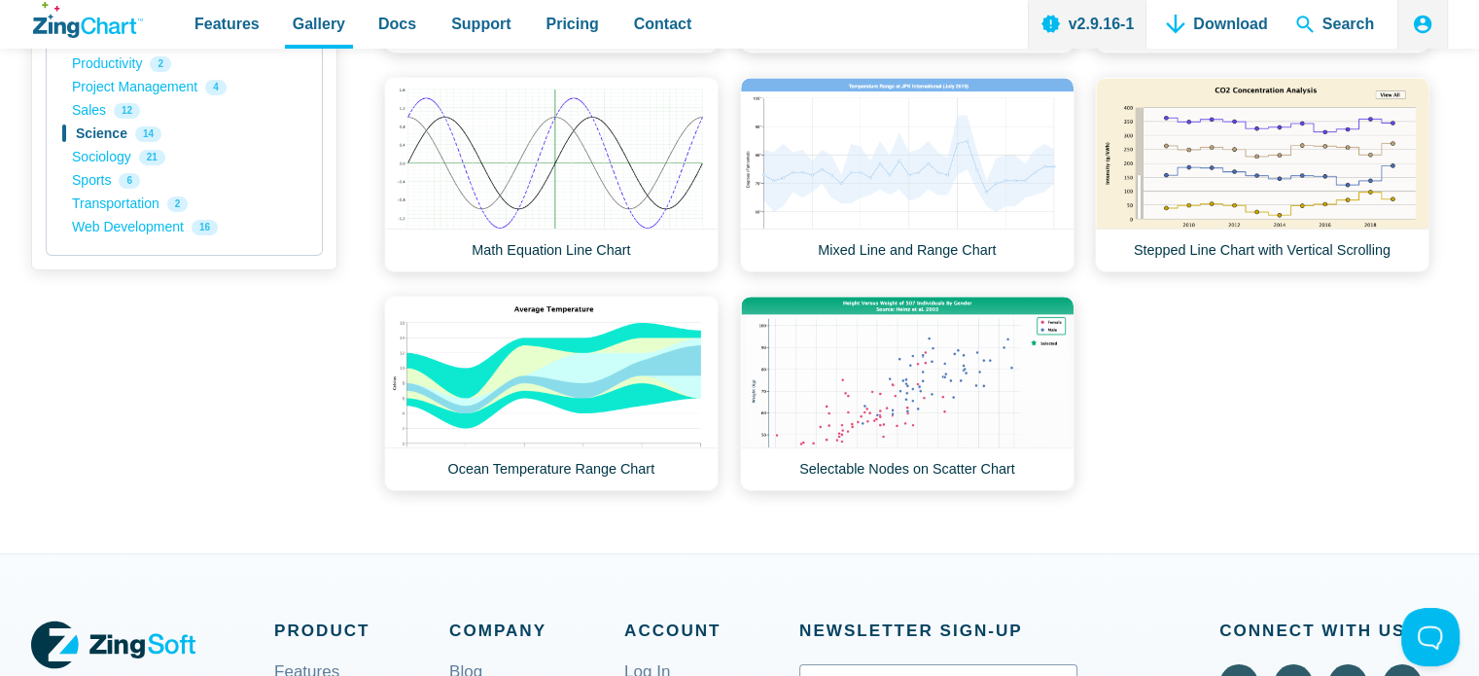
scroll to position [876, 0]
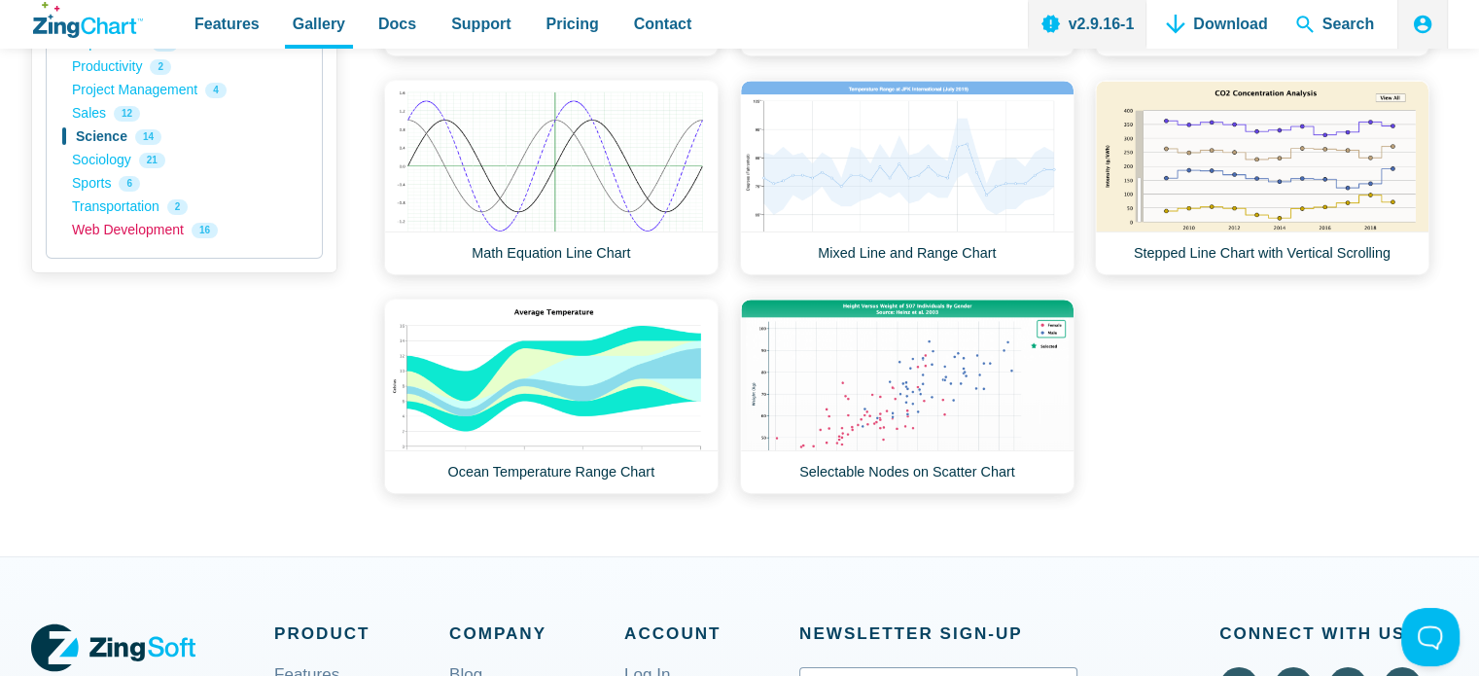
click at [132, 231] on link "Web Development 16" at bounding box center [184, 230] width 225 height 23
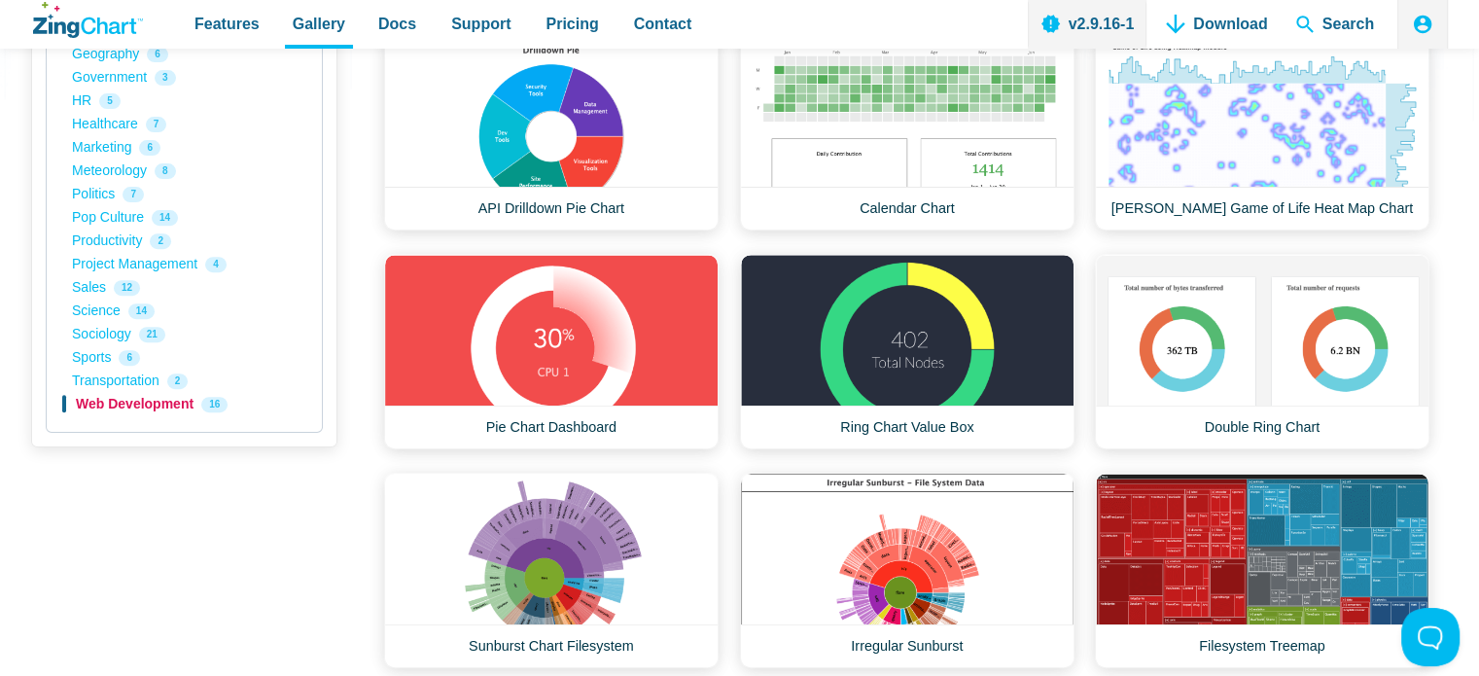
scroll to position [699, 0]
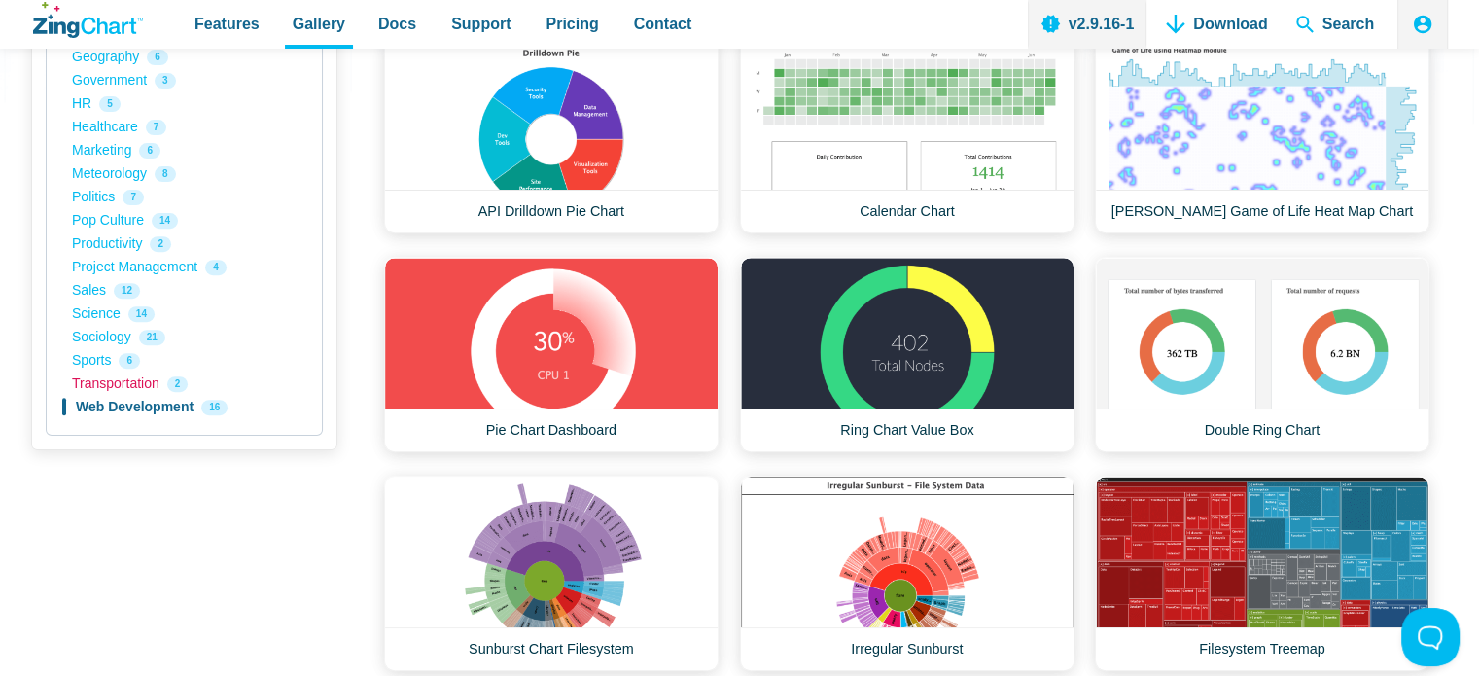
click at [137, 379] on link "Transportation 2" at bounding box center [184, 383] width 225 height 23
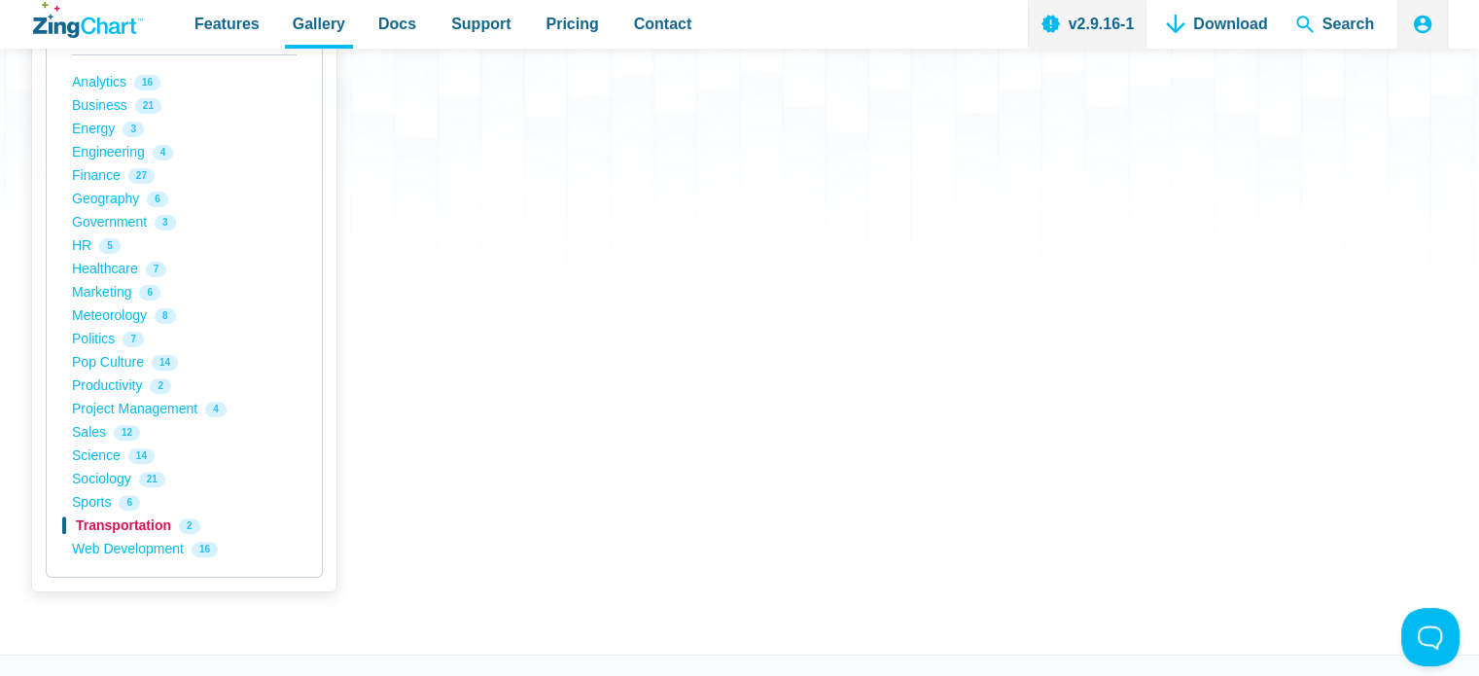
scroll to position [568, 0]
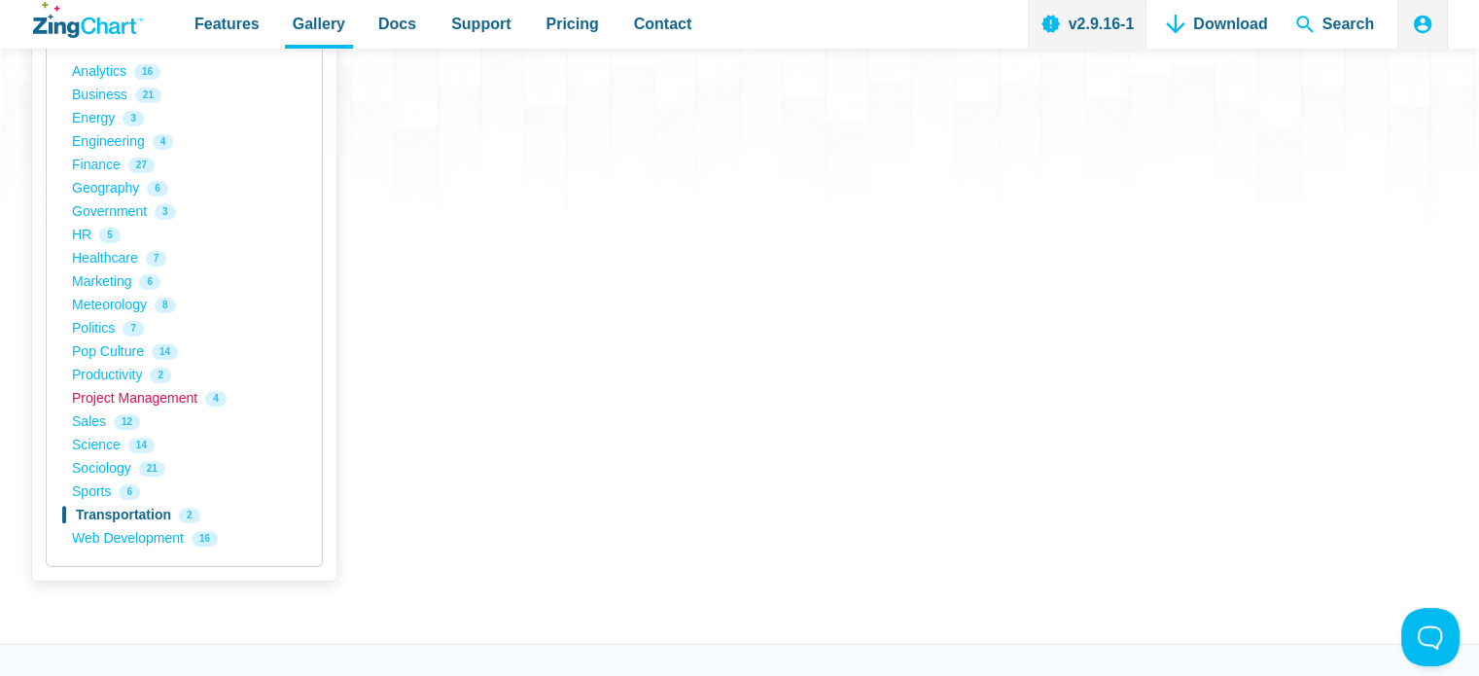
click at [156, 396] on link "Project Management 4" at bounding box center [184, 398] width 225 height 23
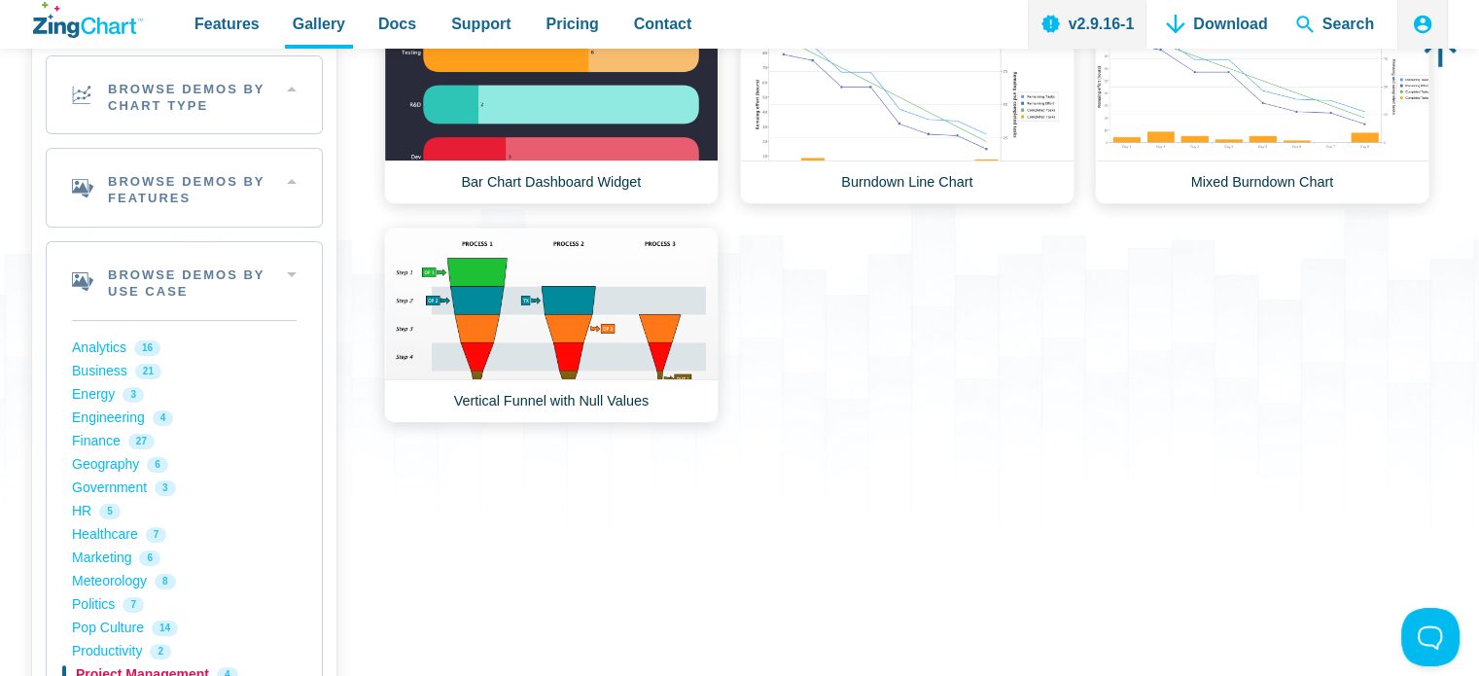
scroll to position [295, 0]
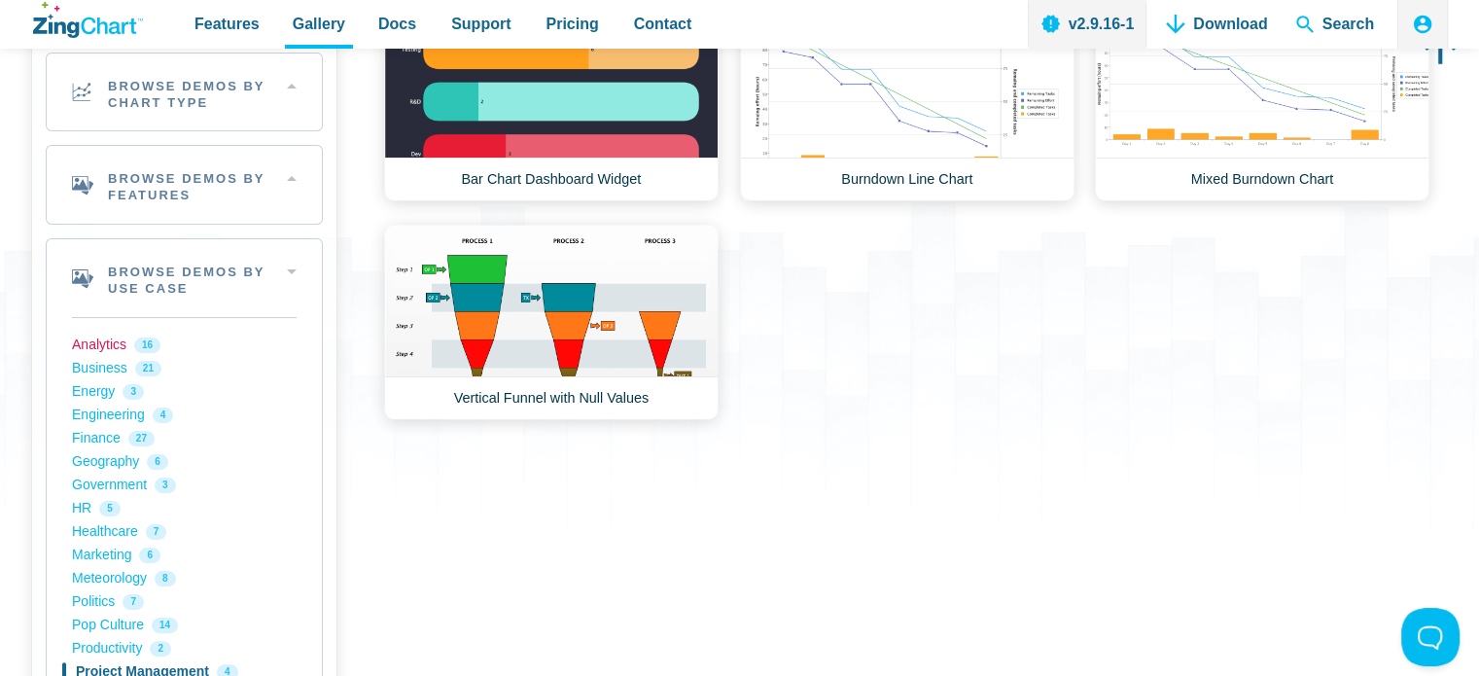
click at [105, 341] on link "Analytics 16" at bounding box center [184, 344] width 225 height 23
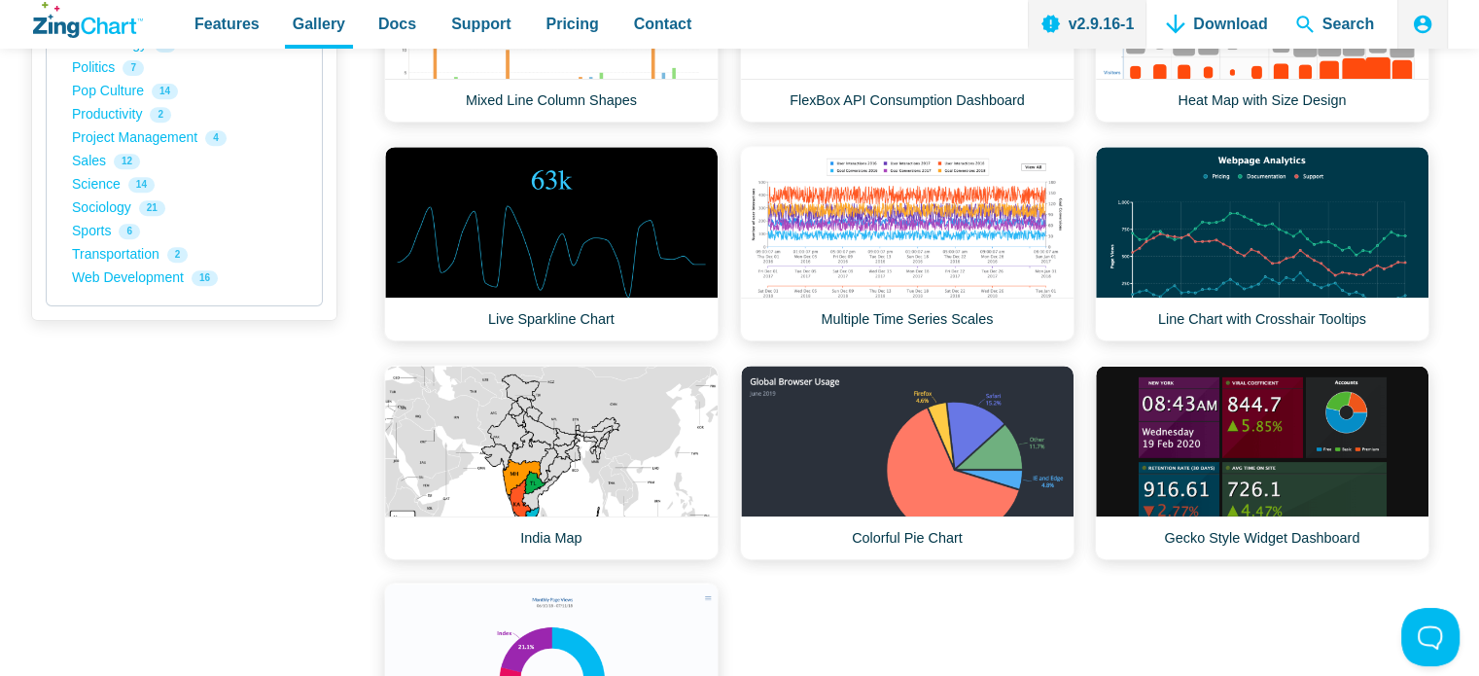
scroll to position [856, 0]
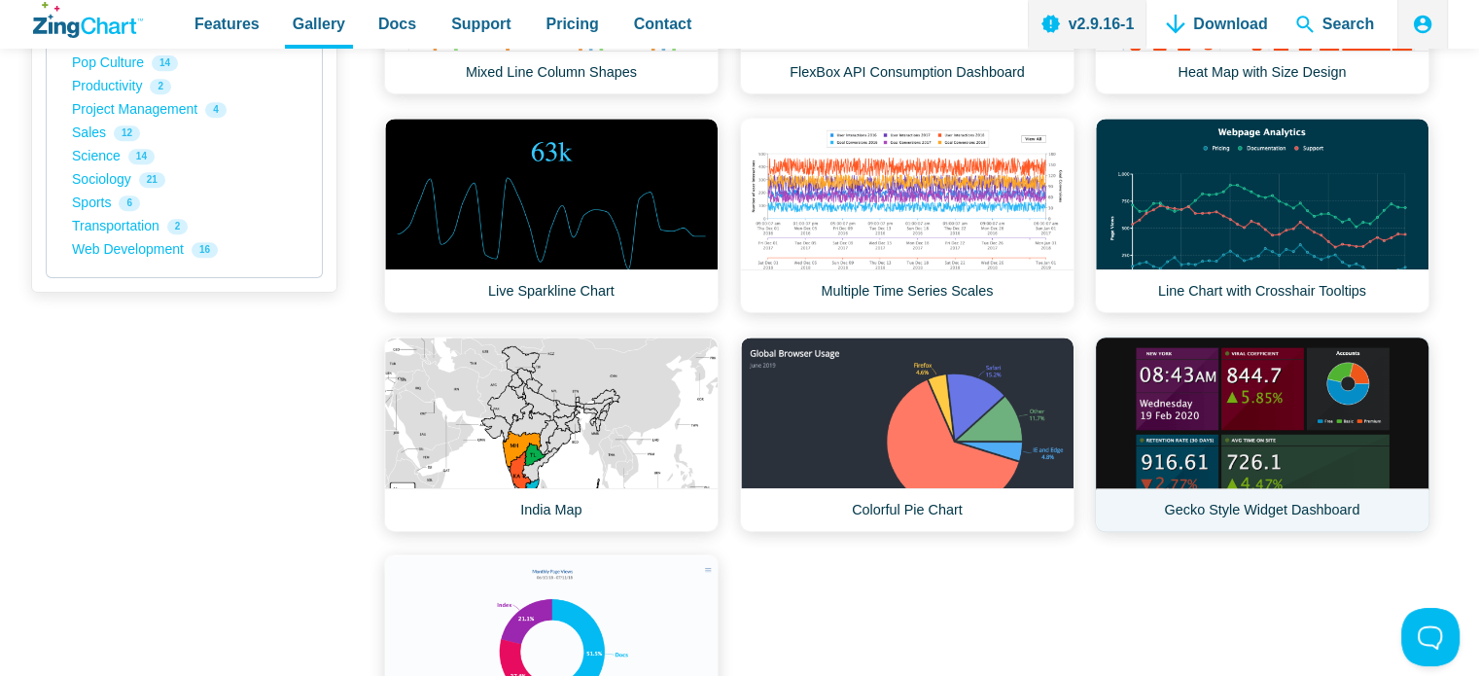
click at [1328, 392] on link "Gecko Style Widget Dashboard" at bounding box center [1262, 433] width 334 height 195
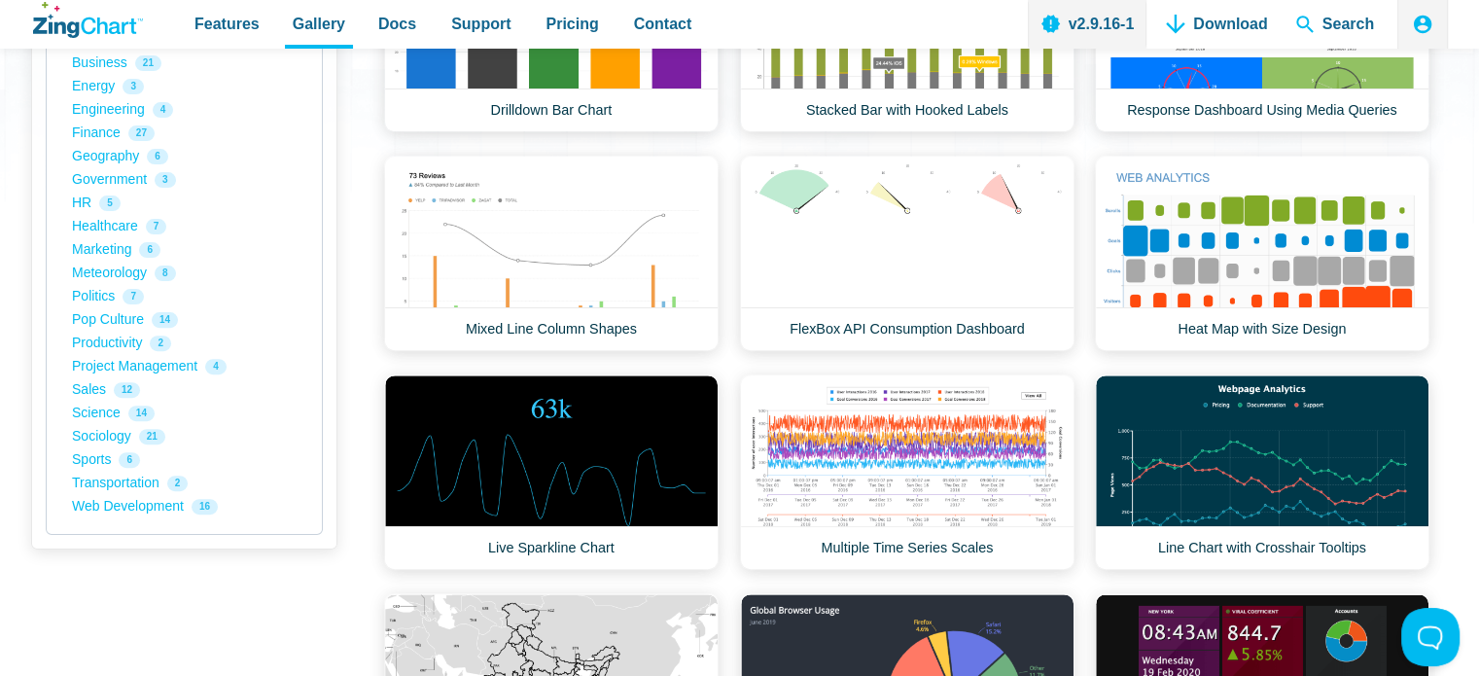
scroll to position [565, 0]
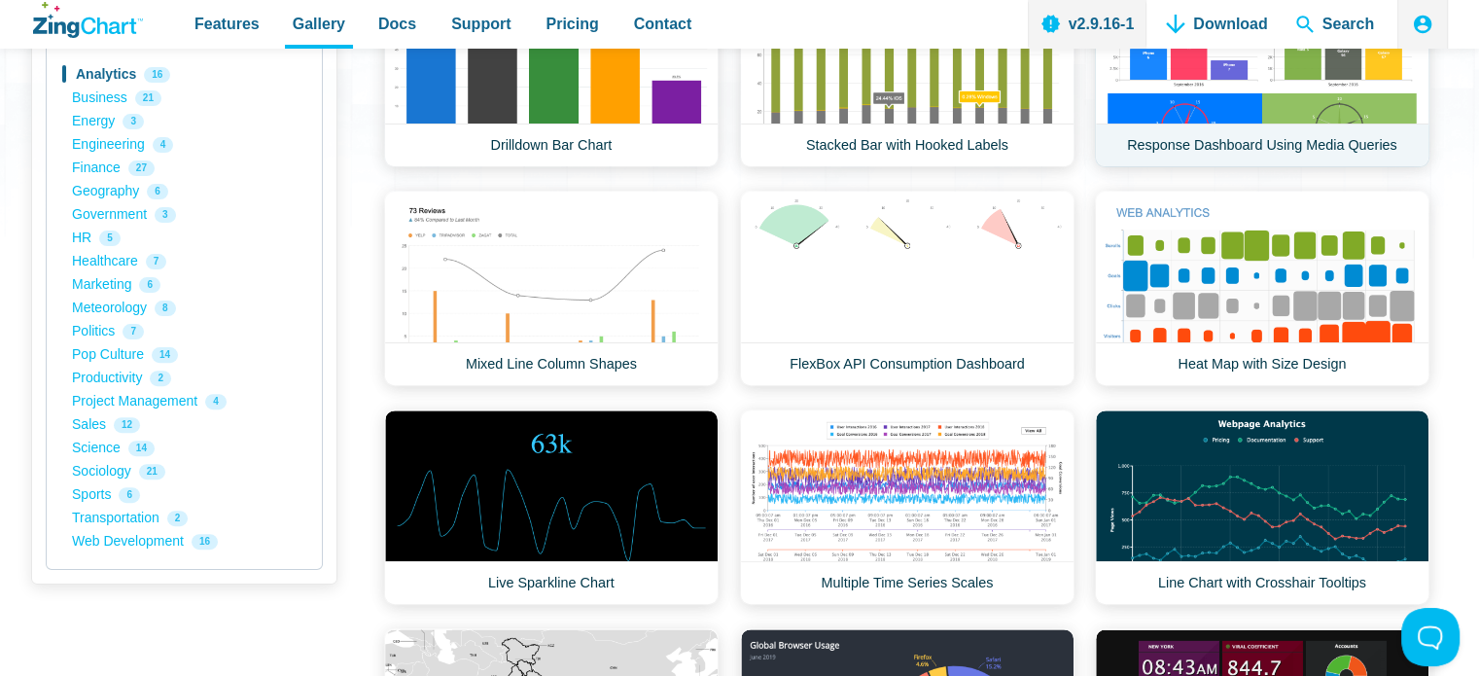
click at [1353, 118] on link "Response Dashboard Using Media Queries" at bounding box center [1262, 69] width 334 height 195
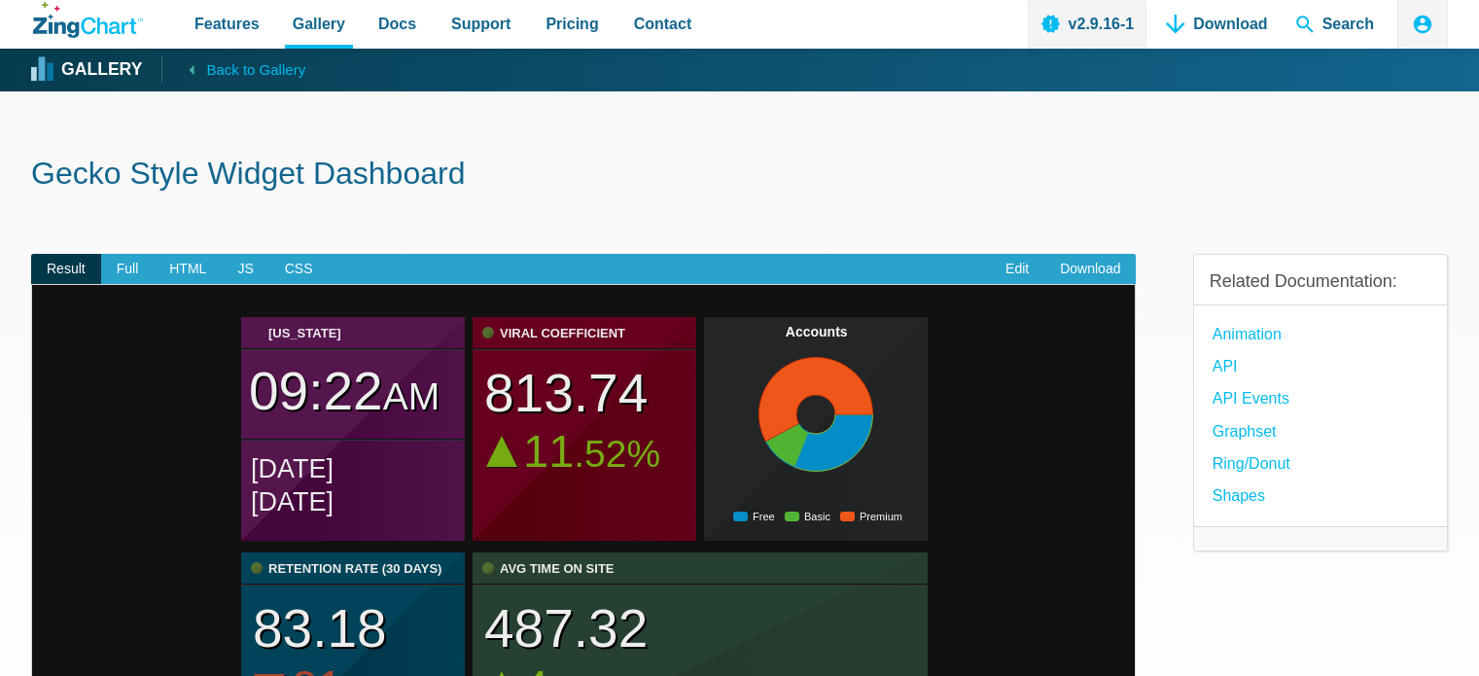
click at [1318, 289] on h3 "Related Documentation:" at bounding box center [1320, 281] width 222 height 22
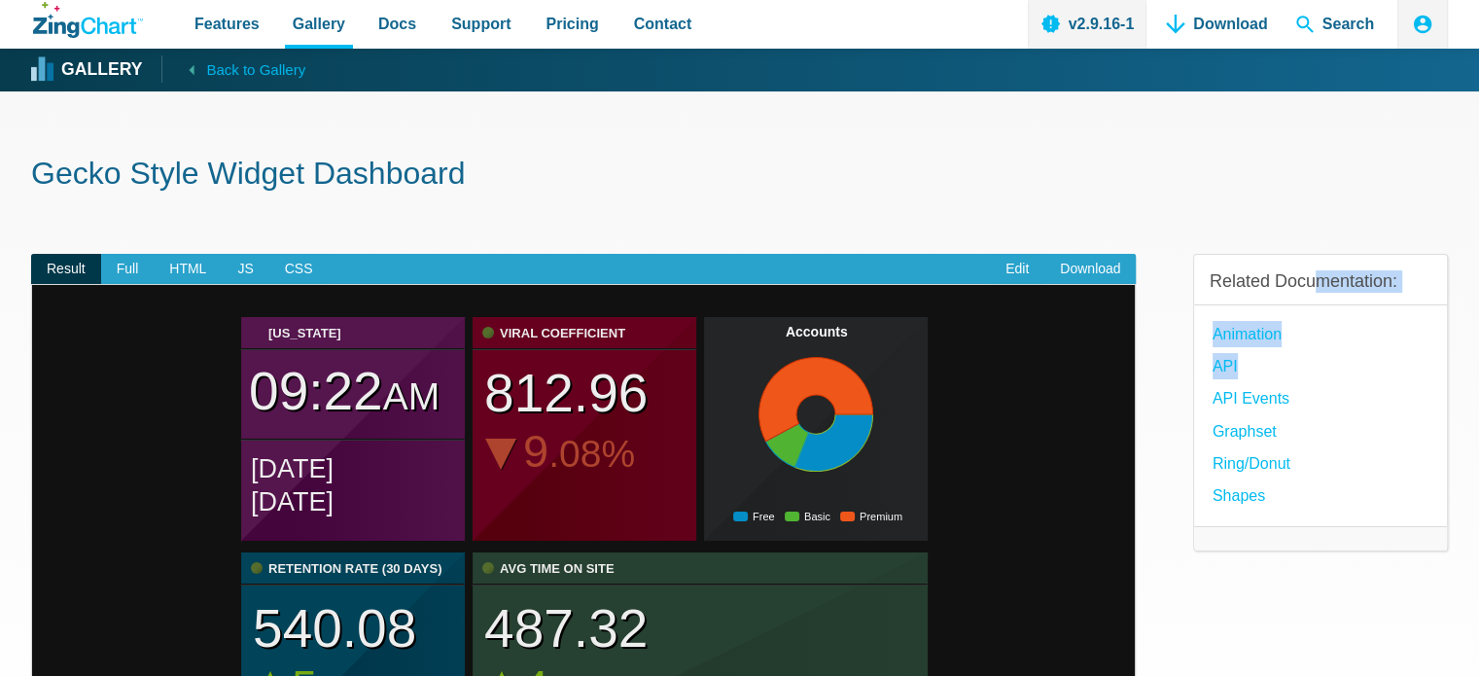
drag, startPoint x: 1311, startPoint y: 267, endPoint x: 1328, endPoint y: 349, distance: 83.3
click at [1328, 349] on div "Related Documentation: Animation API API Events Graphset Ring/Donut Shapes" at bounding box center [1320, 403] width 255 height 298
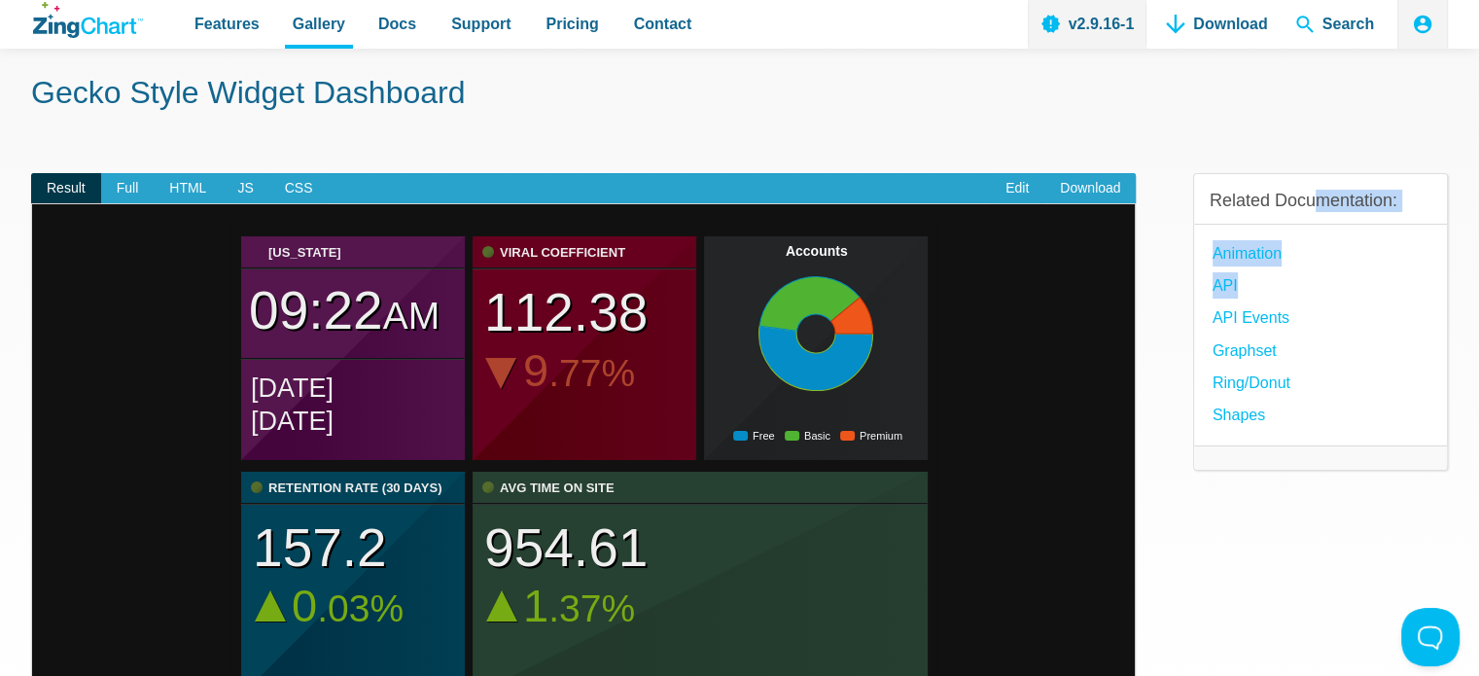
scroll to position [63, 0]
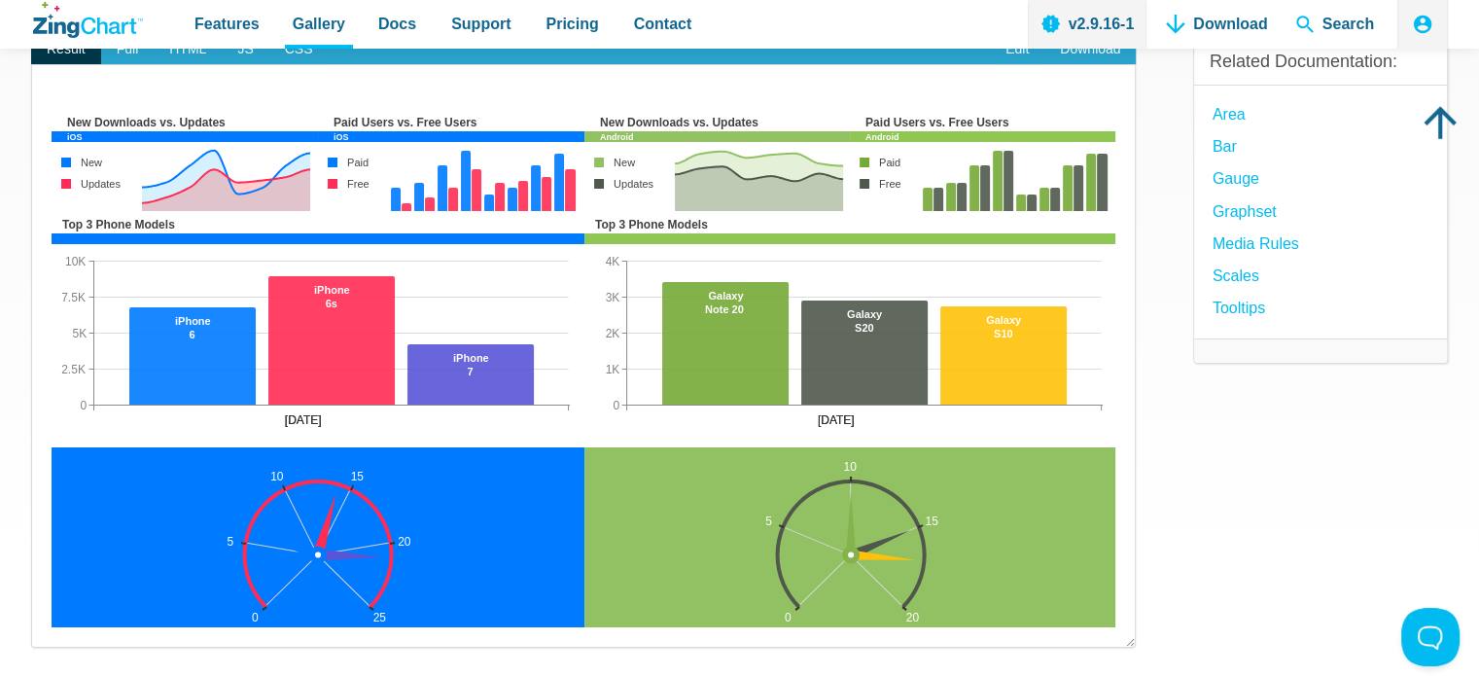
scroll to position [215, 0]
